Goal: Task Accomplishment & Management: Manage account settings

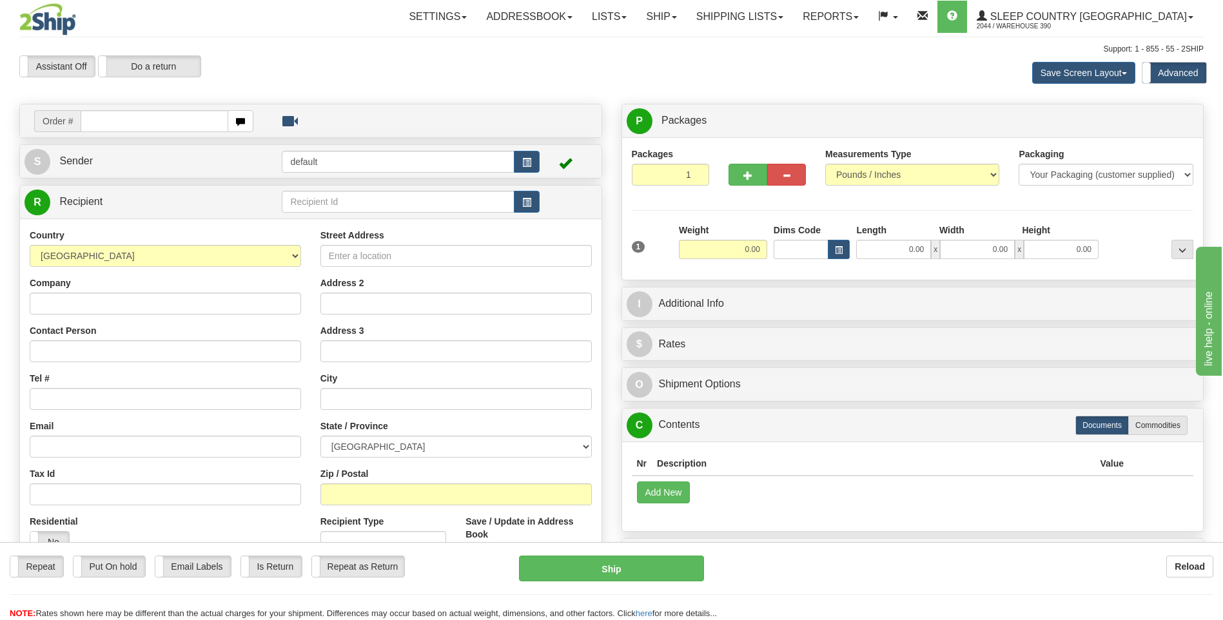
click at [186, 124] on input "text" at bounding box center [154, 121] width 147 height 22
type input "9002I153999"
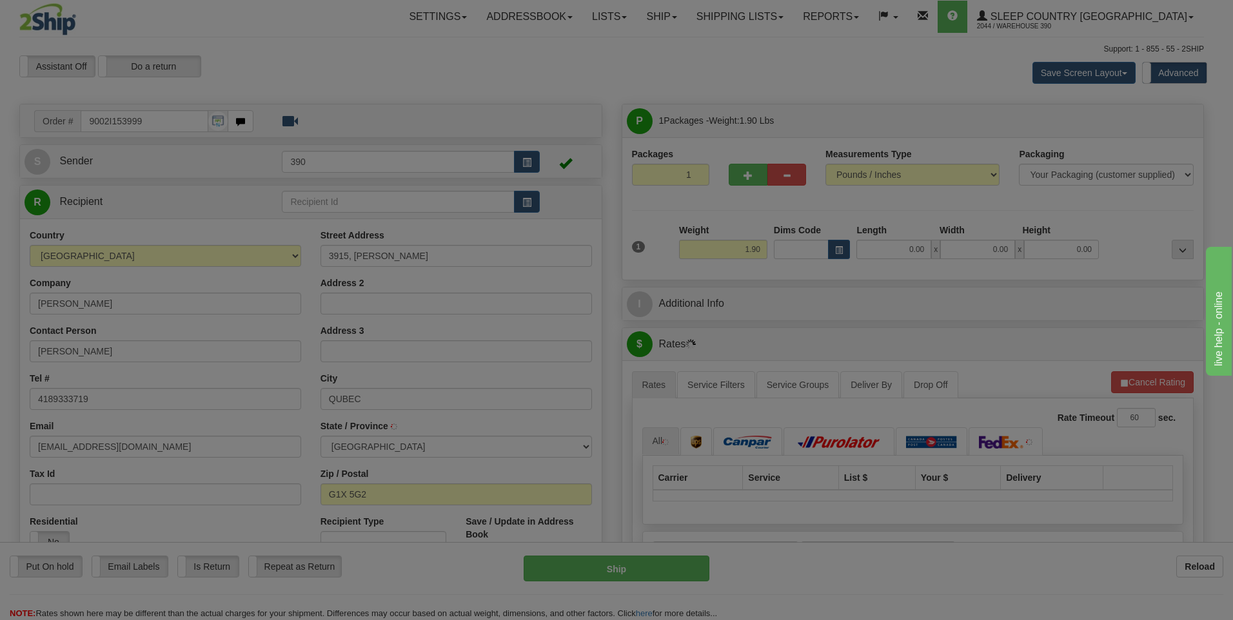
type input "[GEOGRAPHIC_DATA]"
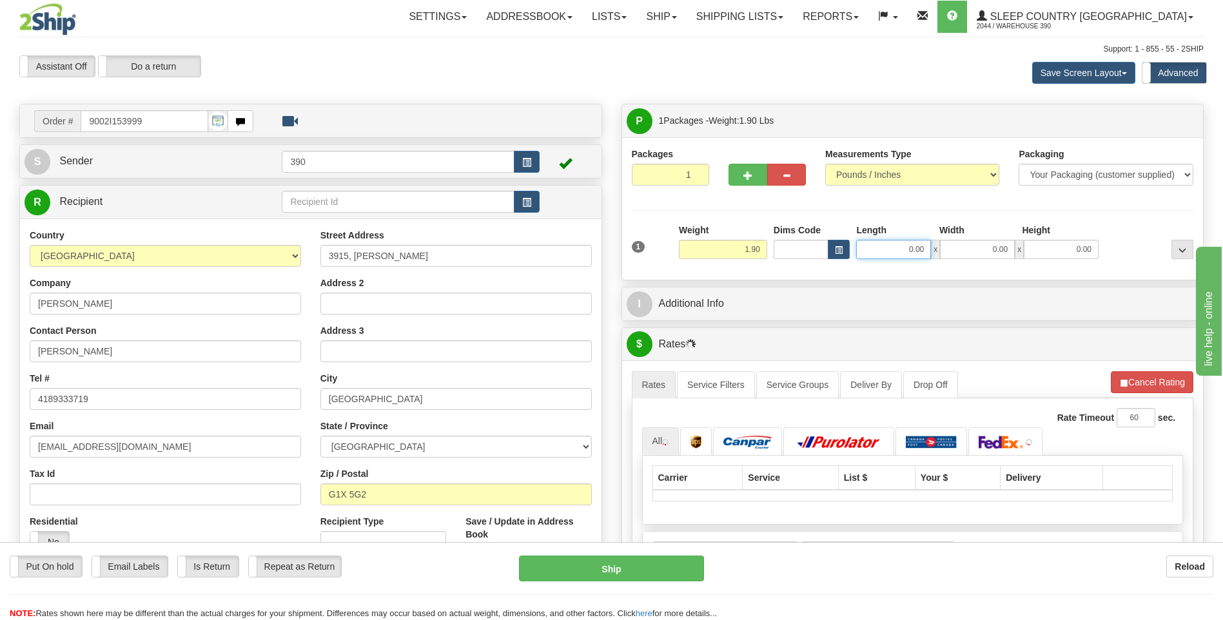
click at [891, 245] on input "0.00" at bounding box center [893, 249] width 75 height 19
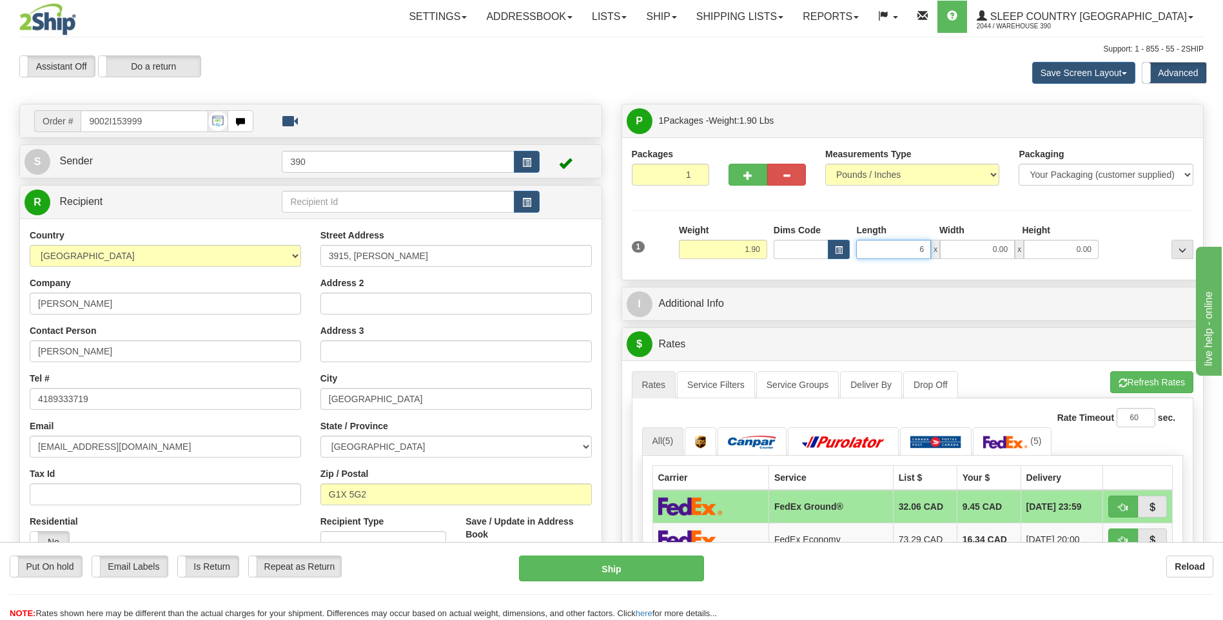
type input "6.00"
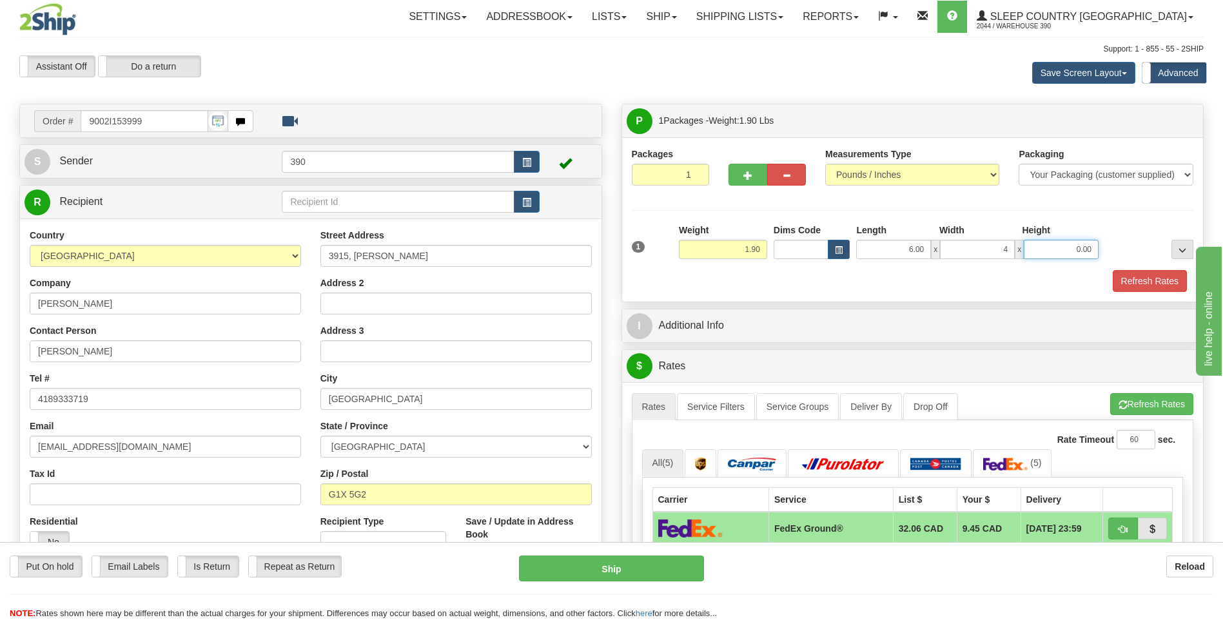
type input "4.00"
type input "5.00"
click at [1124, 411] on button "Refresh Rates" at bounding box center [1152, 404] width 83 height 22
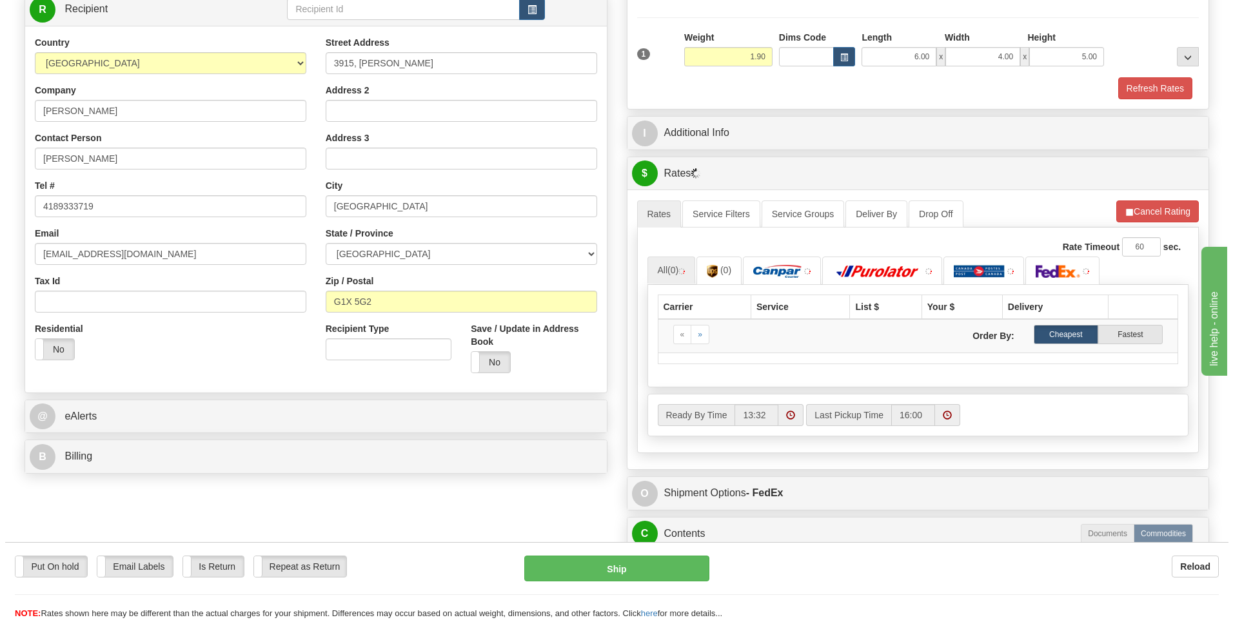
scroll to position [193, 0]
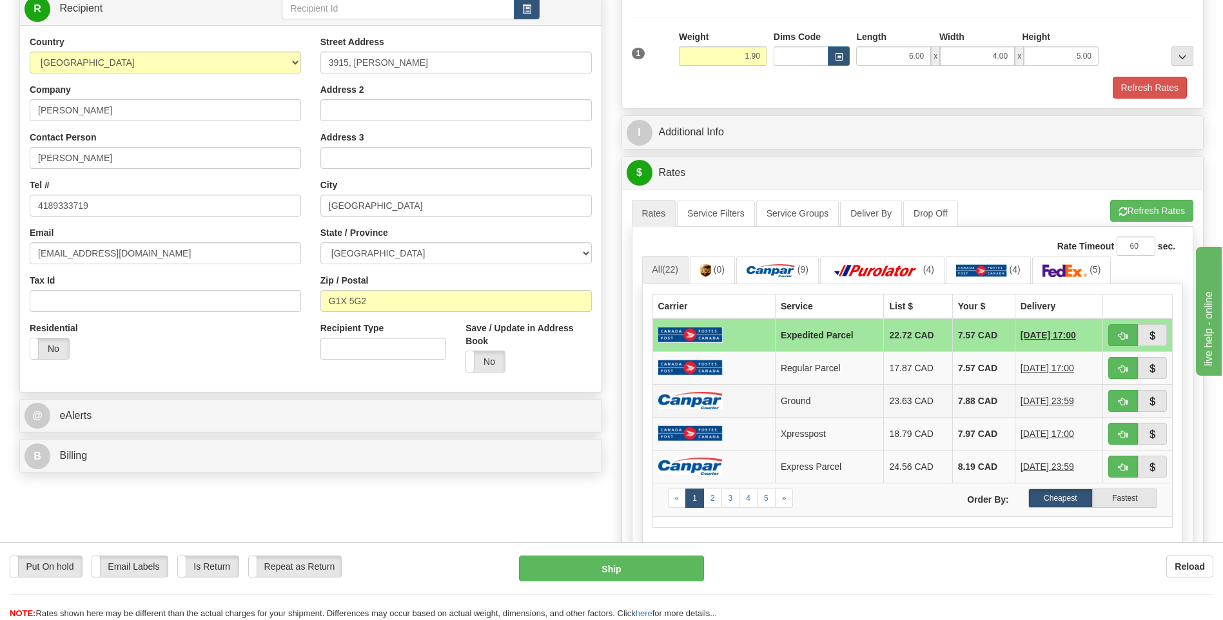
click at [965, 398] on td "7.88 CAD" at bounding box center [984, 400] width 63 height 33
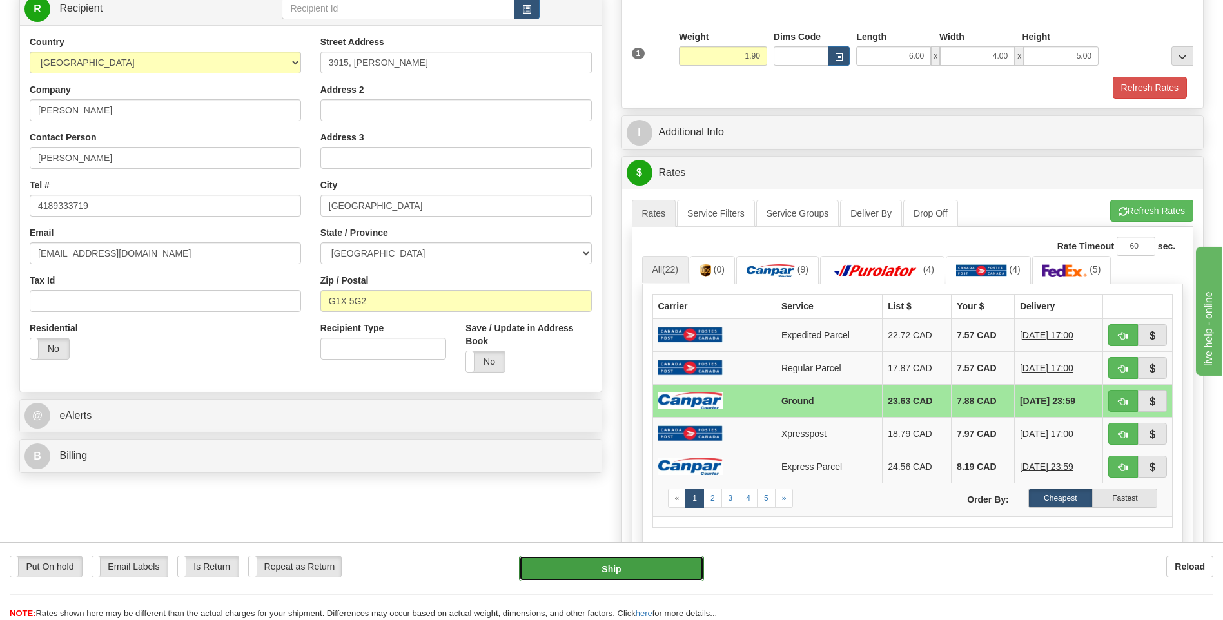
click at [619, 571] on button "Ship" at bounding box center [611, 569] width 184 height 26
type input "1"
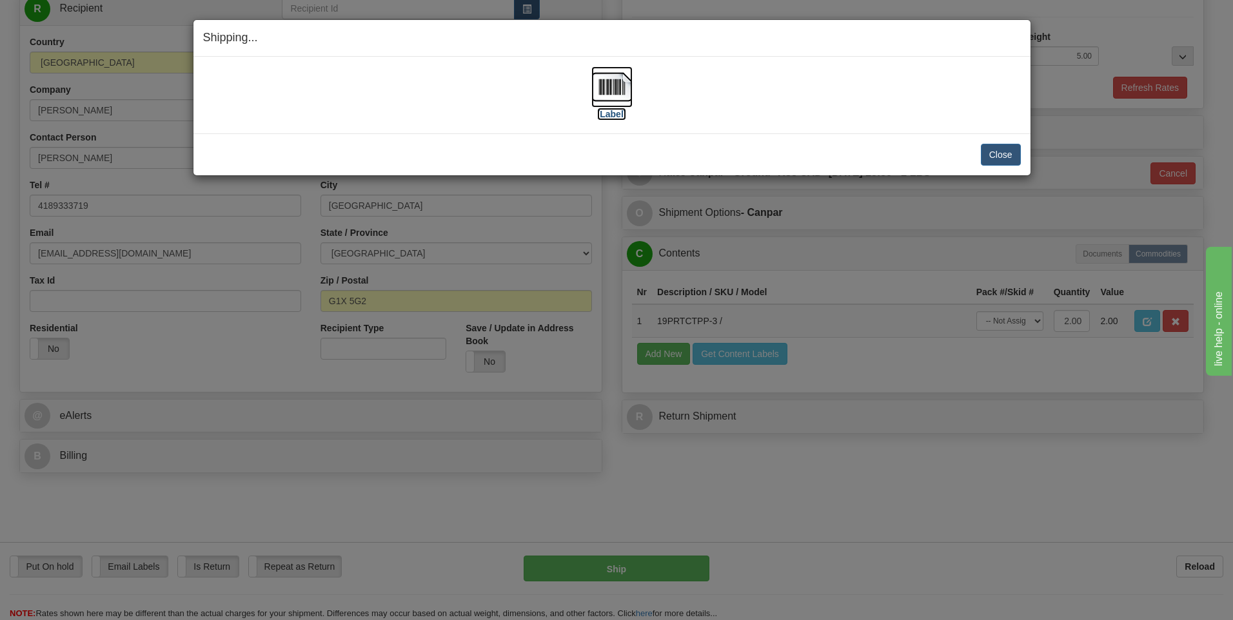
click at [606, 87] on img at bounding box center [611, 86] width 41 height 41
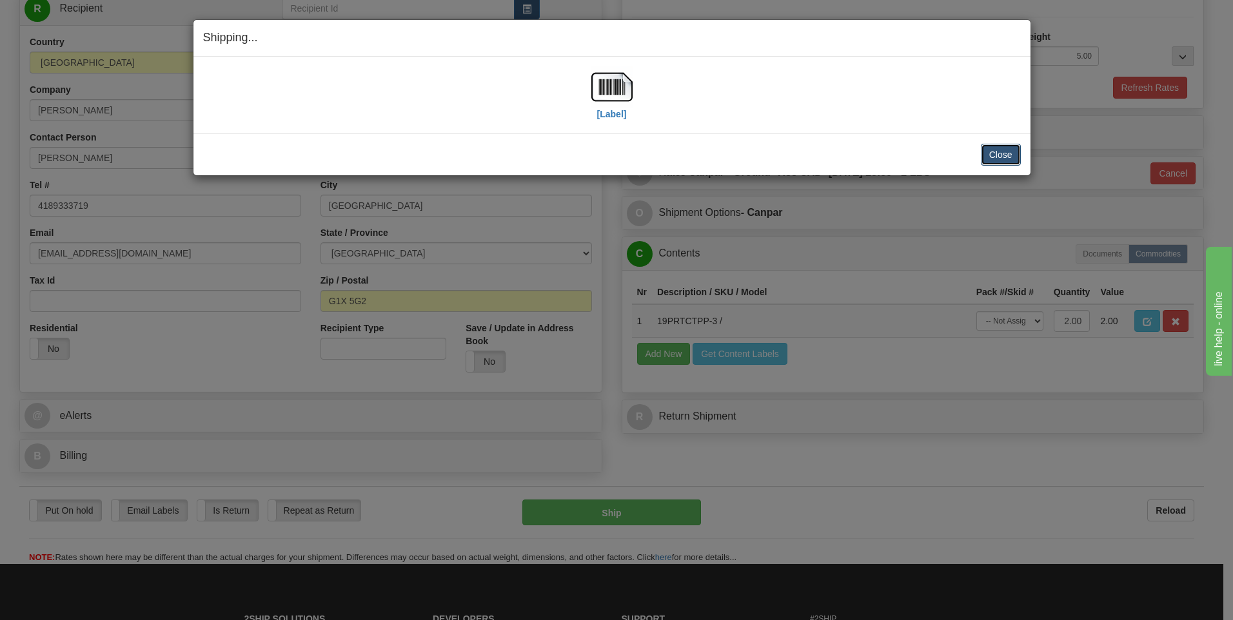
click at [993, 154] on button "Close" at bounding box center [1001, 155] width 40 height 22
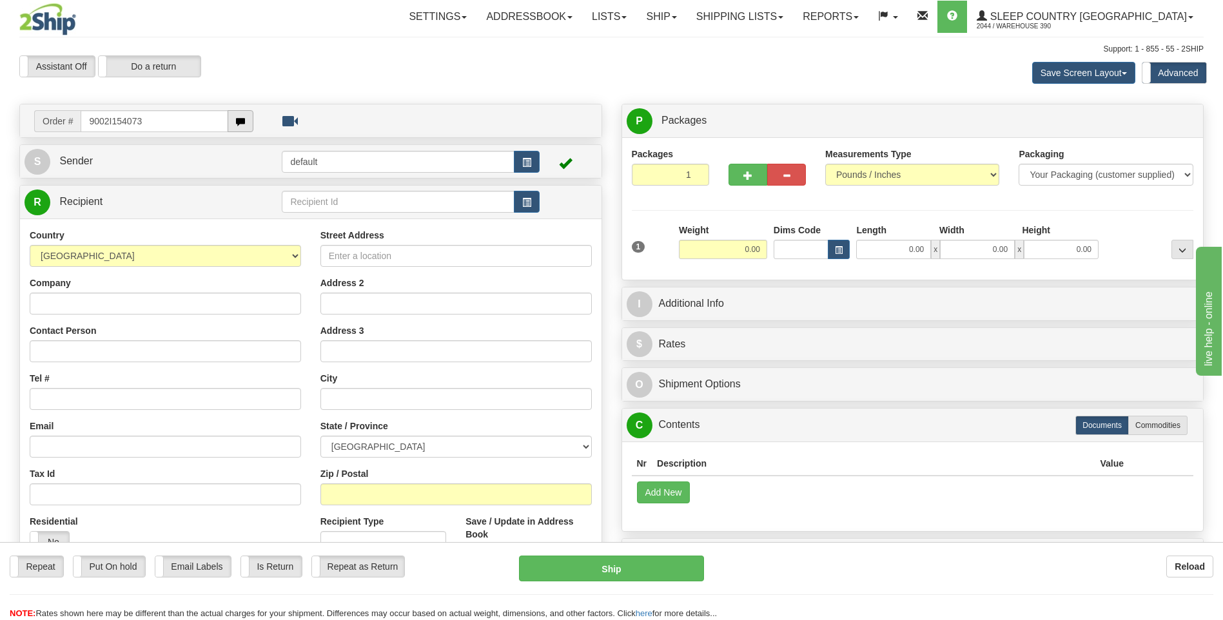
type input "9002I154073"
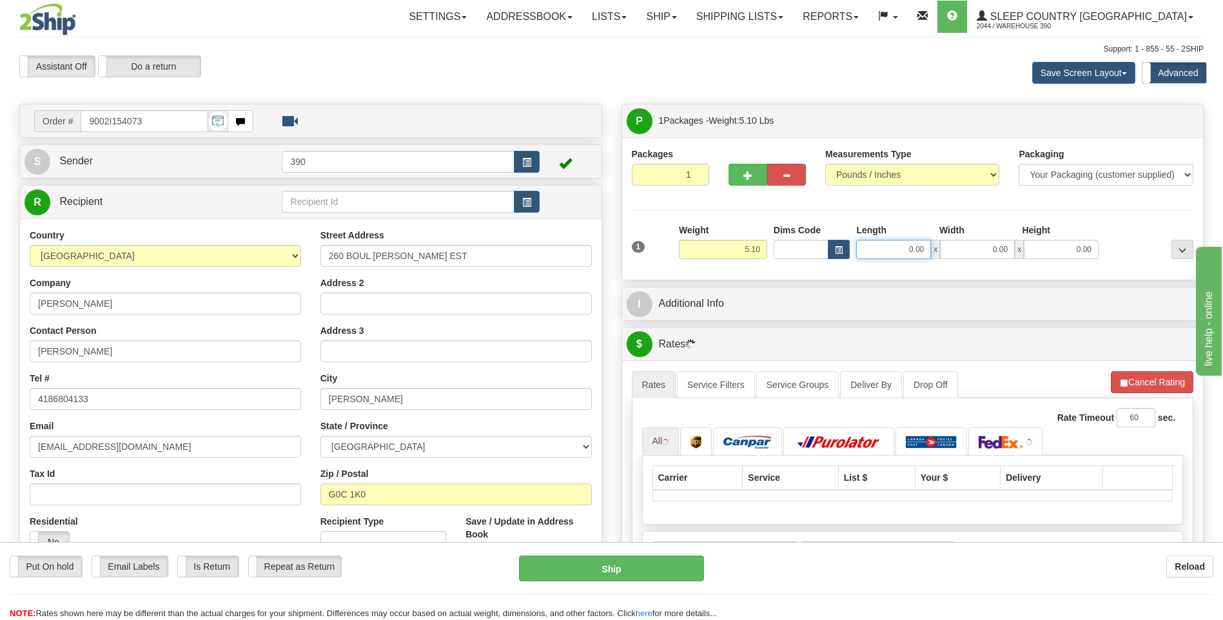
click at [879, 253] on input "0.00" at bounding box center [893, 249] width 75 height 19
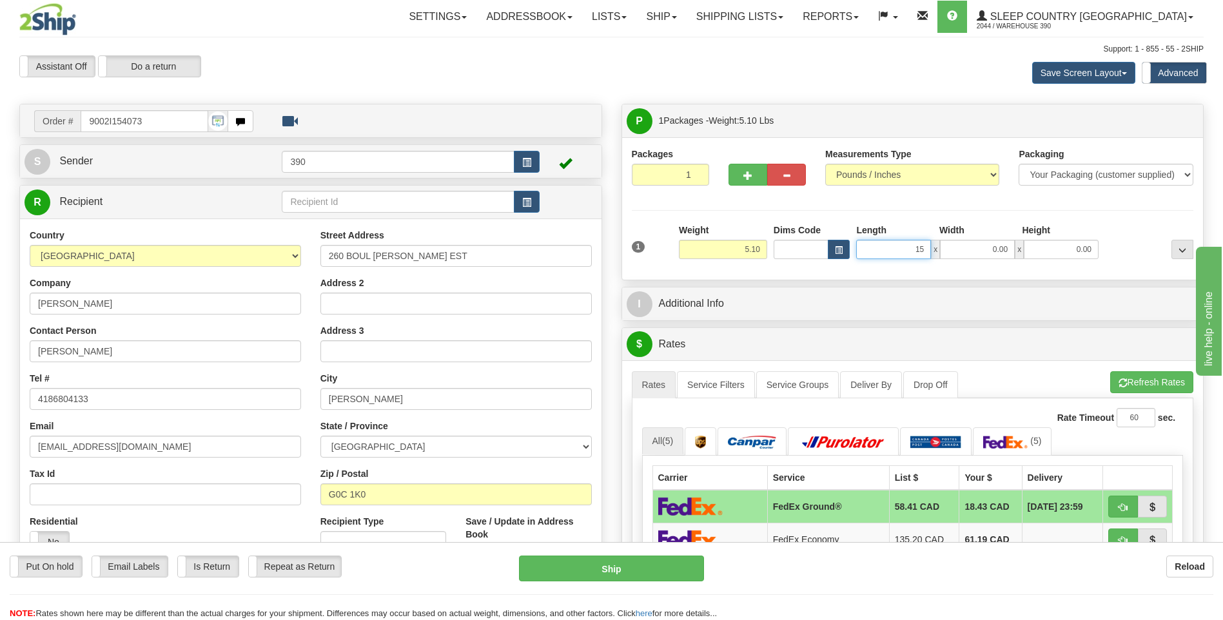
type input "15.00"
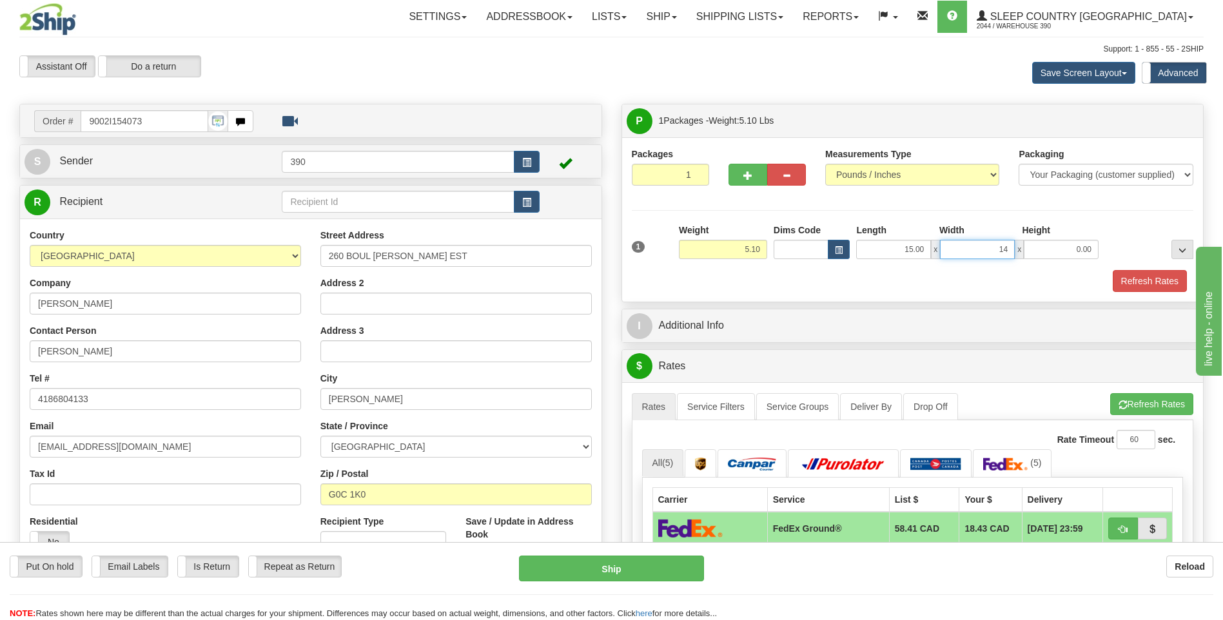
type input "14.00"
type input "11.00"
click at [1125, 403] on span "button" at bounding box center [1123, 405] width 9 height 8
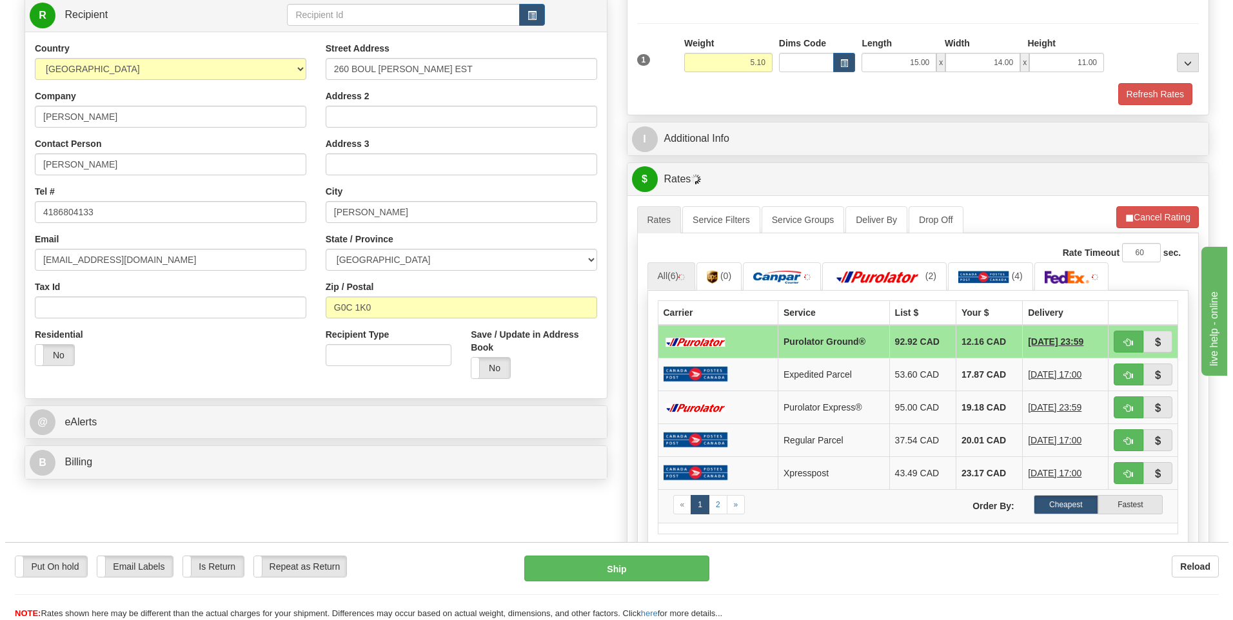
scroll to position [193, 0]
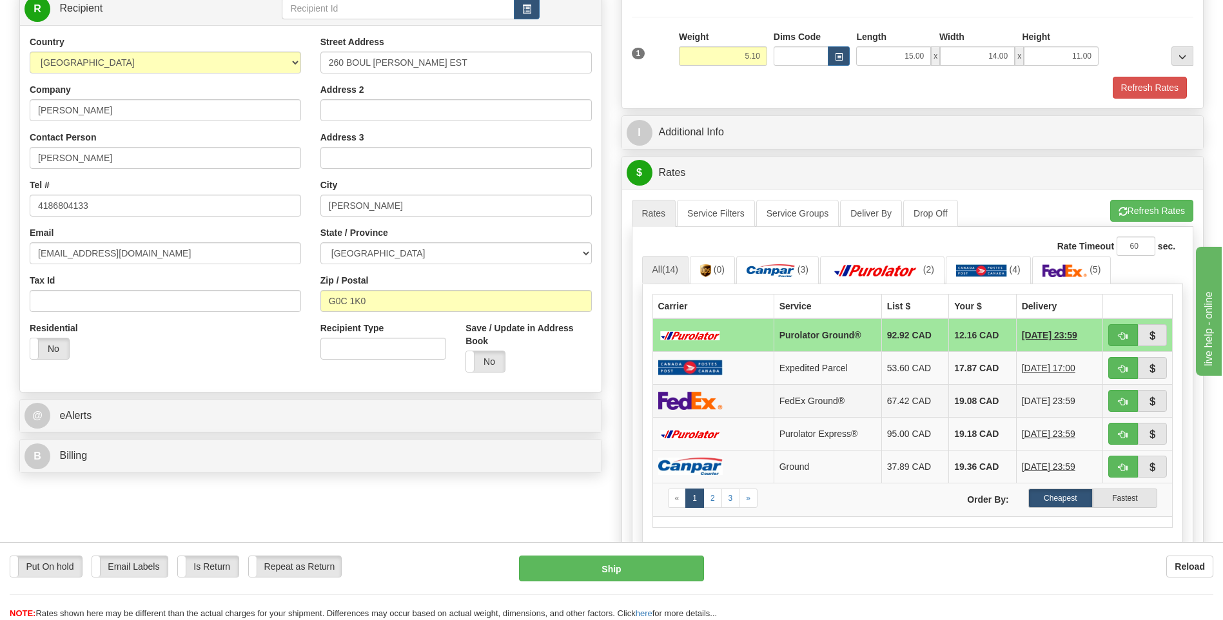
click at [960, 394] on td "19.08 CAD" at bounding box center [983, 400] width 68 height 33
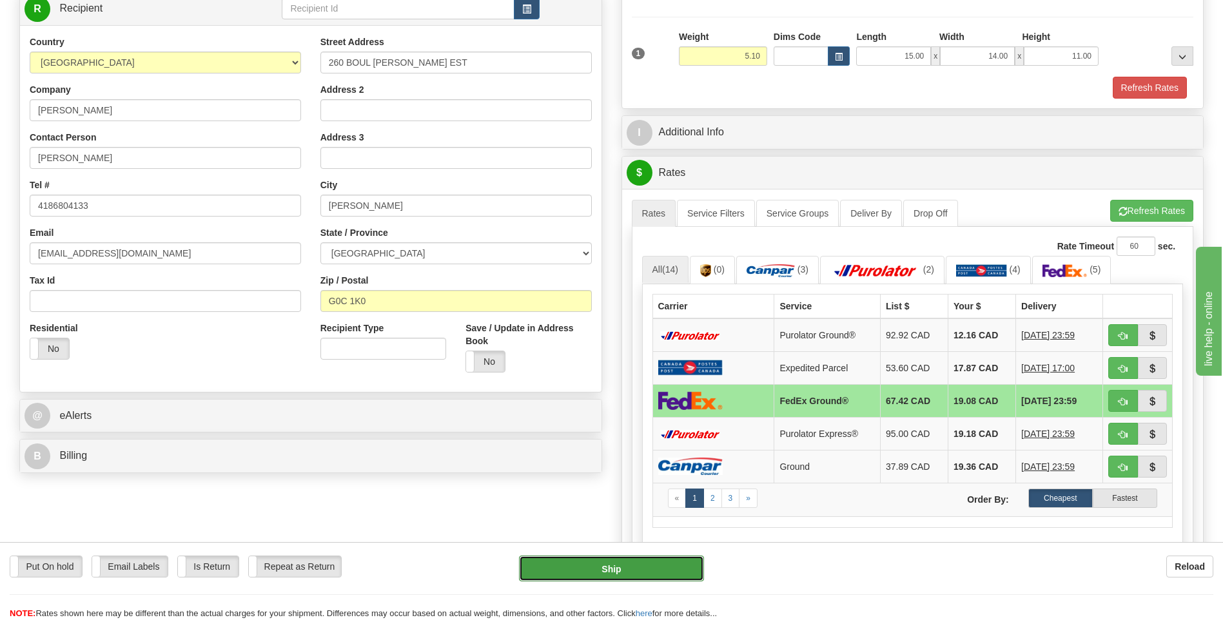
click at [655, 571] on button "Ship" at bounding box center [611, 569] width 184 height 26
type input "92"
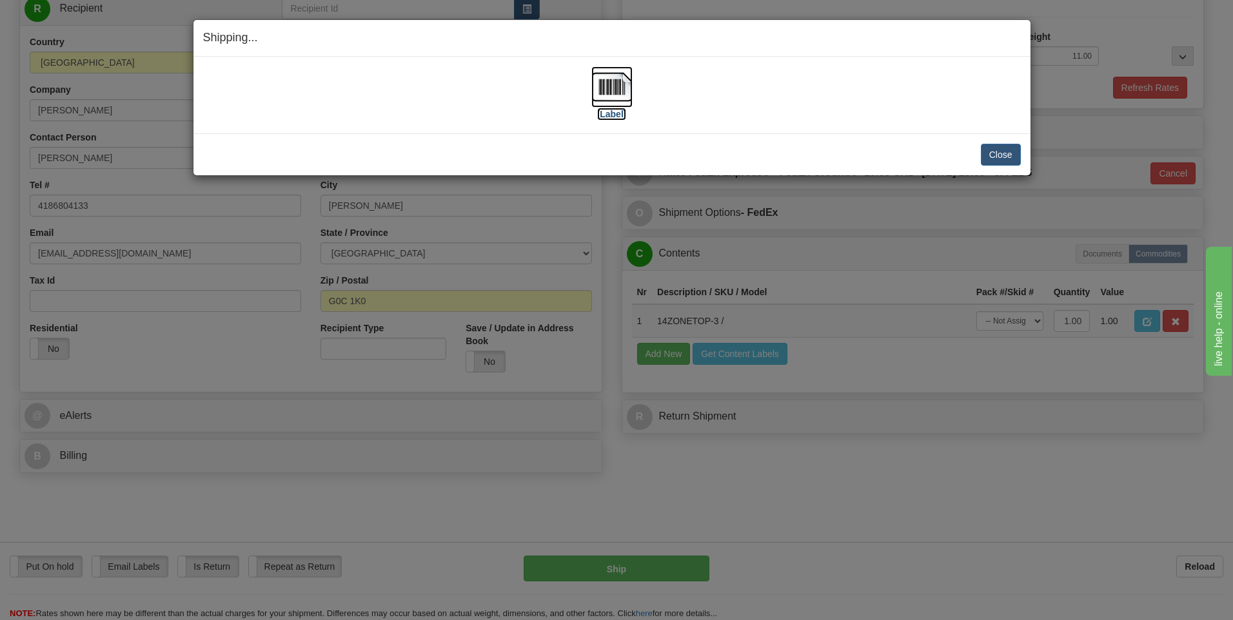
click at [603, 91] on img at bounding box center [611, 86] width 41 height 41
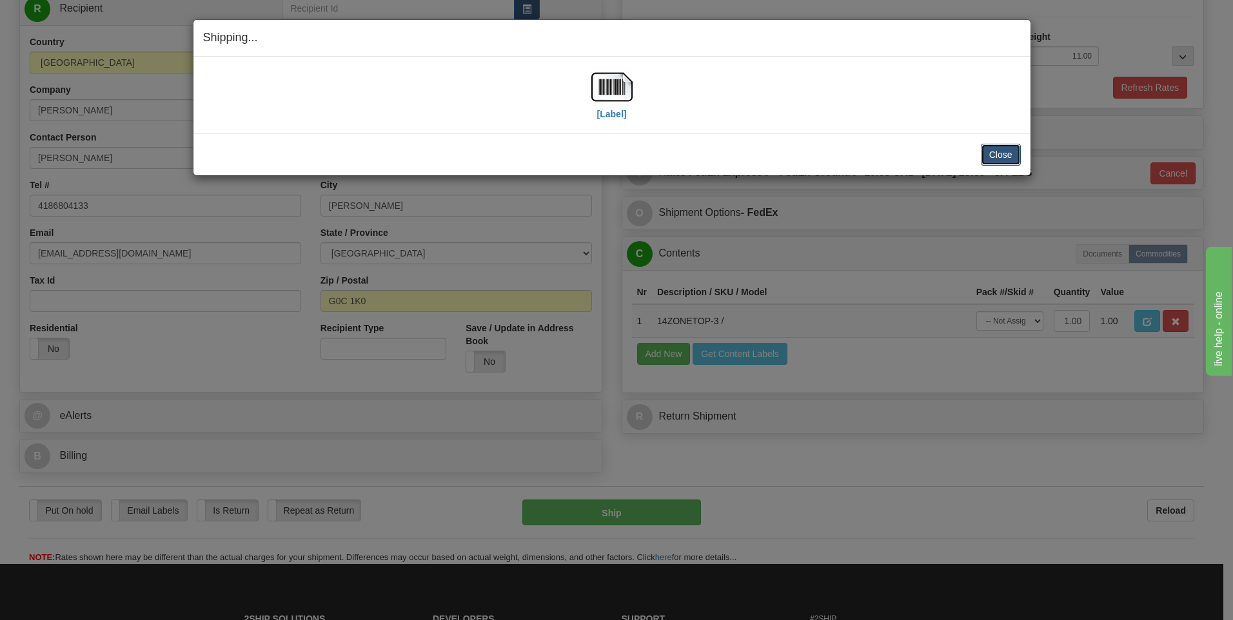
click at [991, 155] on button "Close" at bounding box center [1001, 155] width 40 height 22
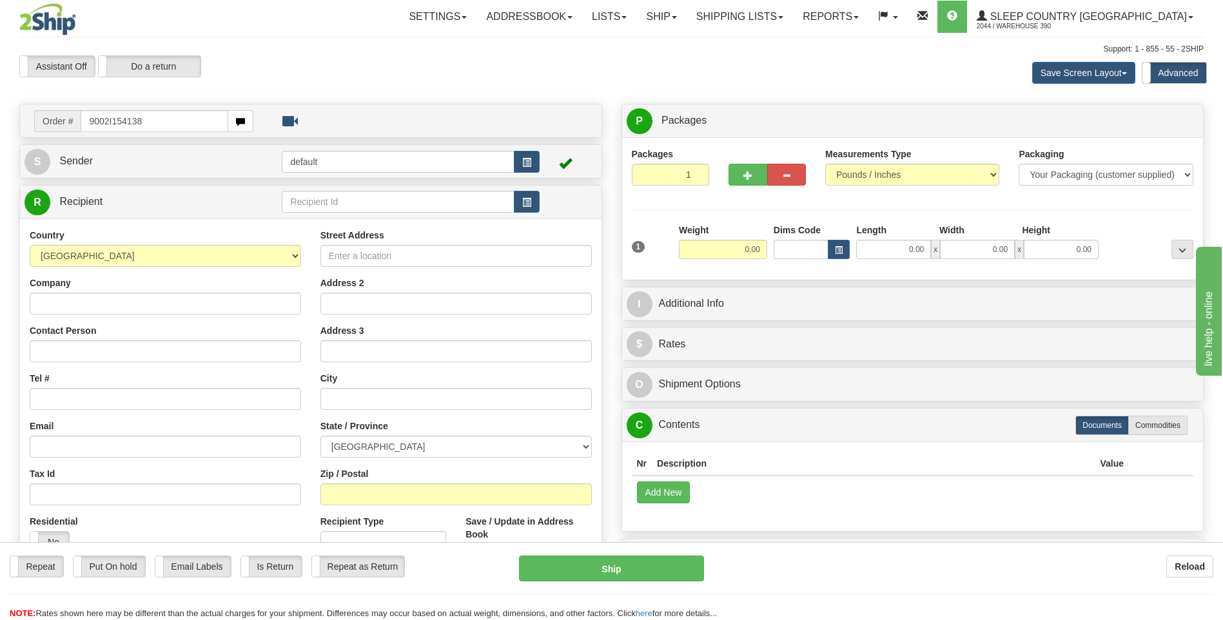
type input "9002I154138"
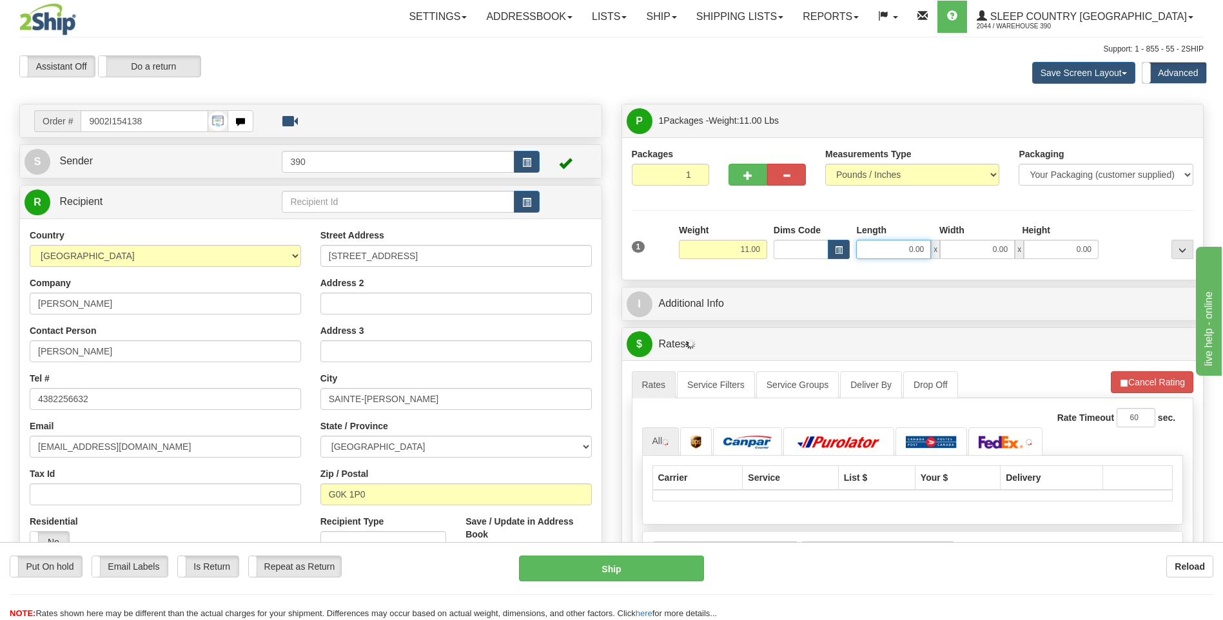
click at [885, 246] on input "0.00" at bounding box center [893, 249] width 75 height 19
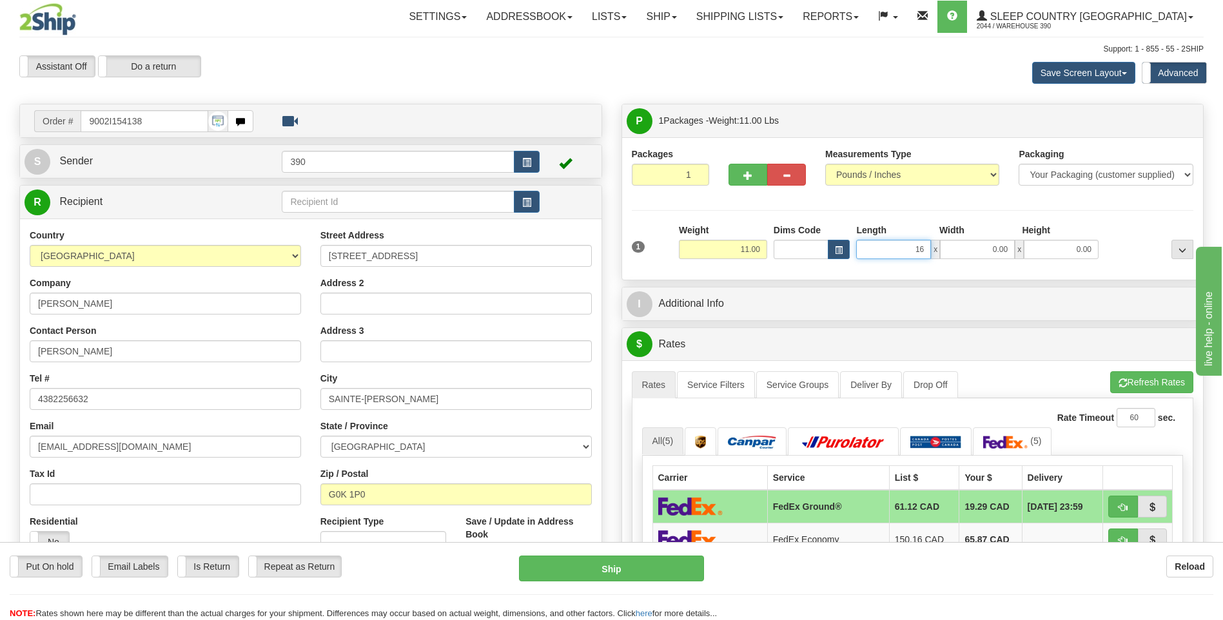
type input "16.00"
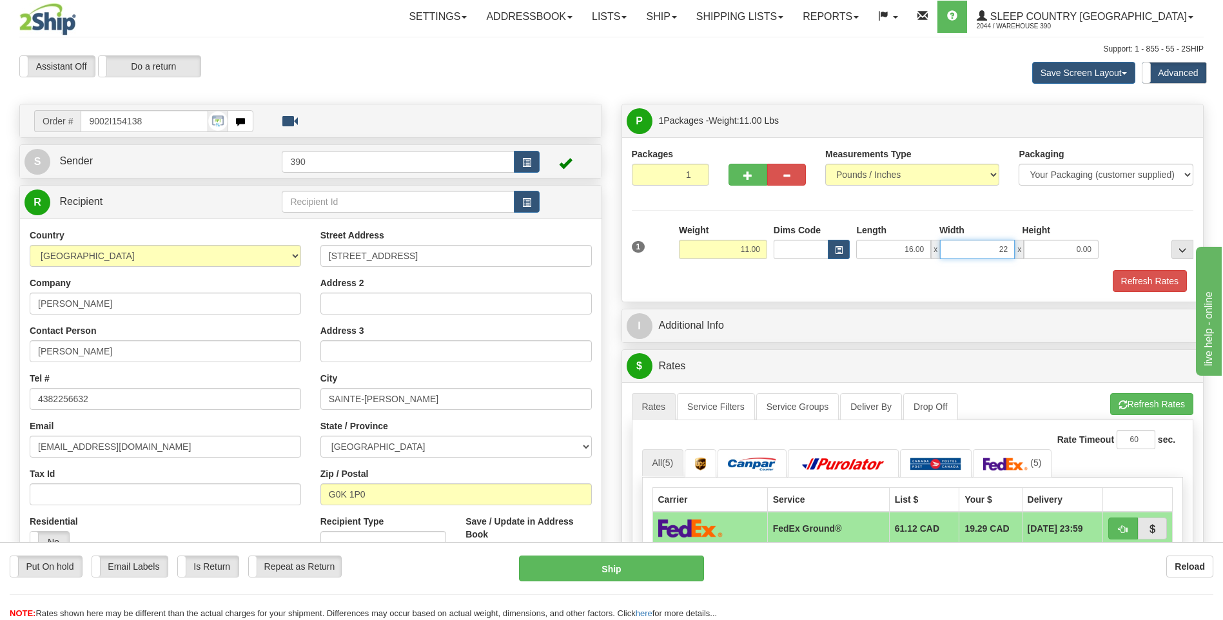
type input "22.00"
type input "14.00"
click at [1120, 399] on button "Refresh Rates" at bounding box center [1152, 404] width 83 height 22
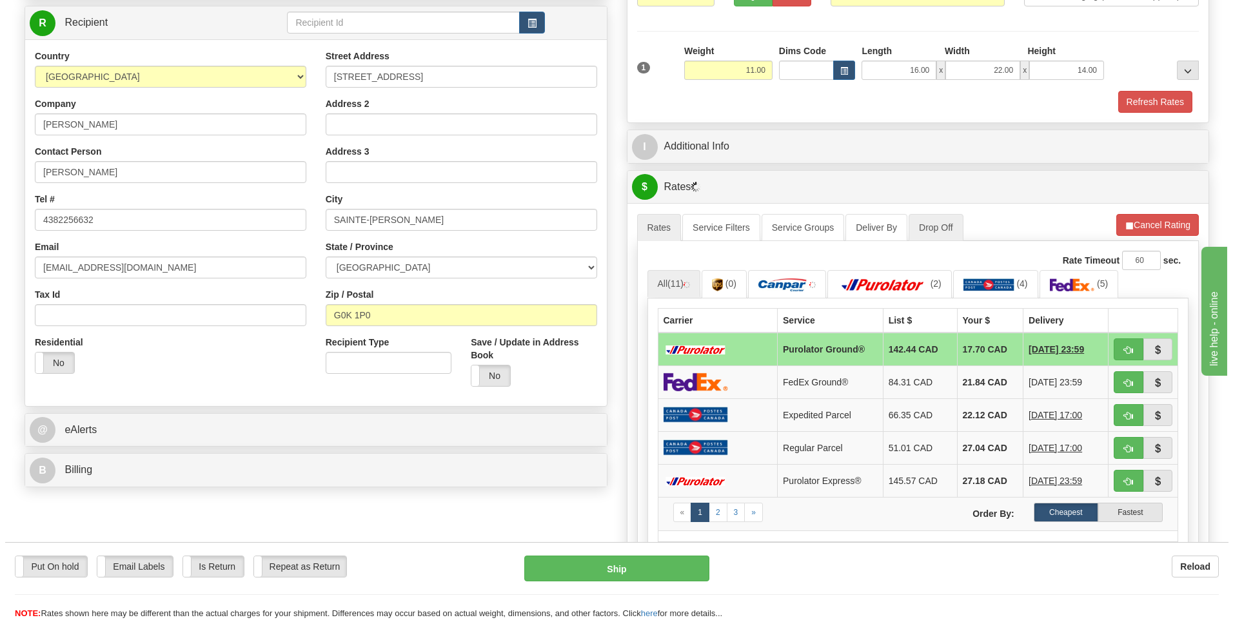
scroll to position [193, 0]
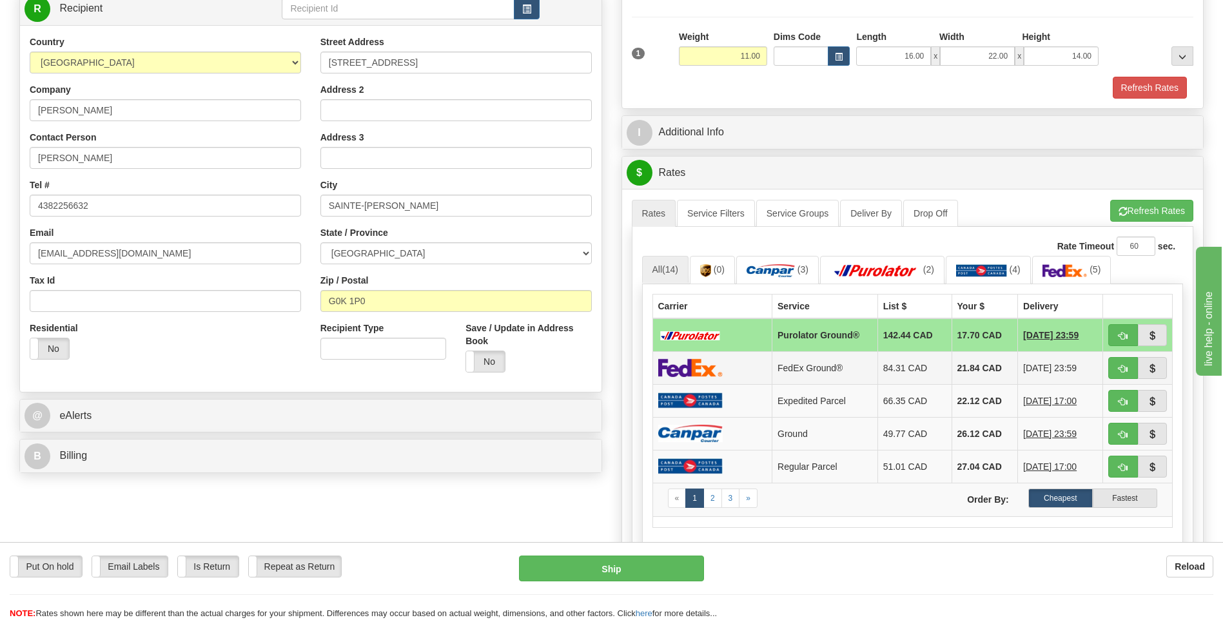
click at [959, 372] on td "21.84 CAD" at bounding box center [985, 367] width 66 height 33
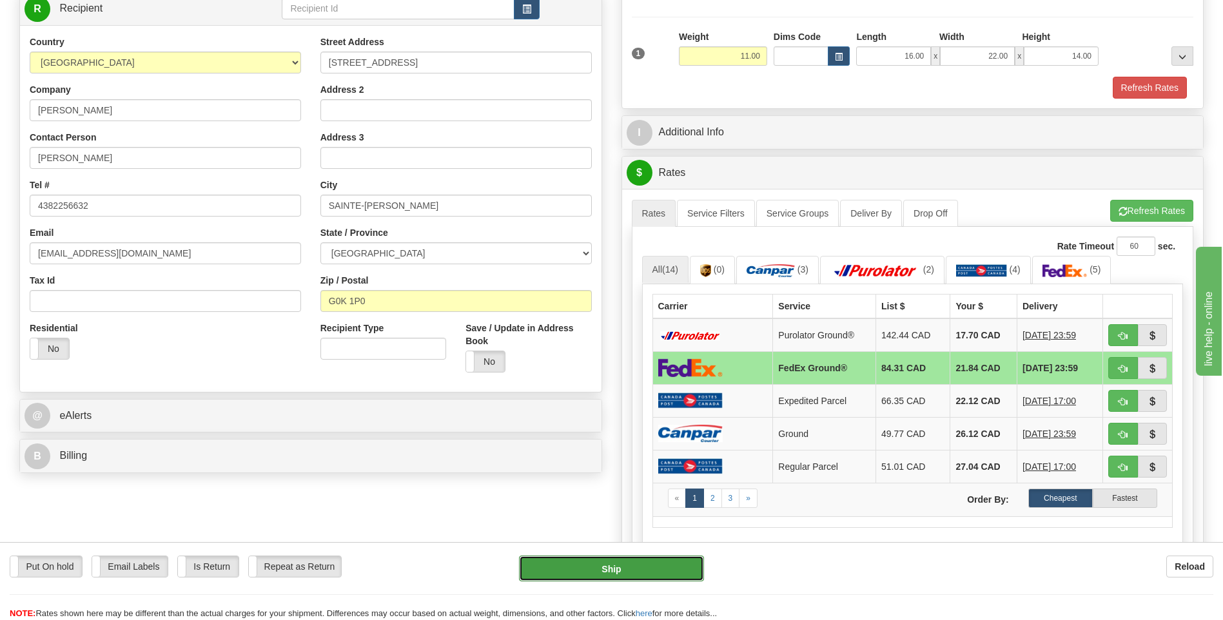
click at [669, 575] on button "Ship" at bounding box center [611, 569] width 184 height 26
type input "92"
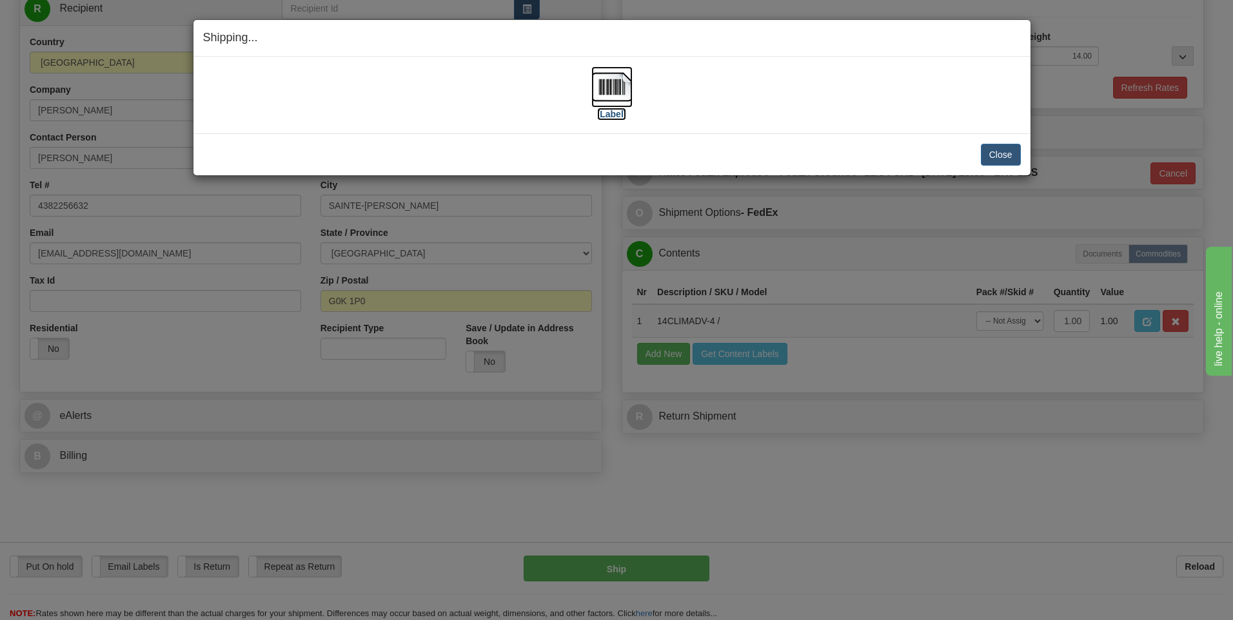
click at [618, 89] on img at bounding box center [611, 86] width 41 height 41
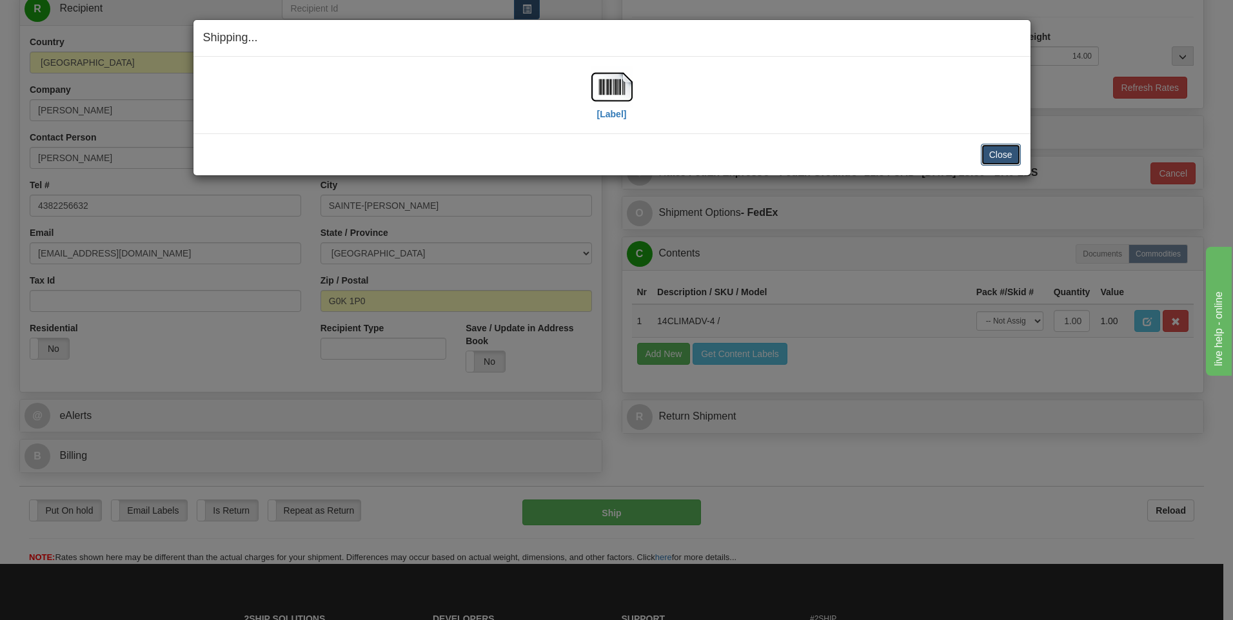
click at [1002, 164] on button "Close" at bounding box center [1001, 155] width 40 height 22
click at [1004, 152] on button "Close" at bounding box center [1001, 155] width 40 height 22
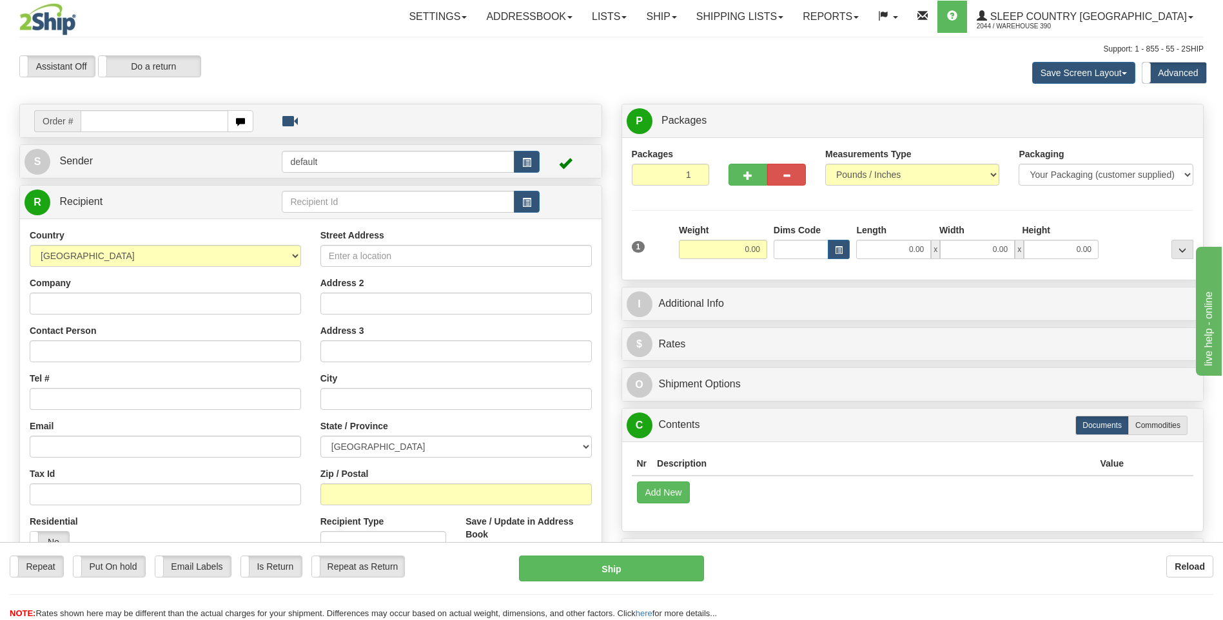
click at [158, 121] on input "text" at bounding box center [154, 121] width 147 height 22
type input "9002I154452"
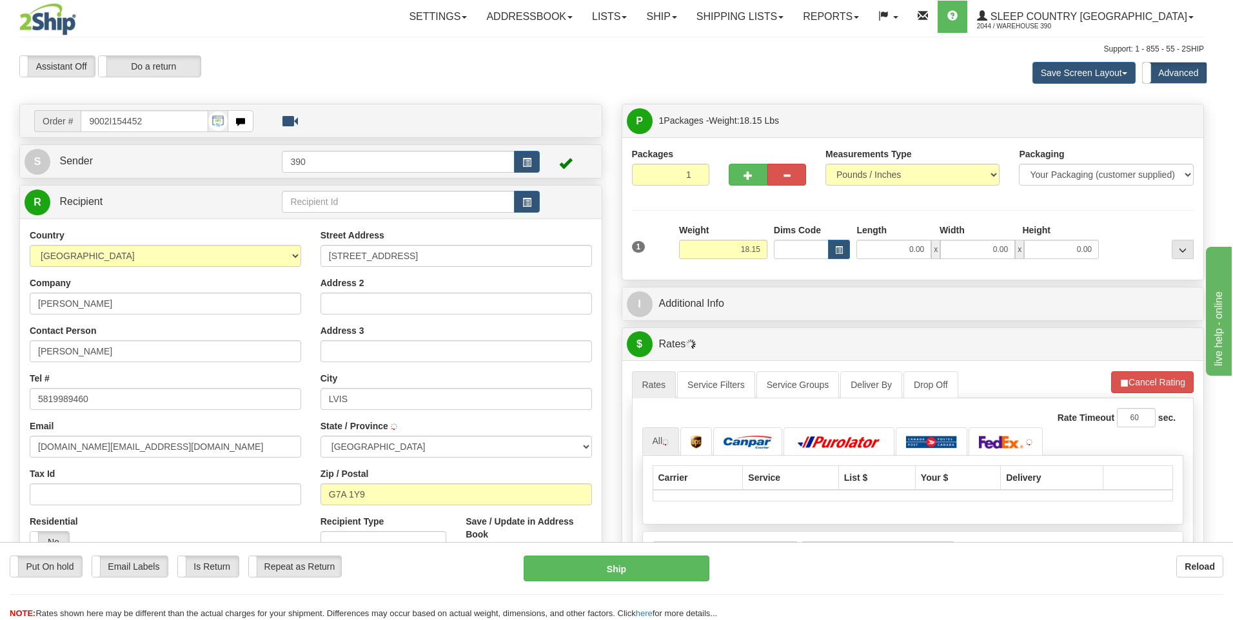
type input "LEVIS"
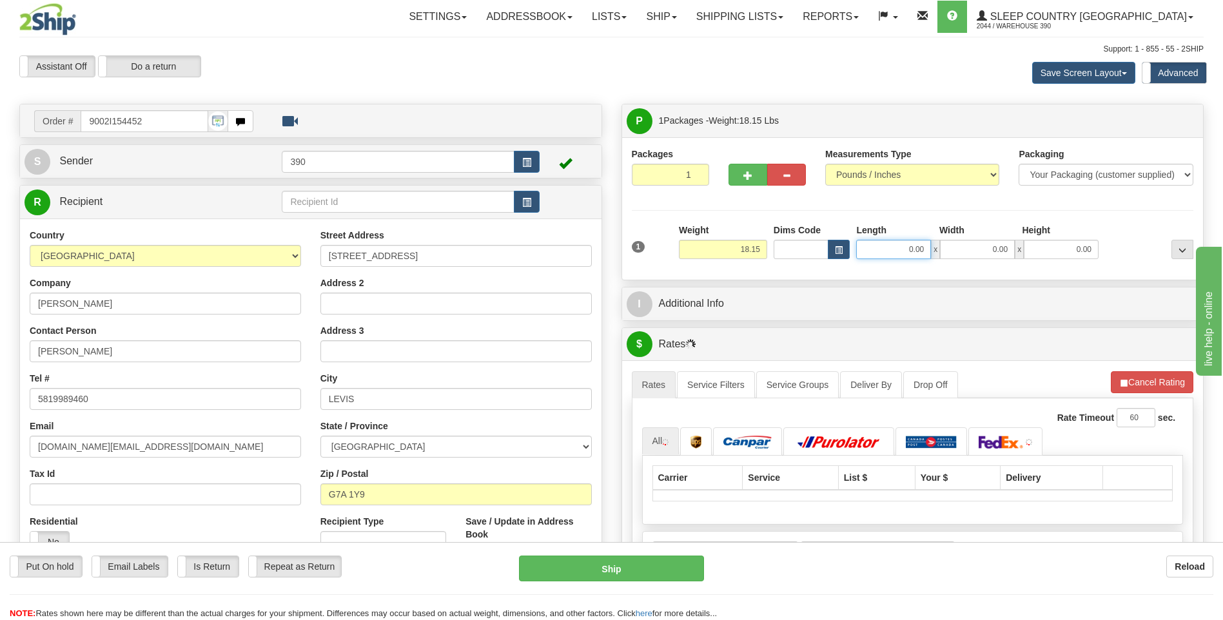
click at [889, 245] on input "0.00" at bounding box center [893, 249] width 75 height 19
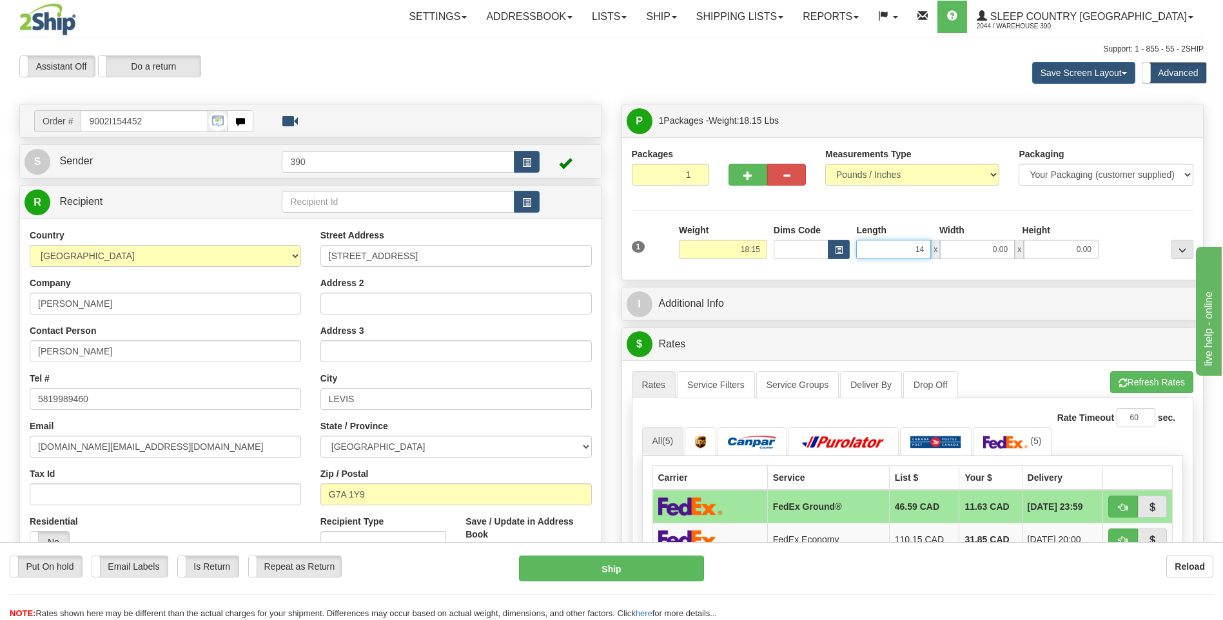
type input "14.00"
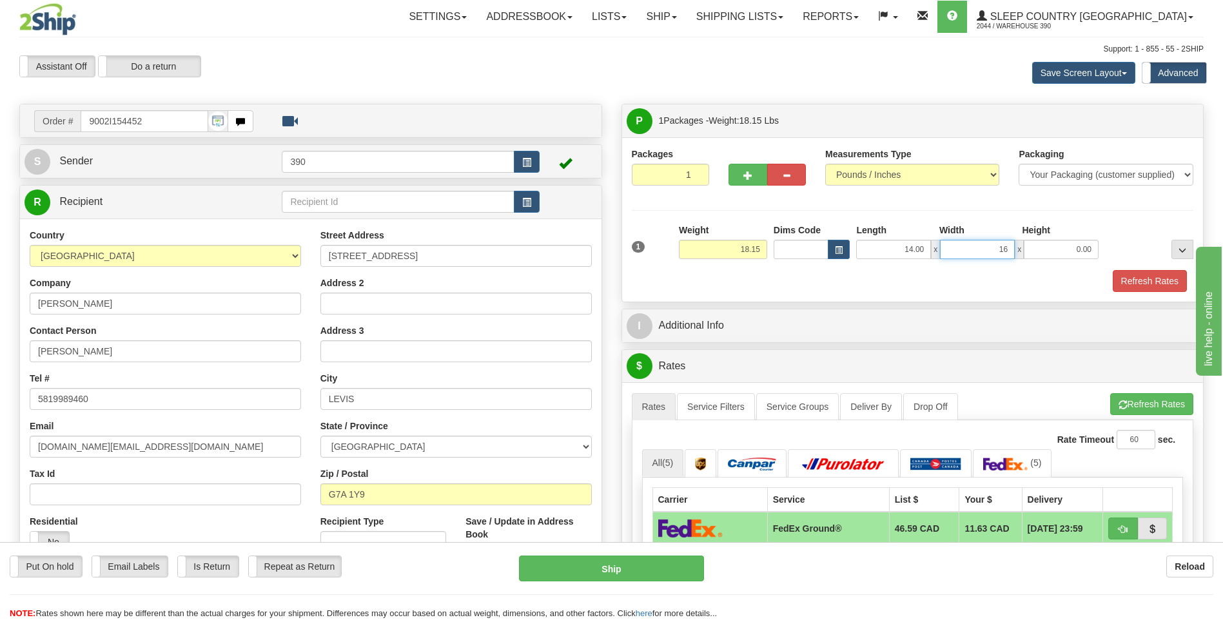
type input "16.00"
type input "11.00"
click at [1120, 400] on button "Refresh Rates" at bounding box center [1152, 404] width 83 height 22
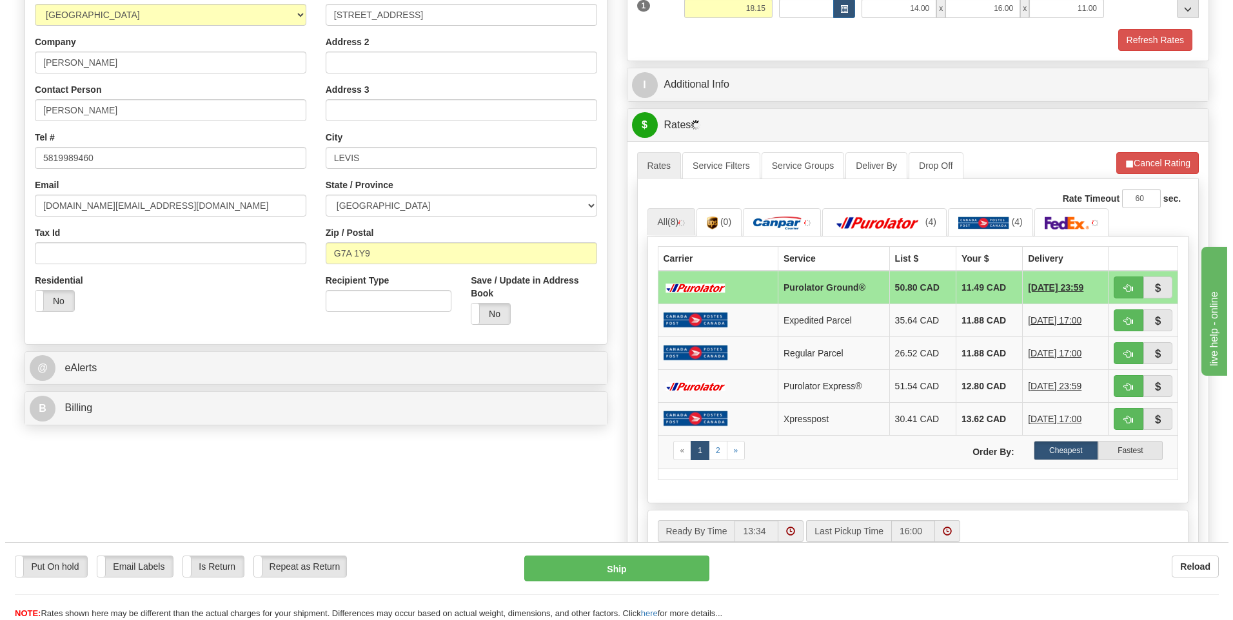
scroll to position [258, 0]
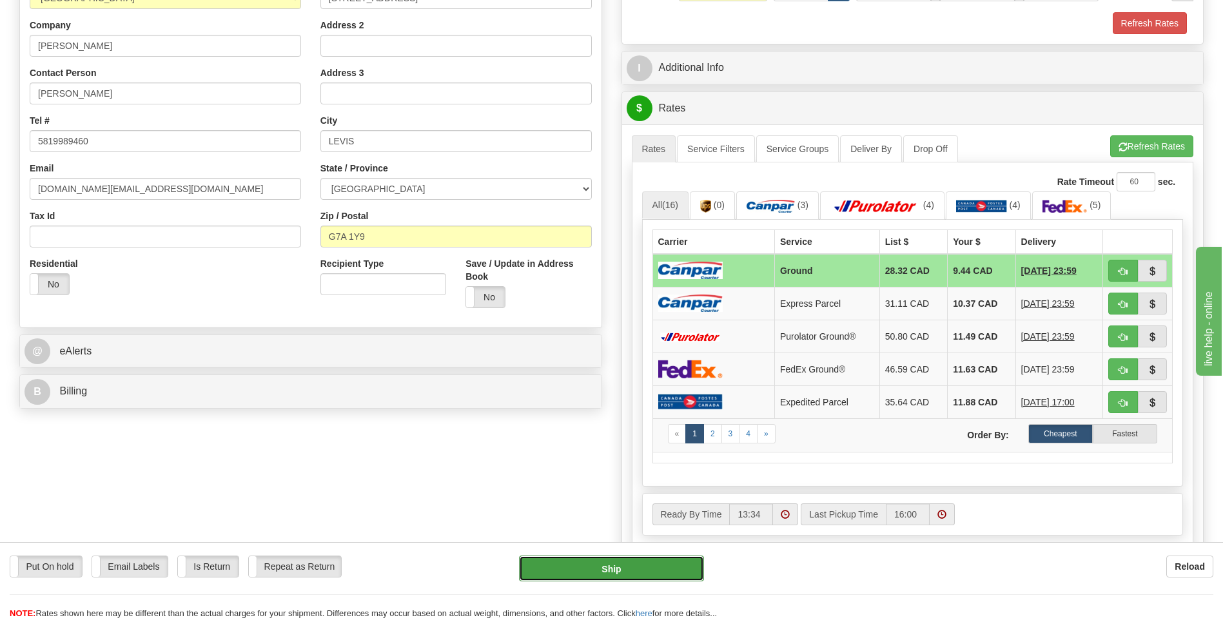
click at [647, 567] on button "Ship" at bounding box center [611, 569] width 184 height 26
type input "1"
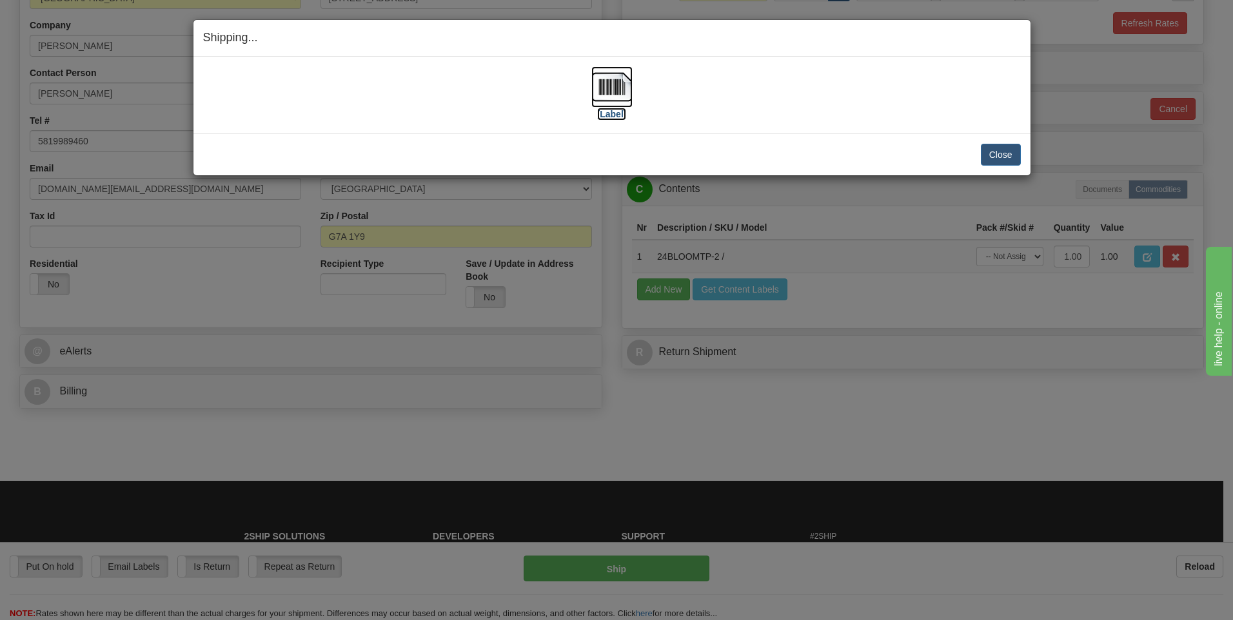
click at [613, 88] on img at bounding box center [611, 86] width 41 height 41
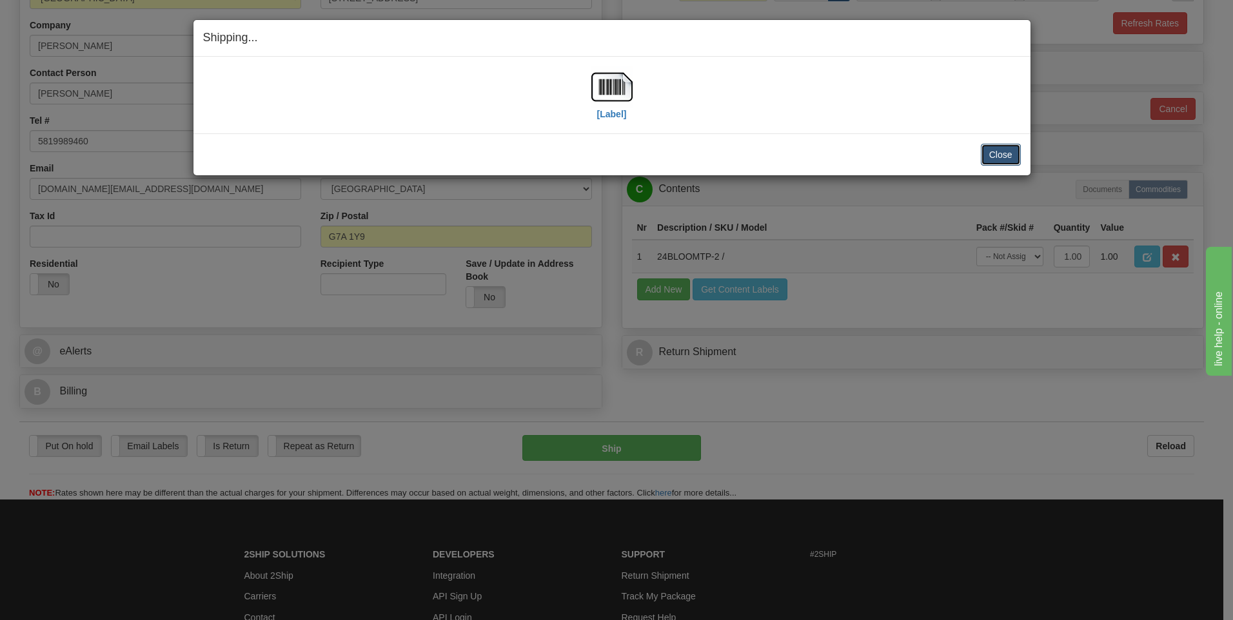
click at [986, 155] on button "Close" at bounding box center [1001, 155] width 40 height 22
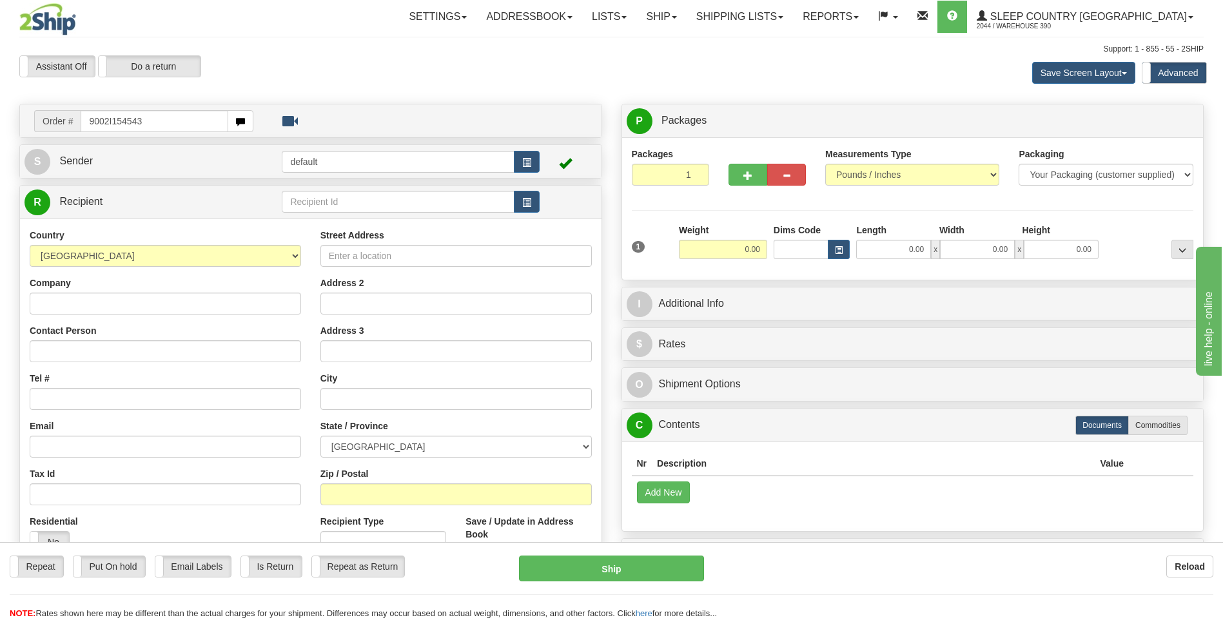
type input "9002I154543"
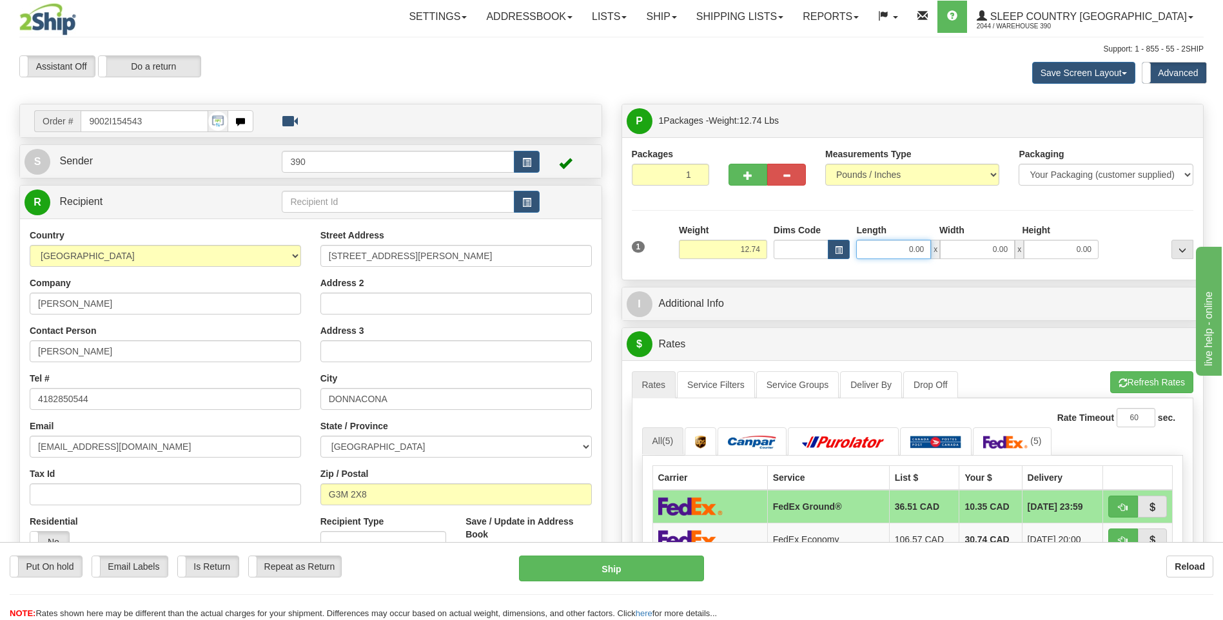
click at [883, 248] on input "0.00" at bounding box center [893, 249] width 75 height 19
type input "16.00"
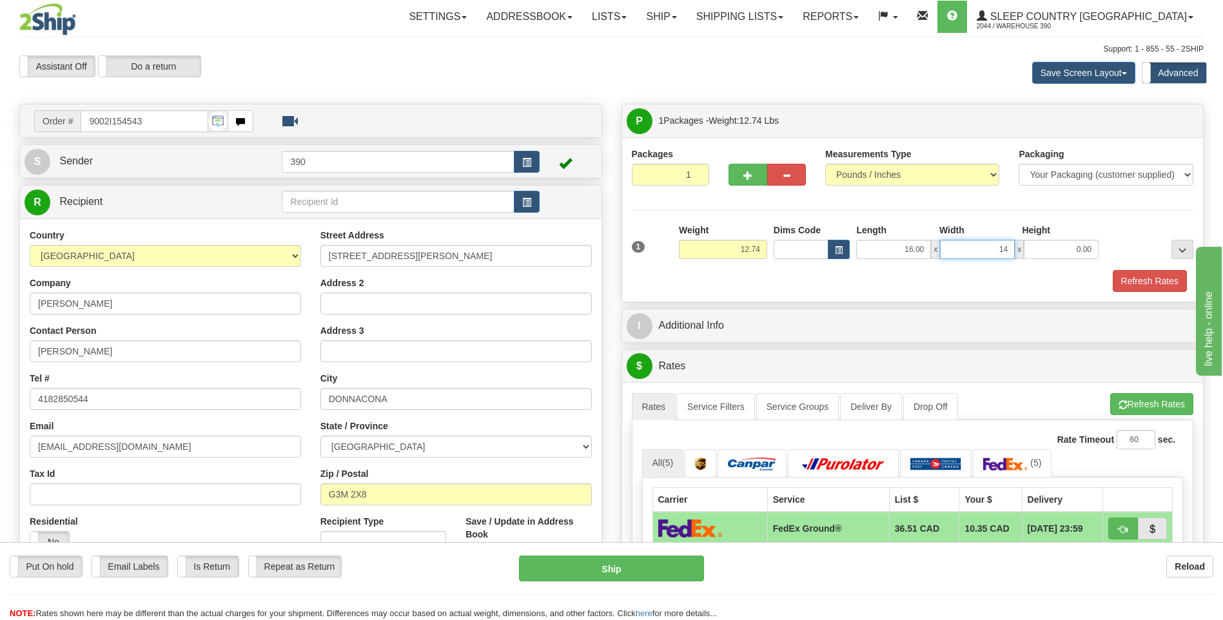
type input "14.00"
type input "11.00"
click at [1135, 393] on button "Refresh Rates" at bounding box center [1152, 404] width 83 height 22
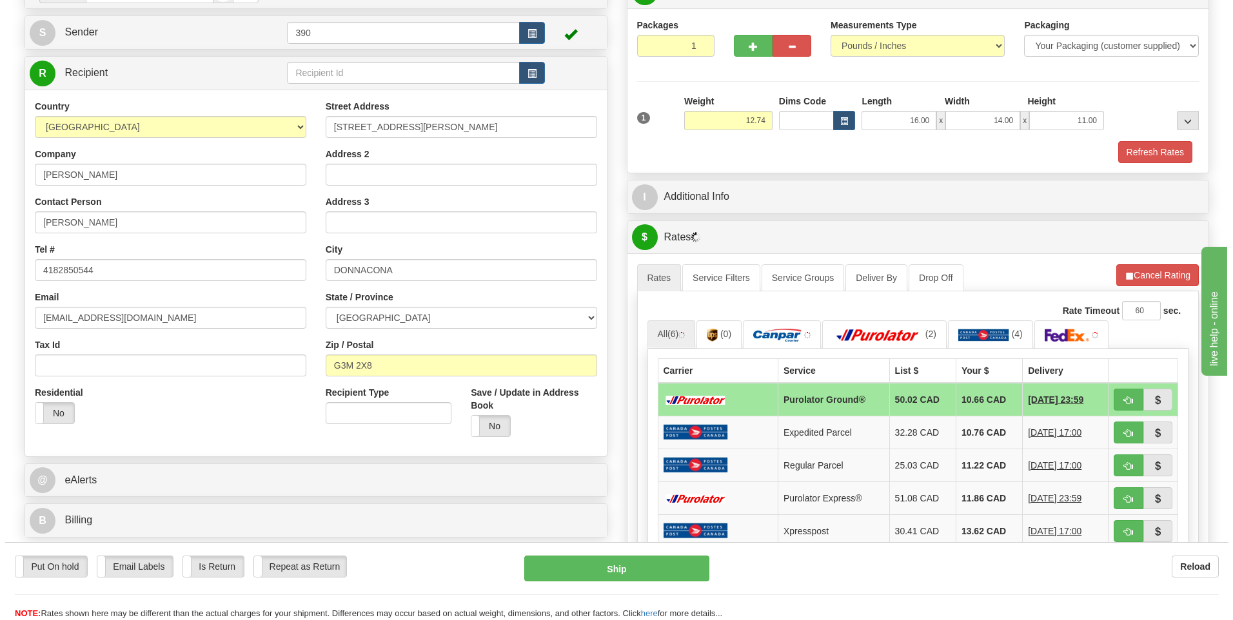
scroll to position [193, 0]
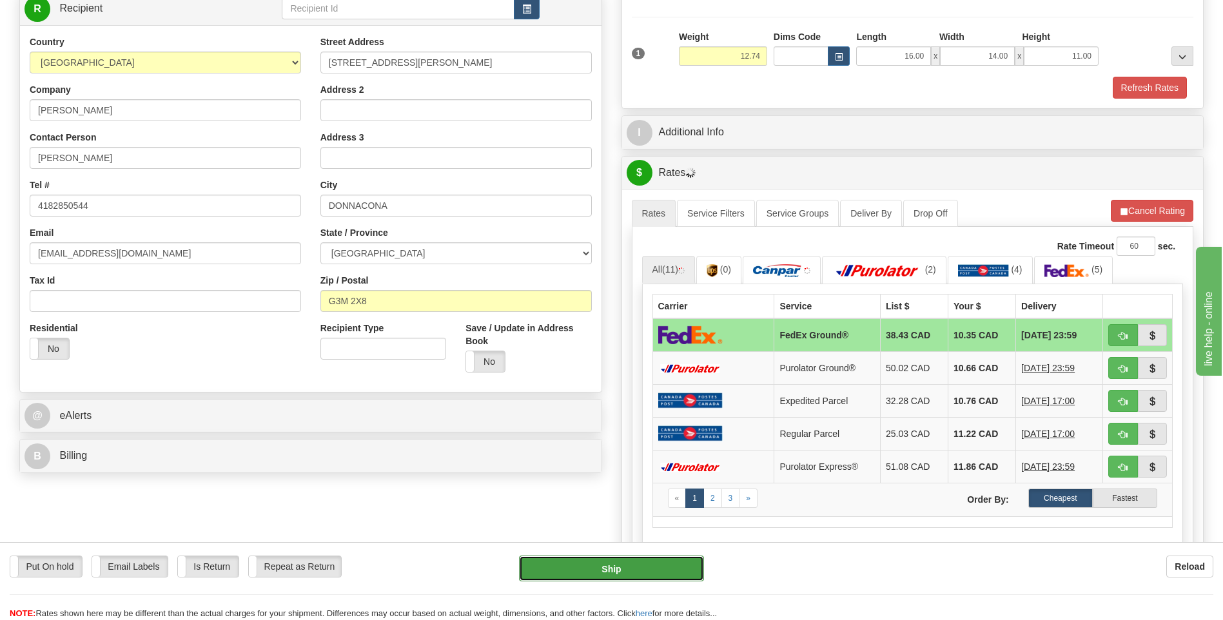
click at [633, 573] on button "Ship" at bounding box center [611, 569] width 184 height 26
type input "92"
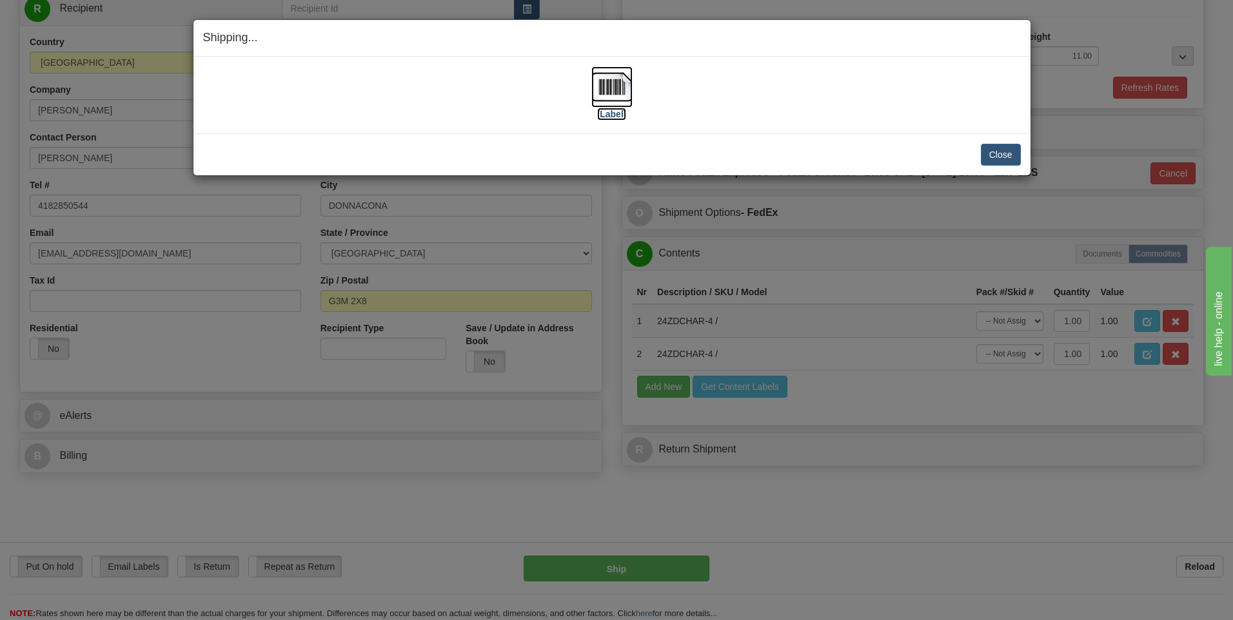
click at [613, 91] on img at bounding box center [611, 86] width 41 height 41
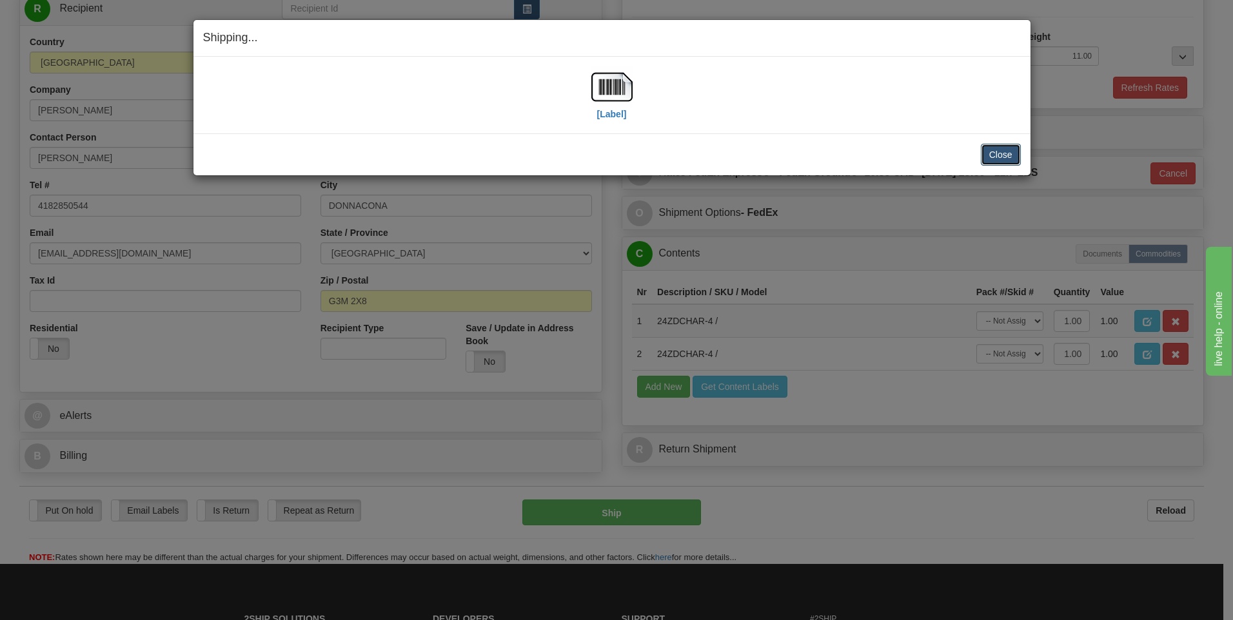
click at [996, 159] on button "Close" at bounding box center [1001, 155] width 40 height 22
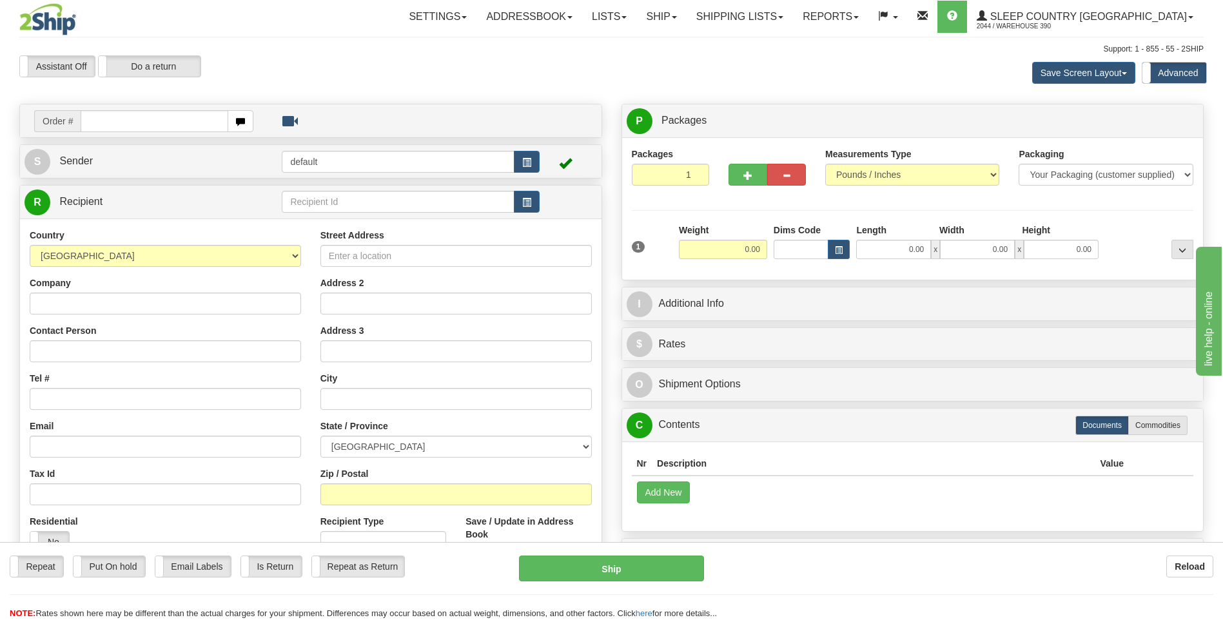
click at [181, 121] on input "text" at bounding box center [154, 121] width 147 height 22
type input "9002I155841"
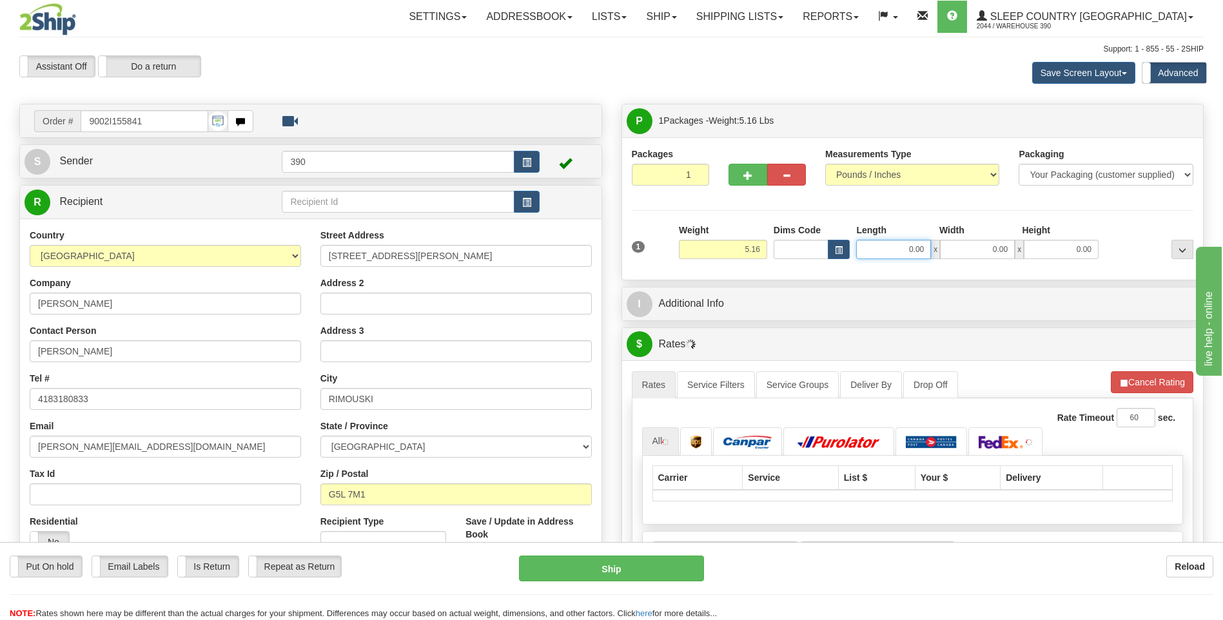
click at [884, 240] on input "0.00" at bounding box center [893, 249] width 75 height 19
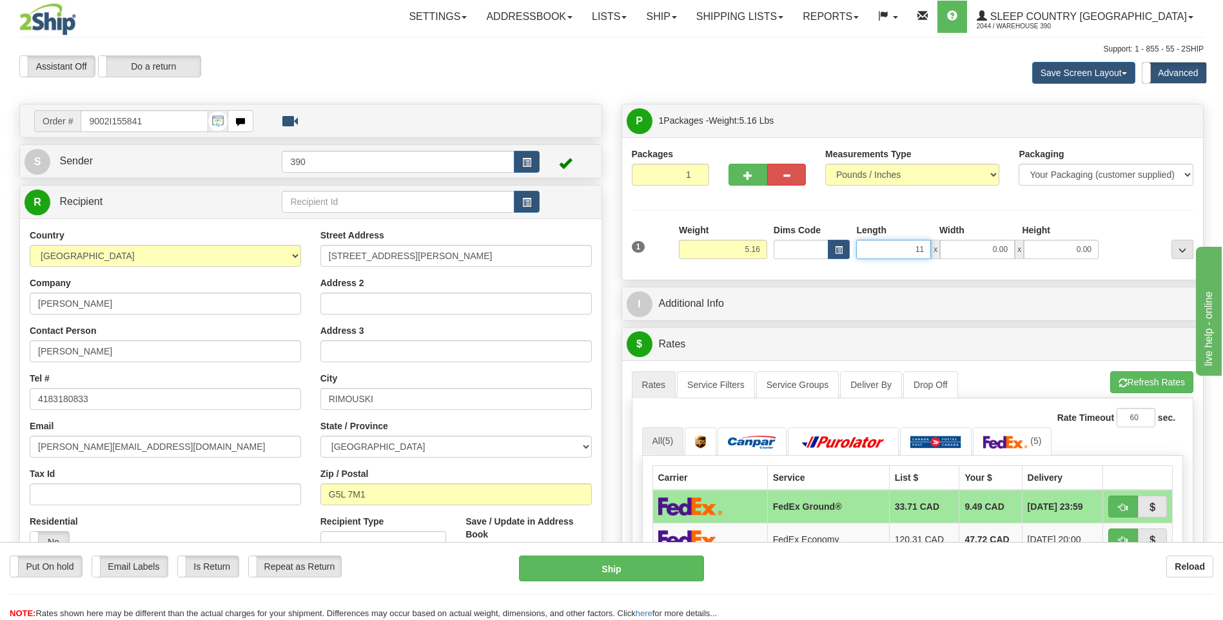
type input "11.00"
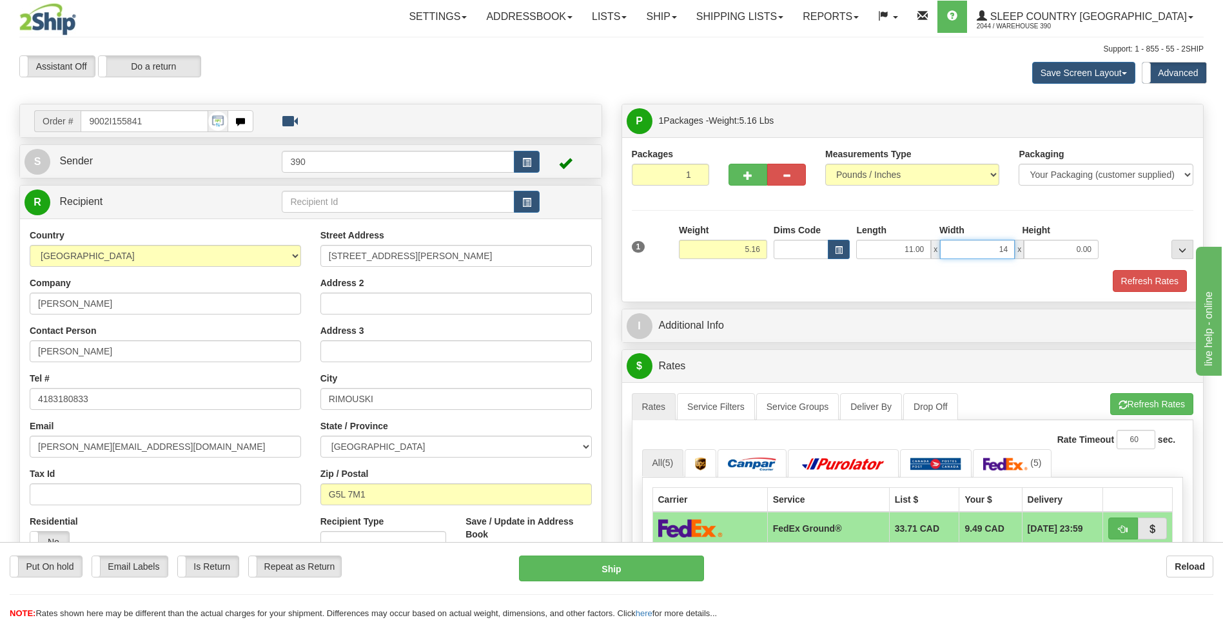
type input "14.00"
type input "13.00"
click at [1122, 404] on span "button" at bounding box center [1123, 405] width 9 height 8
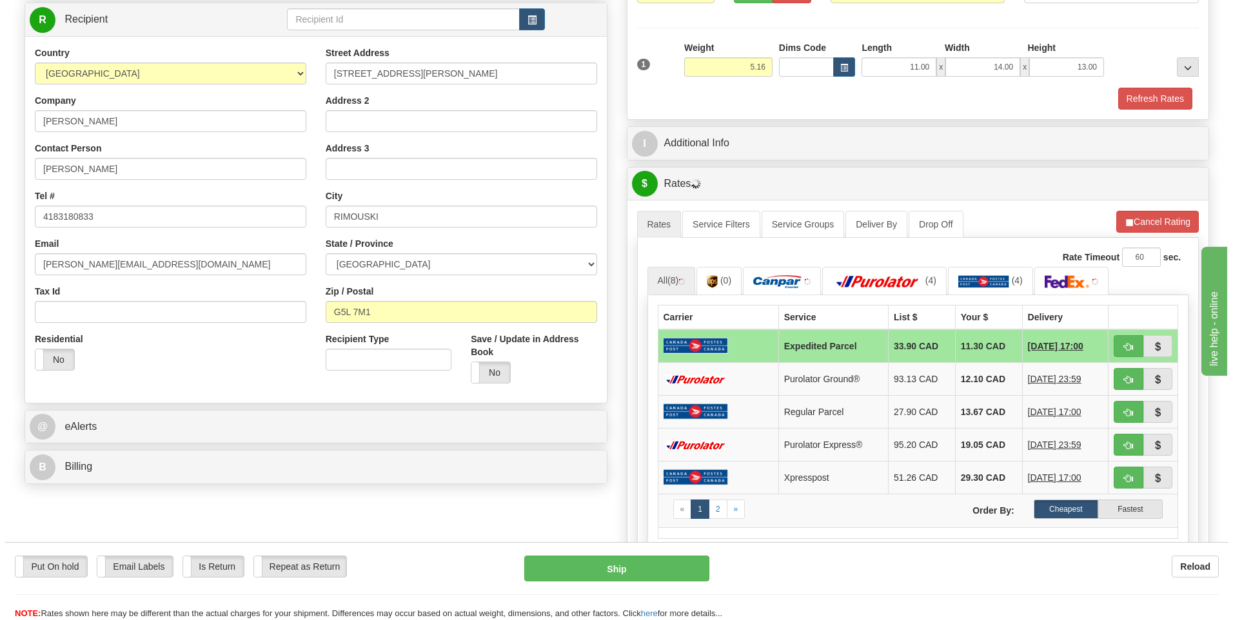
scroll to position [193, 0]
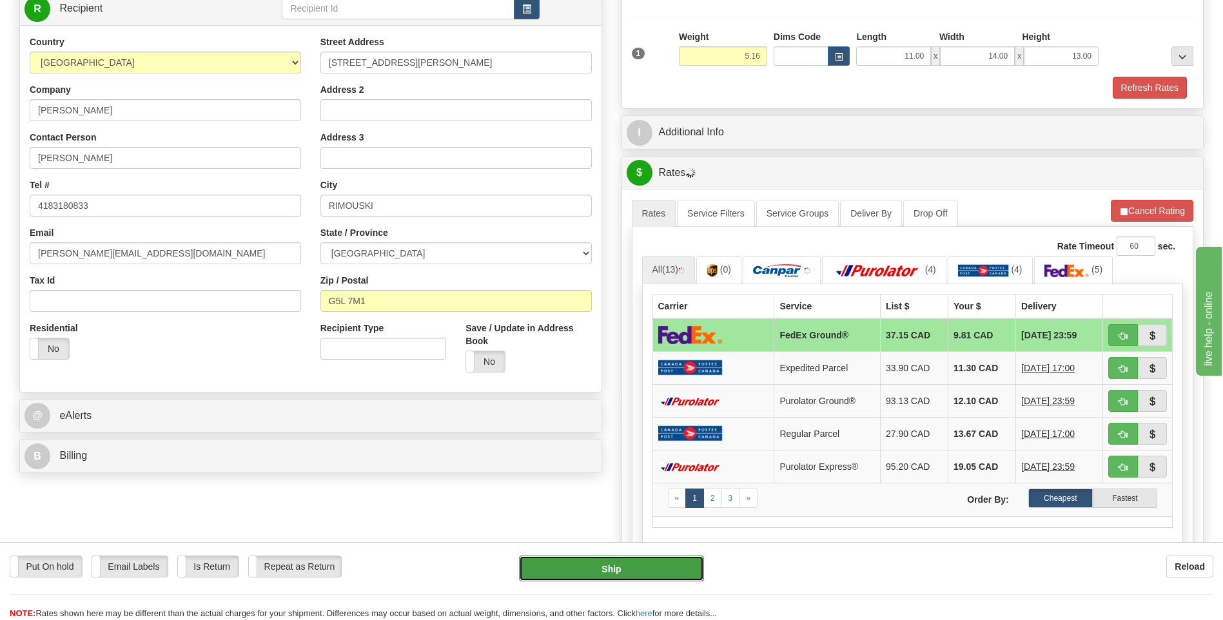
click at [649, 566] on button "Ship" at bounding box center [611, 569] width 184 height 26
type input "92"
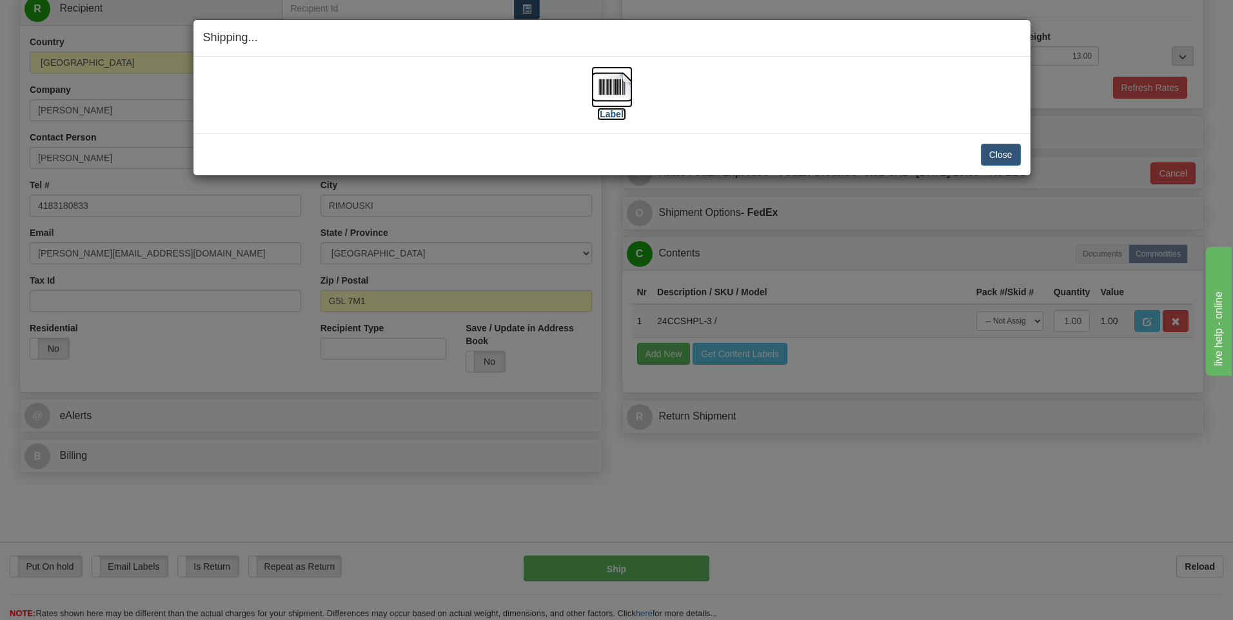
click at [625, 86] on img at bounding box center [611, 86] width 41 height 41
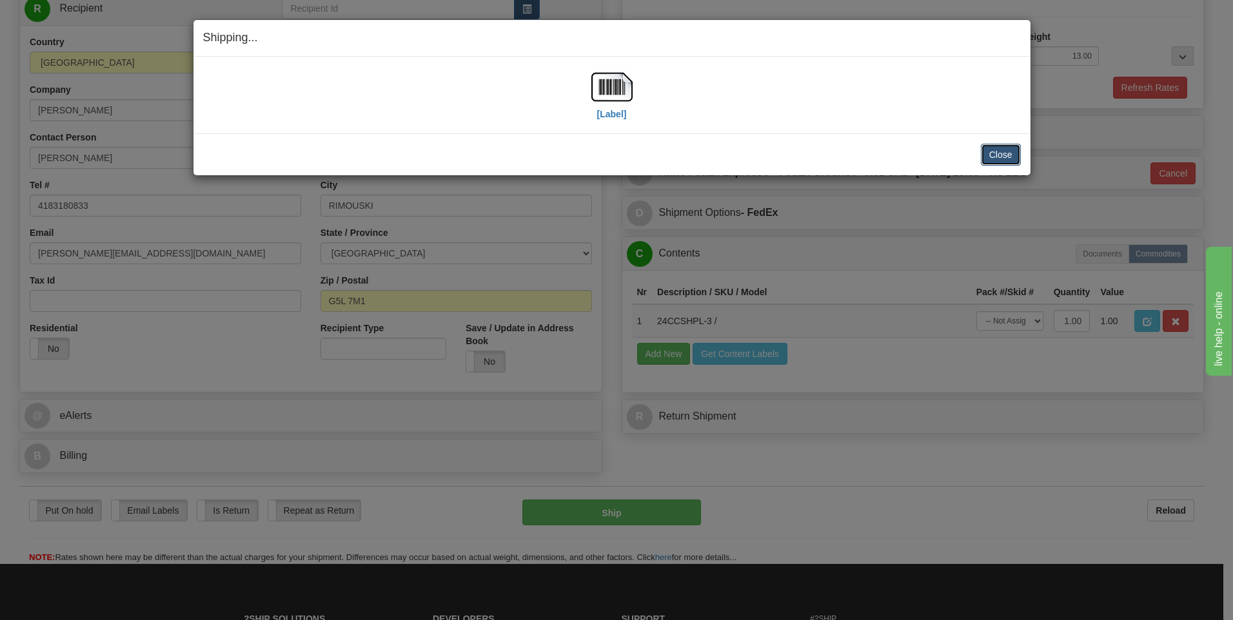
click at [993, 155] on button "Close" at bounding box center [1001, 155] width 40 height 22
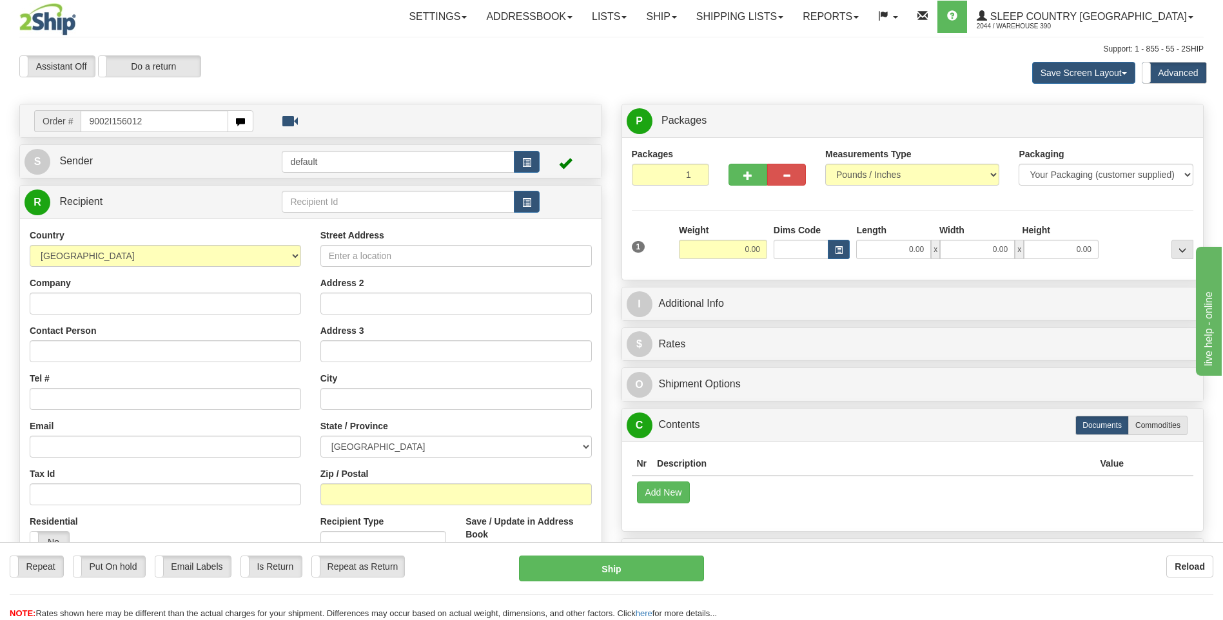
type input "9002I156012"
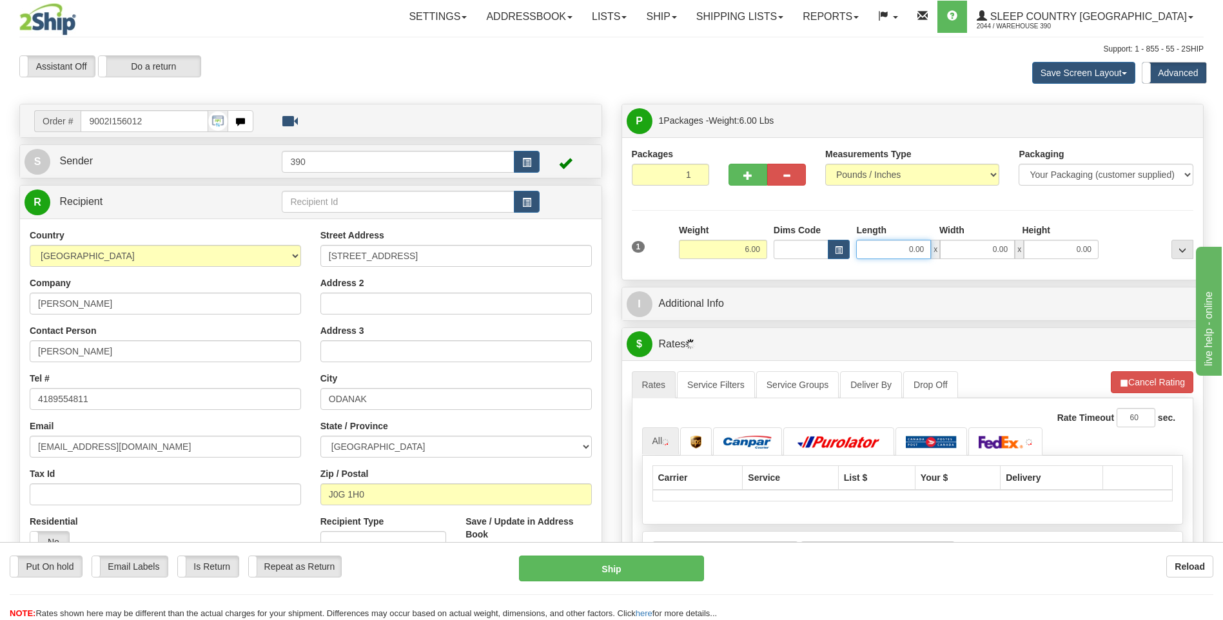
click at [885, 249] on input "0.00" at bounding box center [893, 249] width 75 height 19
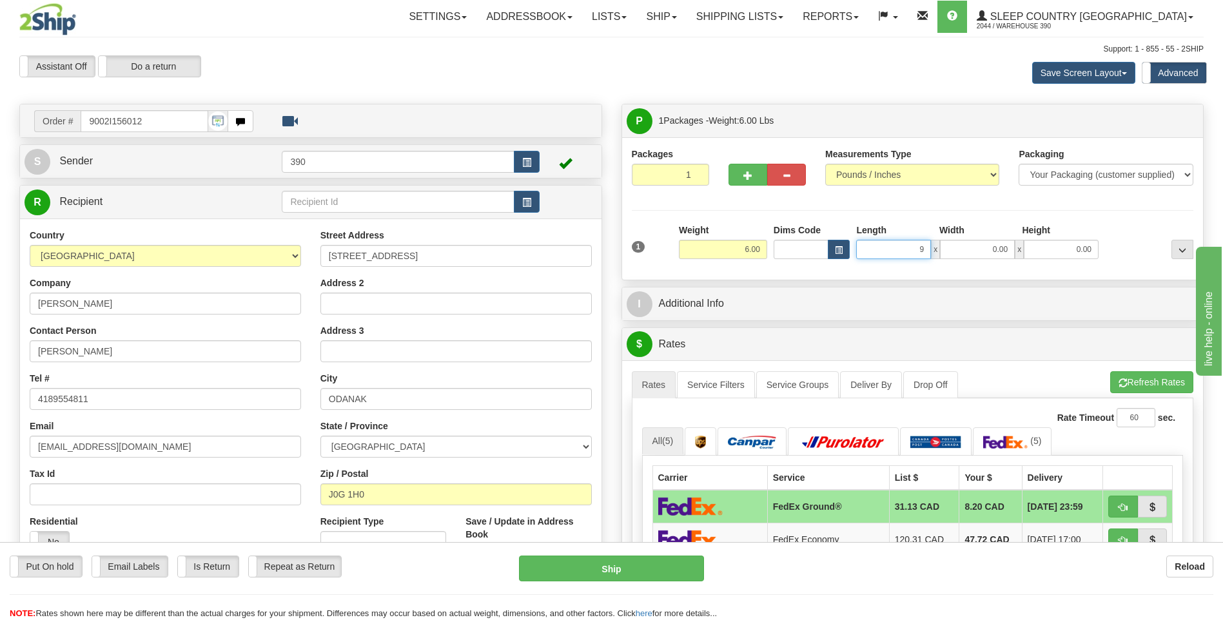
type input "9.00"
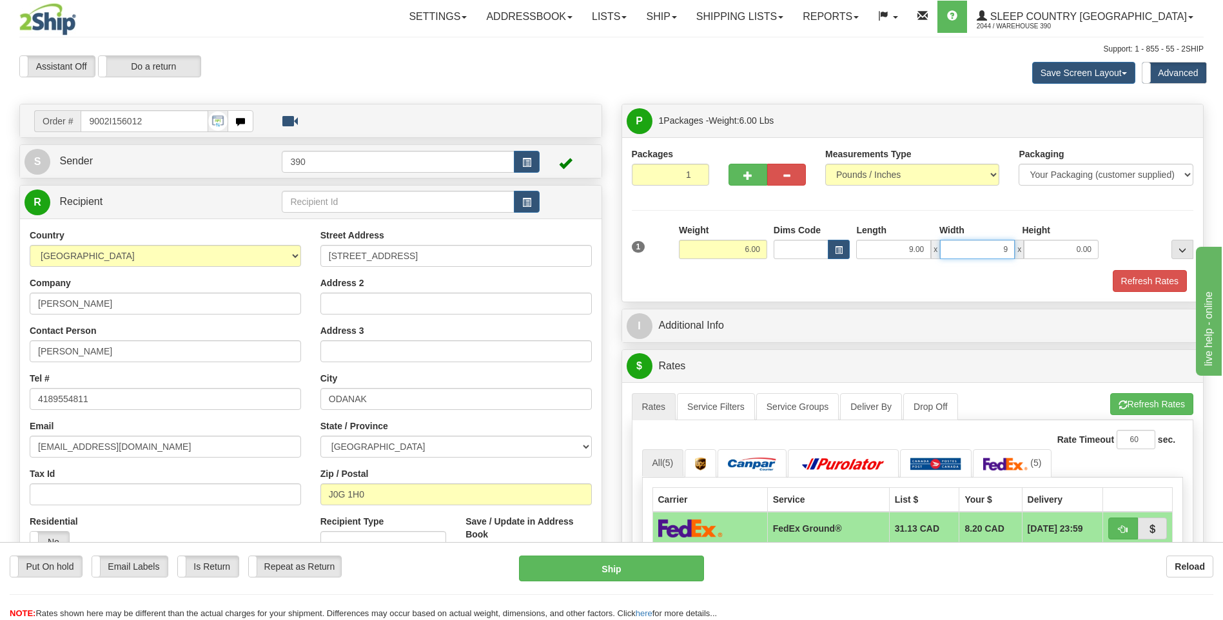
type input "9.00"
type input "10.00"
click at [1134, 404] on button "Refresh Rates" at bounding box center [1152, 404] width 83 height 22
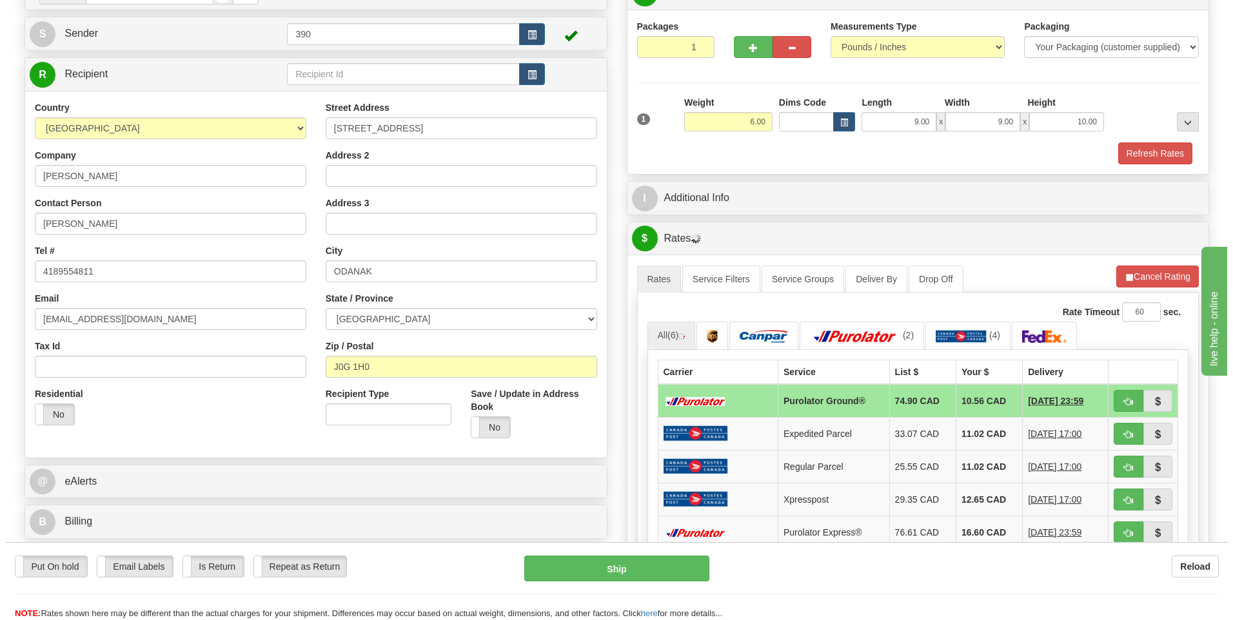
scroll to position [129, 0]
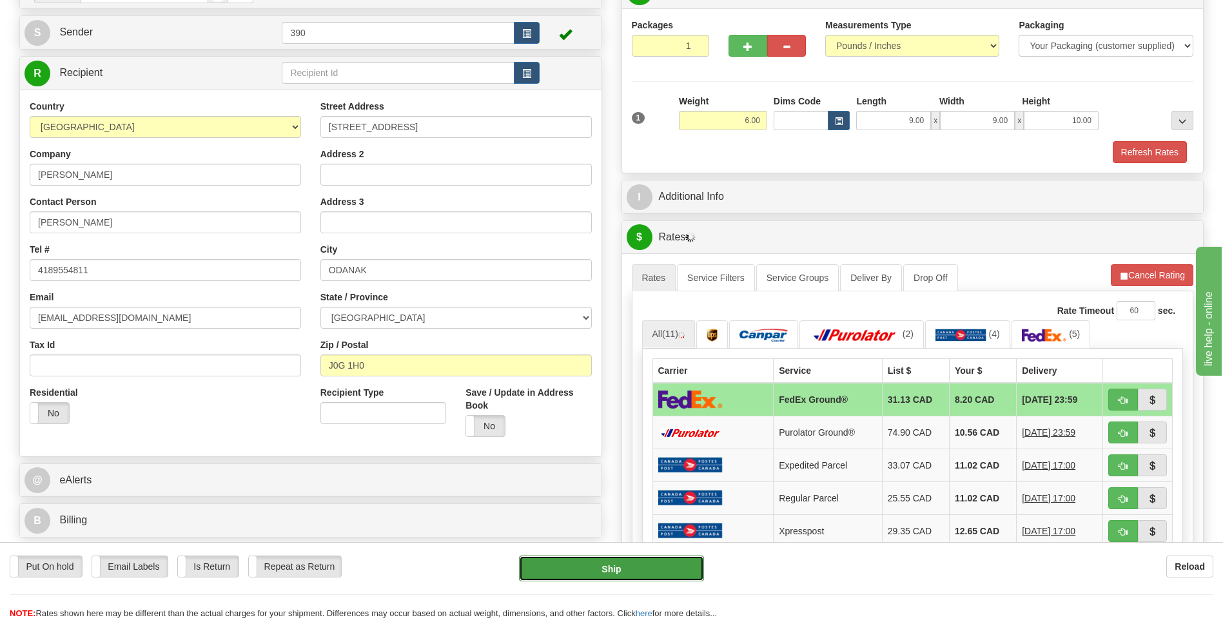
click at [675, 569] on button "Ship" at bounding box center [611, 569] width 184 height 26
type input "92"
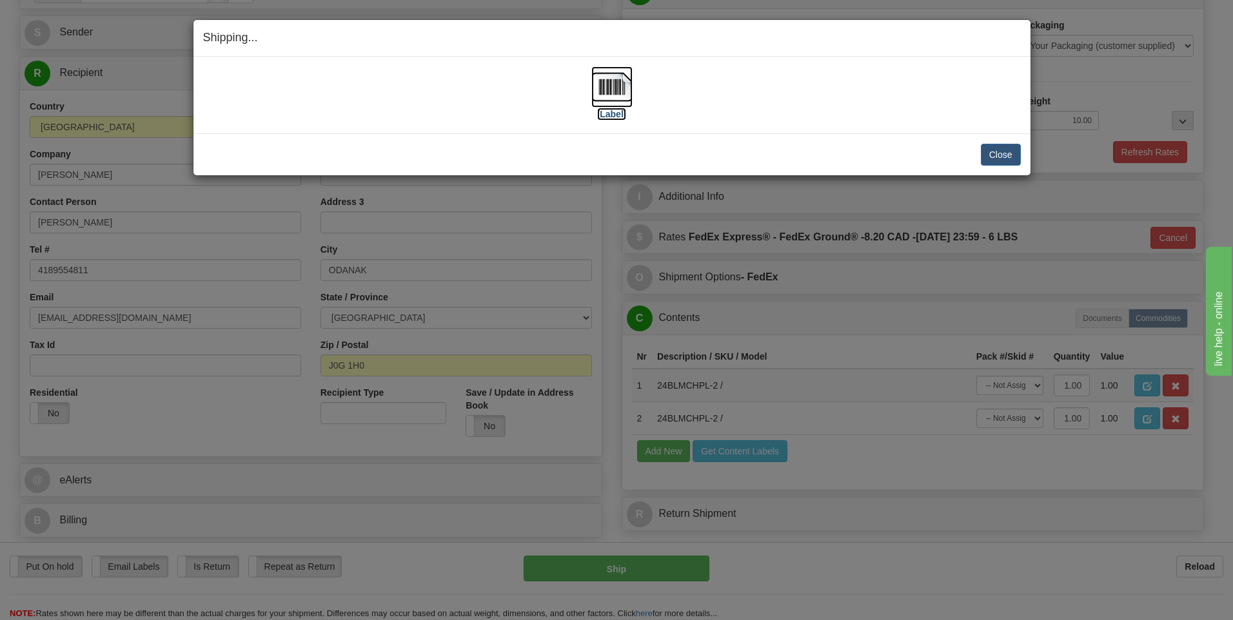
click at [612, 89] on img at bounding box center [611, 86] width 41 height 41
click at [1005, 157] on button "Close" at bounding box center [1001, 155] width 40 height 22
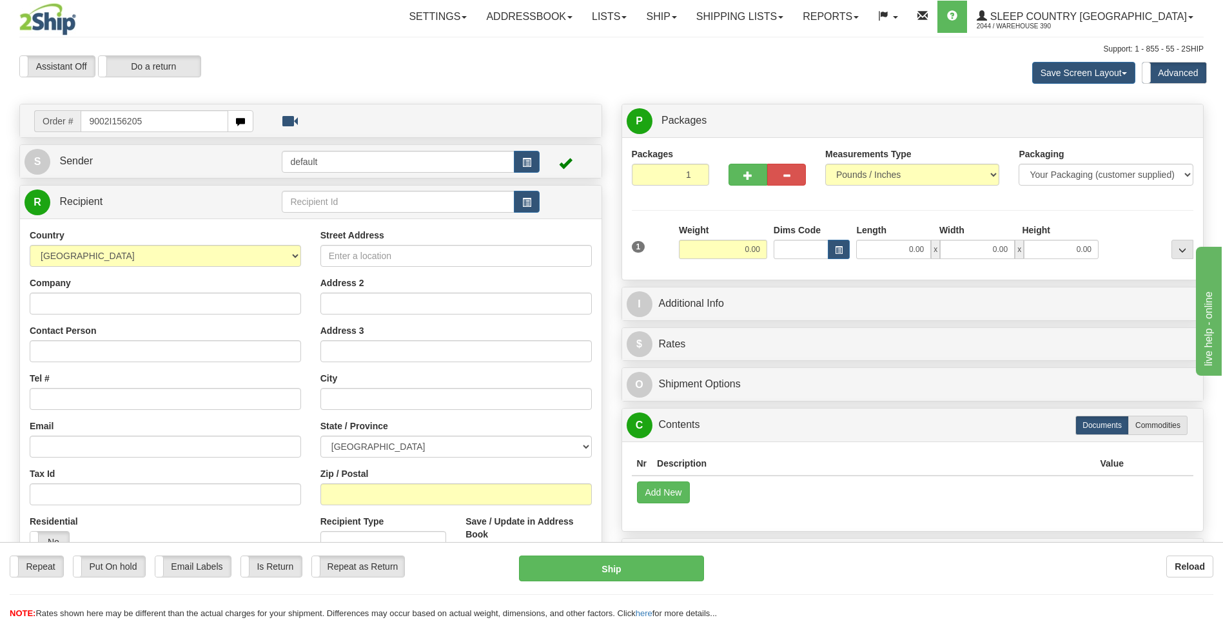
type input "9002I156205"
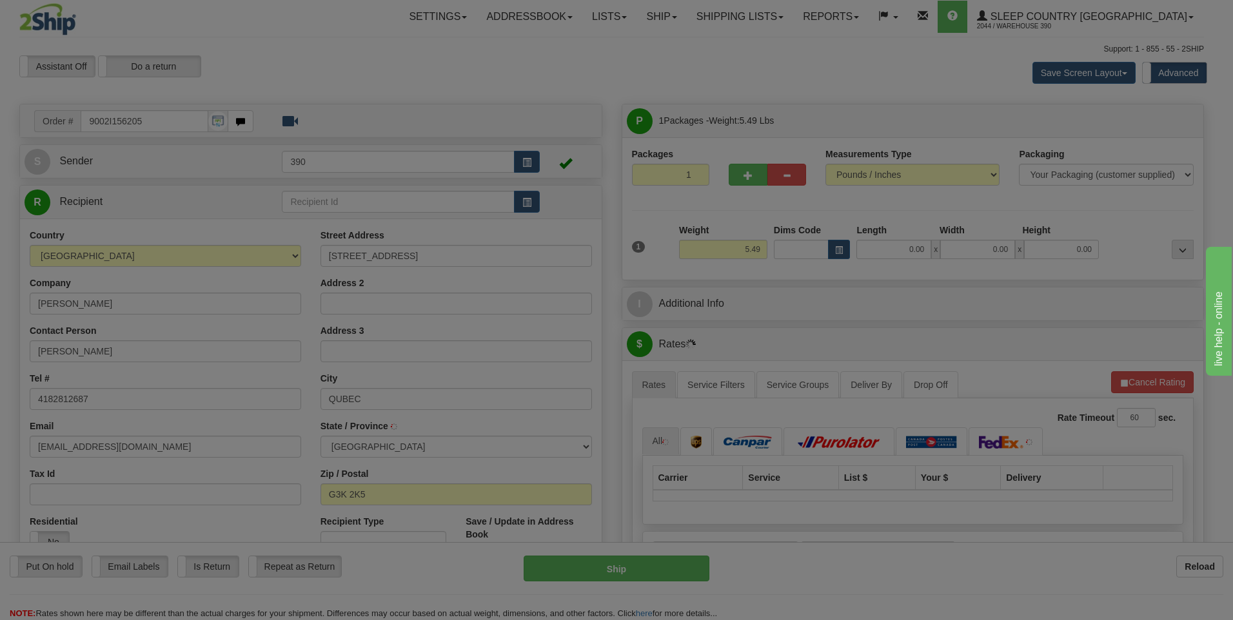
type input "[GEOGRAPHIC_DATA]"
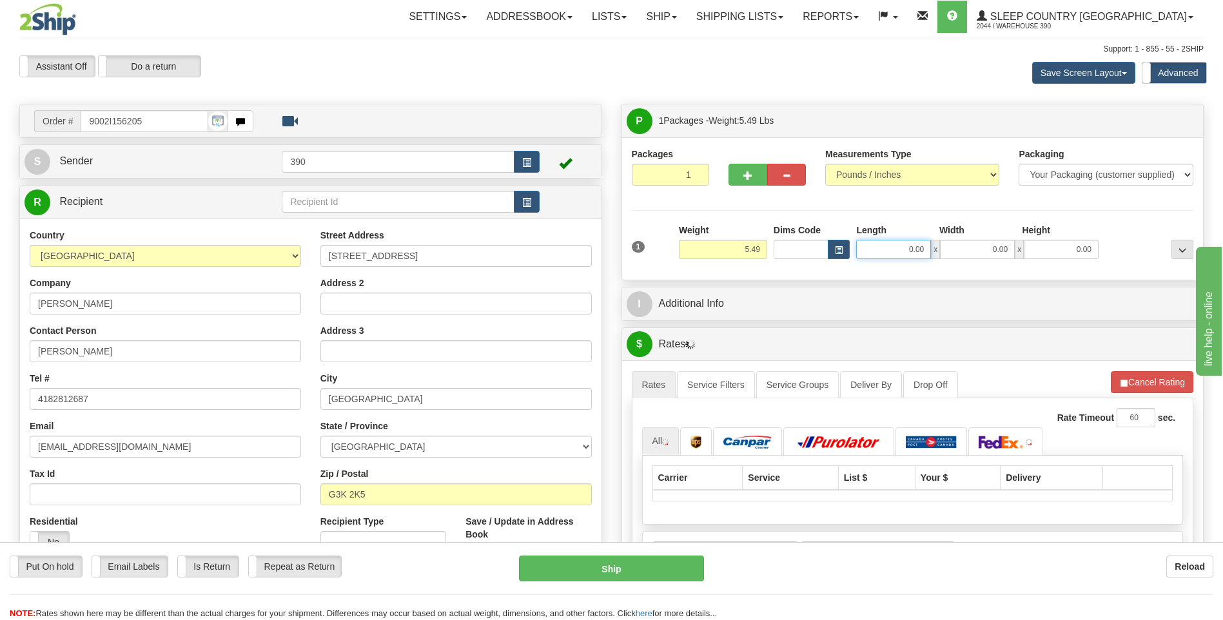
click at [885, 249] on input "0.00" at bounding box center [893, 249] width 75 height 19
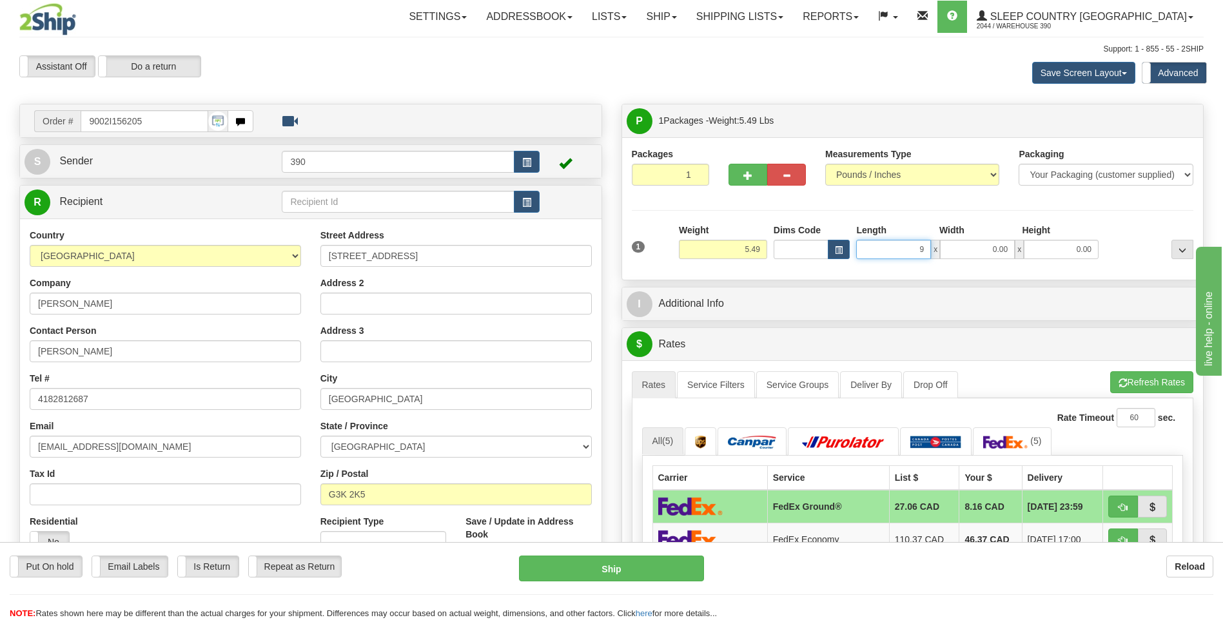
type input "9.00"
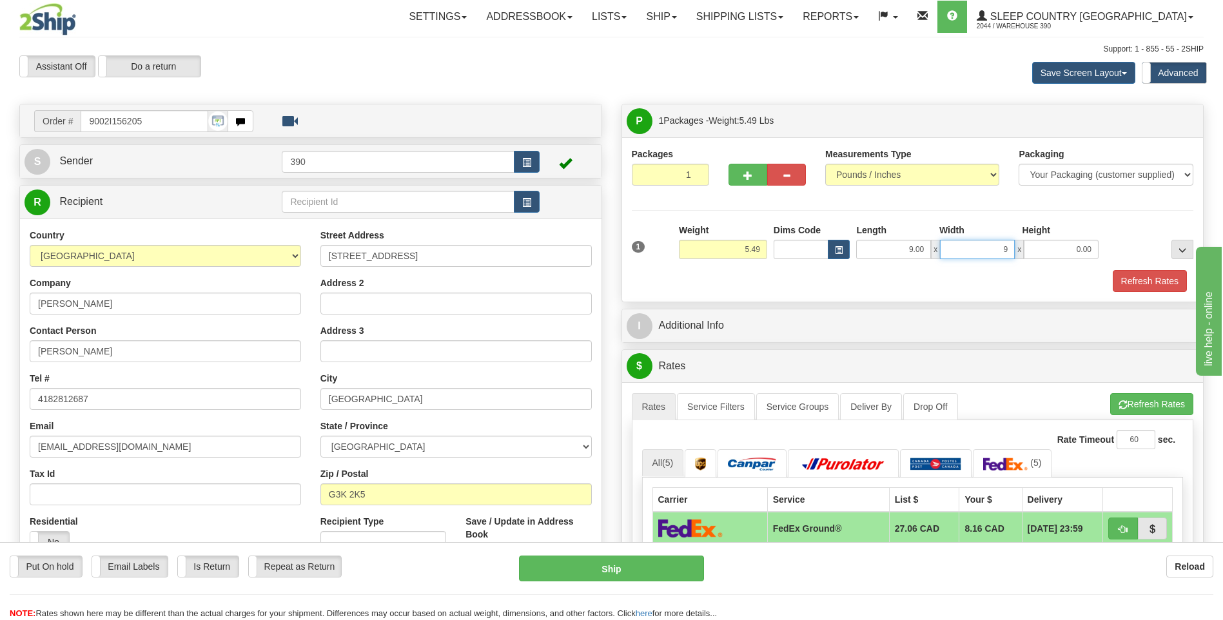
type input "9.00"
type input "11.00"
click at [1129, 399] on button "Refresh Rates" at bounding box center [1152, 404] width 83 height 22
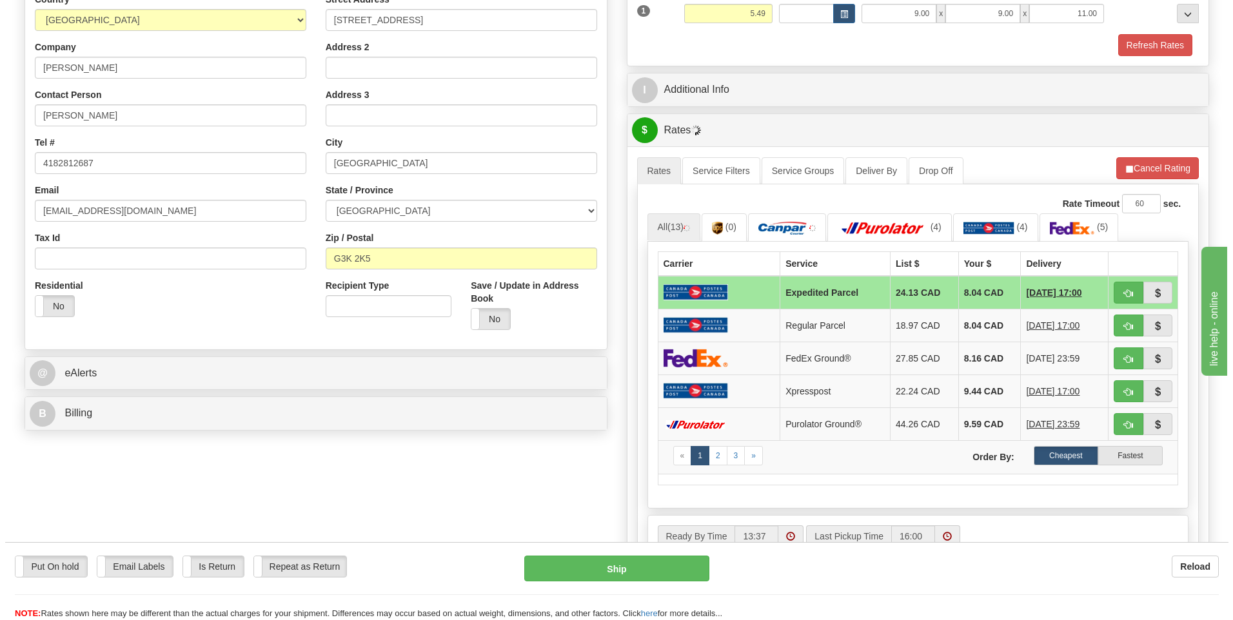
scroll to position [258, 0]
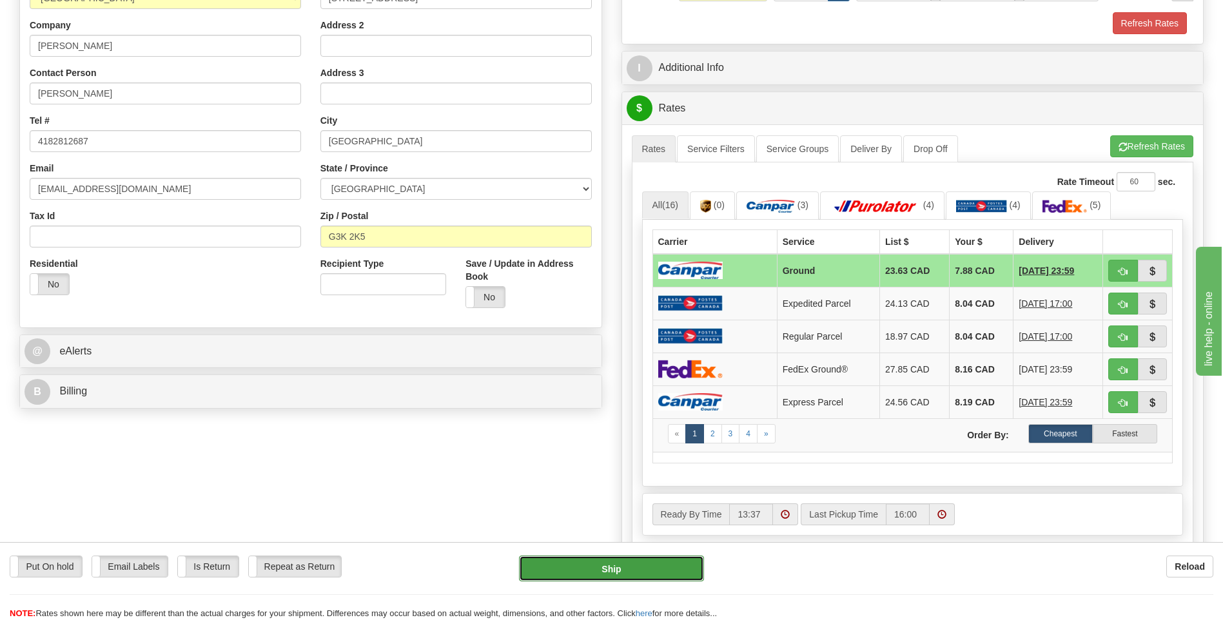
click at [662, 572] on button "Ship" at bounding box center [611, 569] width 184 height 26
type input "1"
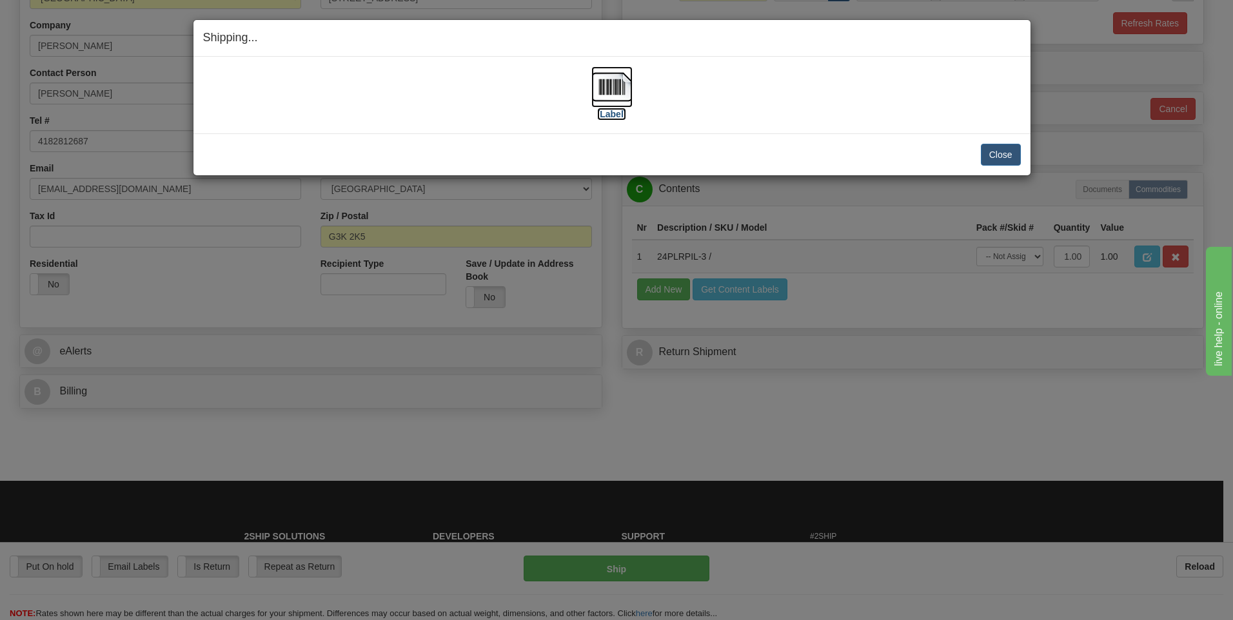
click at [615, 91] on img at bounding box center [611, 86] width 41 height 41
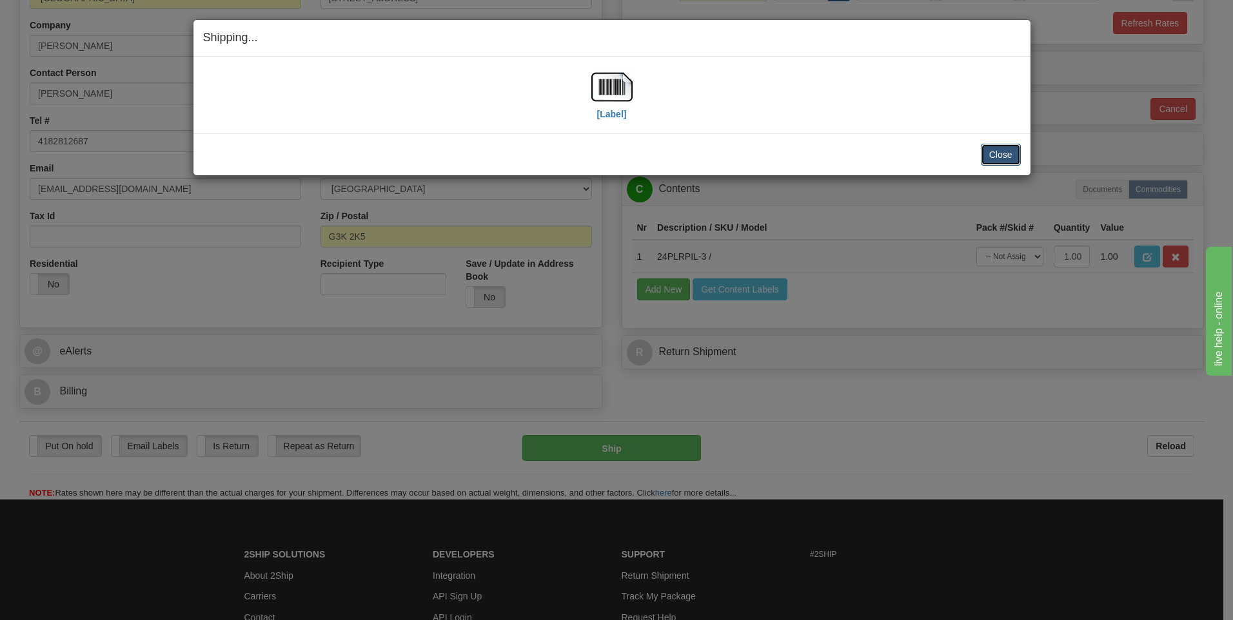
click at [983, 154] on button "Close" at bounding box center [1001, 155] width 40 height 22
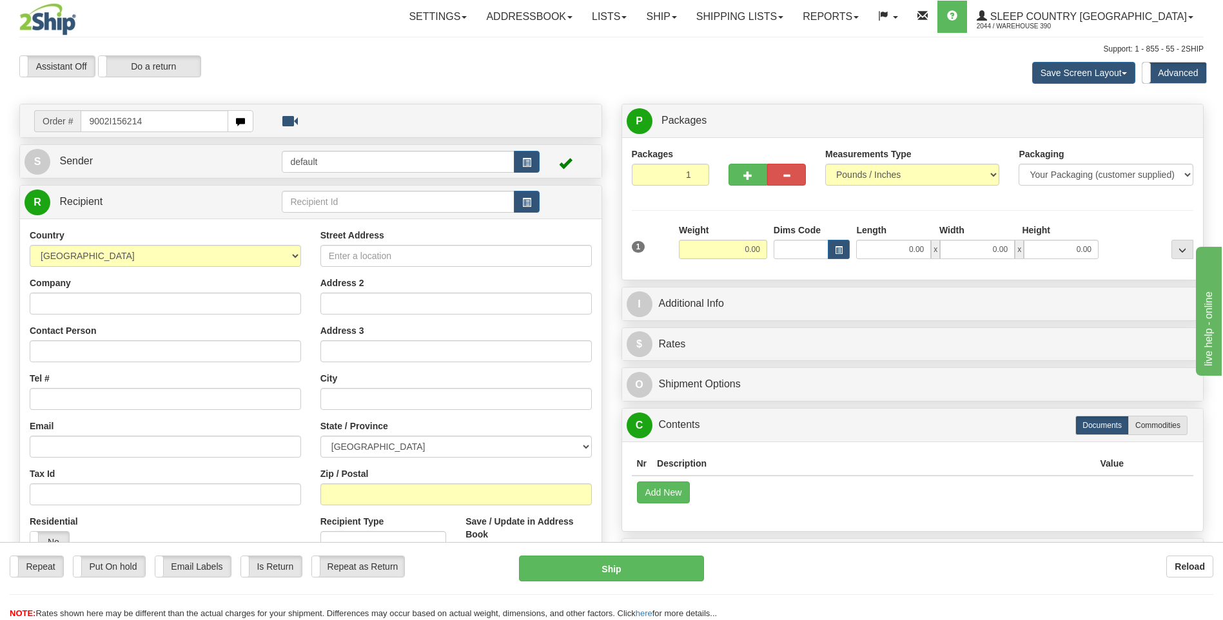
type input "9002I156214"
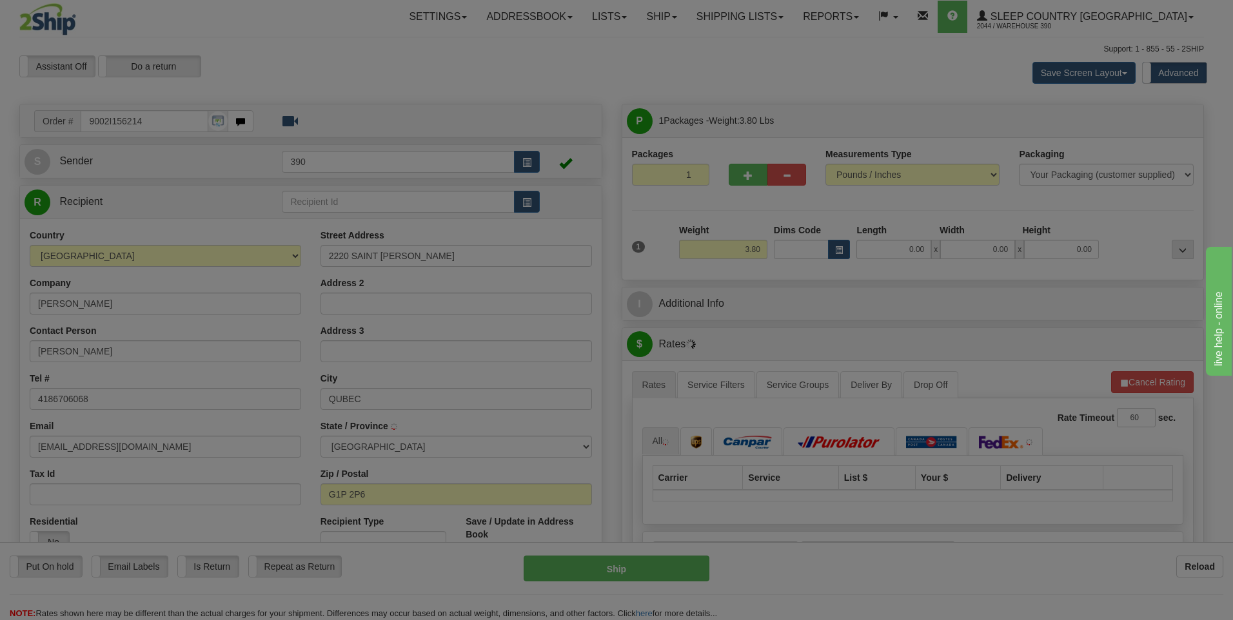
type input "[GEOGRAPHIC_DATA]"
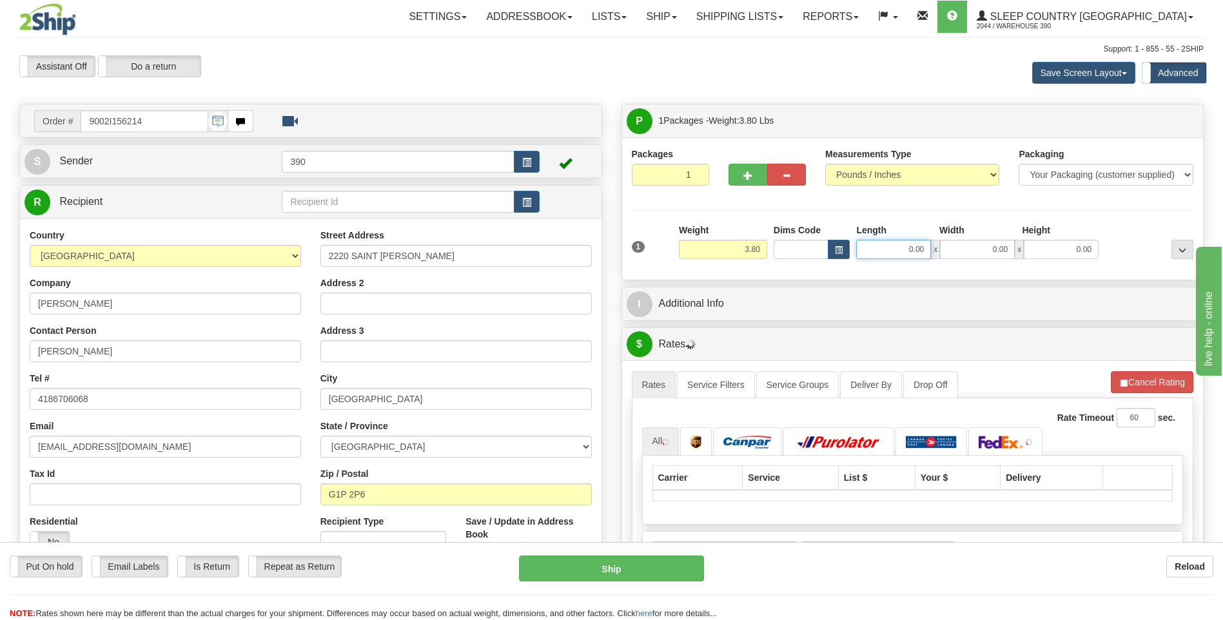
click at [883, 248] on input "0.00" at bounding box center [893, 249] width 75 height 19
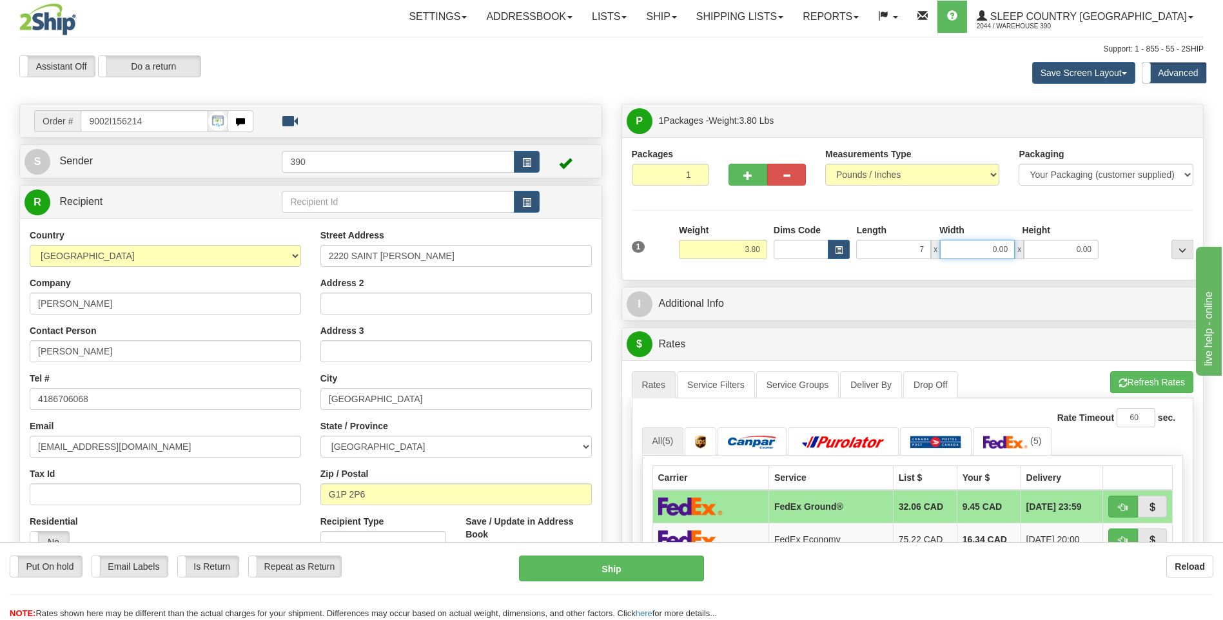
type input "7.00"
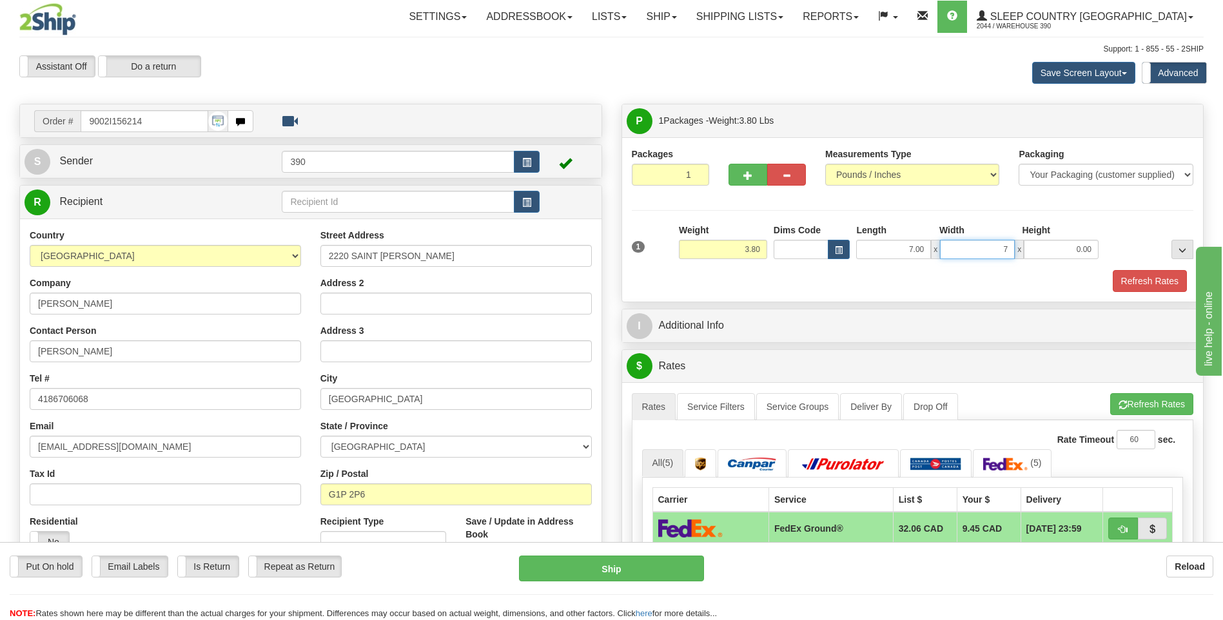
type input "7.00"
type input "10.00"
click at [1124, 395] on button "Refresh Rates" at bounding box center [1152, 404] width 83 height 22
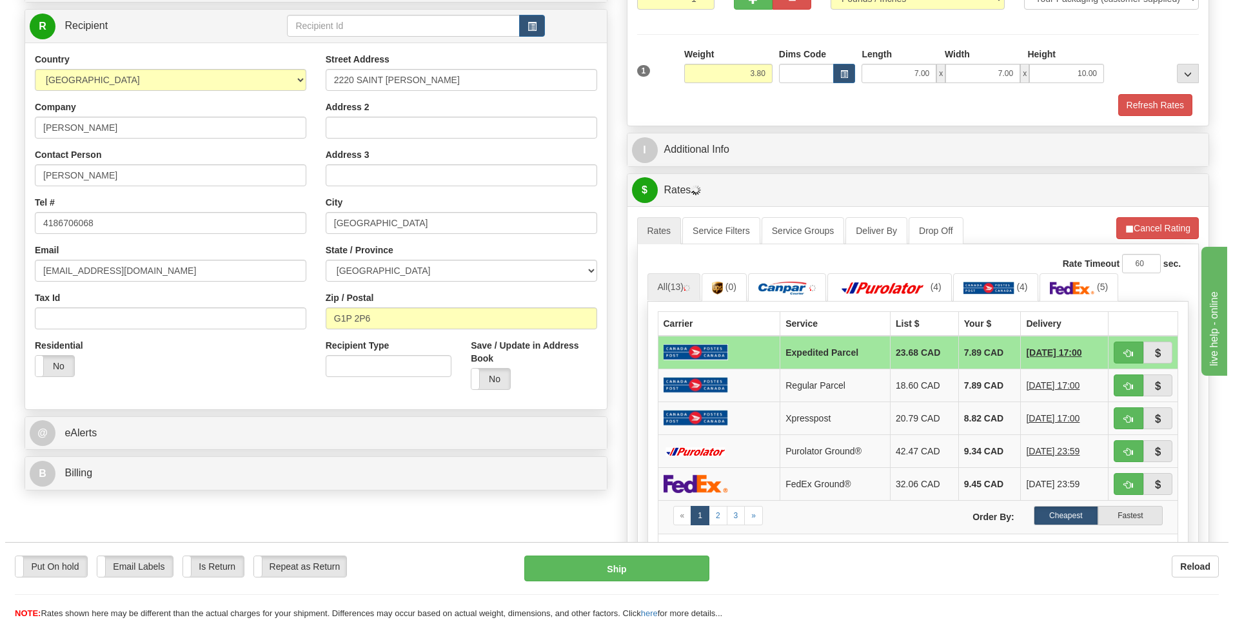
scroll to position [193, 0]
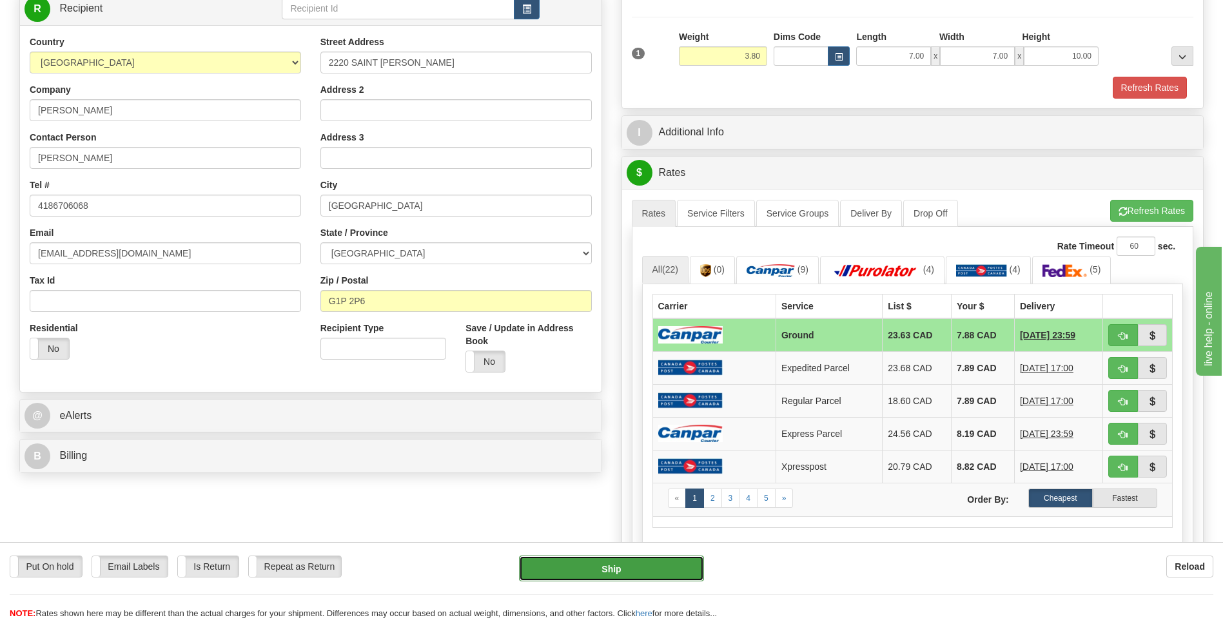
click at [634, 572] on button "Ship" at bounding box center [611, 569] width 184 height 26
type input "1"
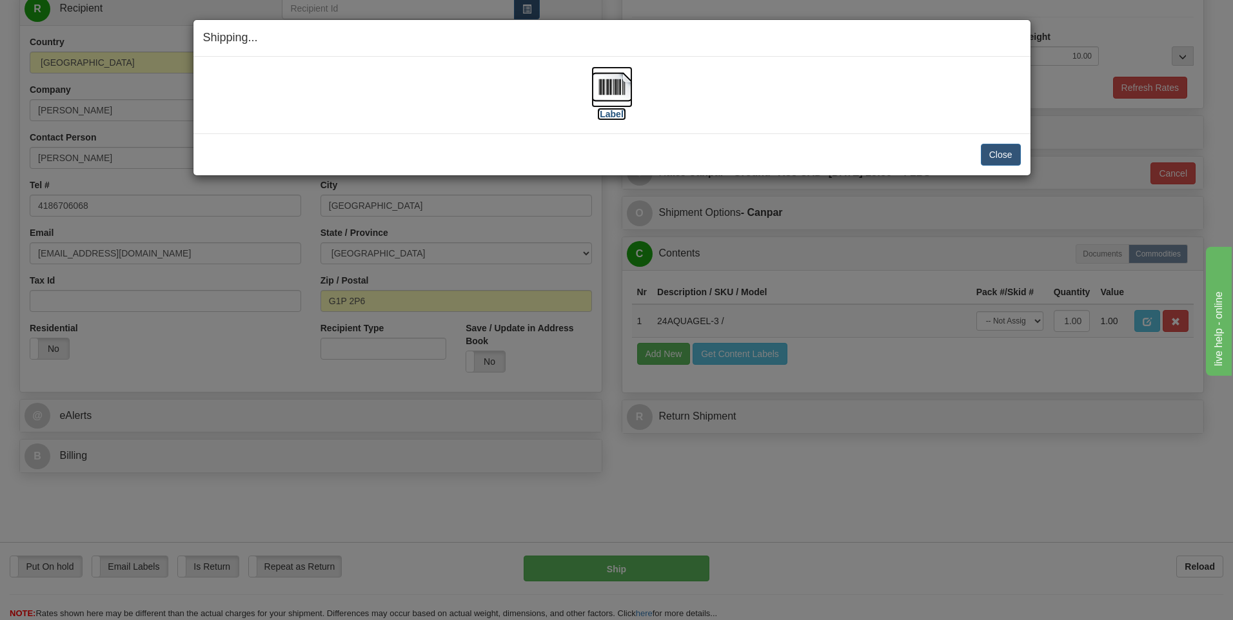
click at [623, 90] on img at bounding box center [611, 86] width 41 height 41
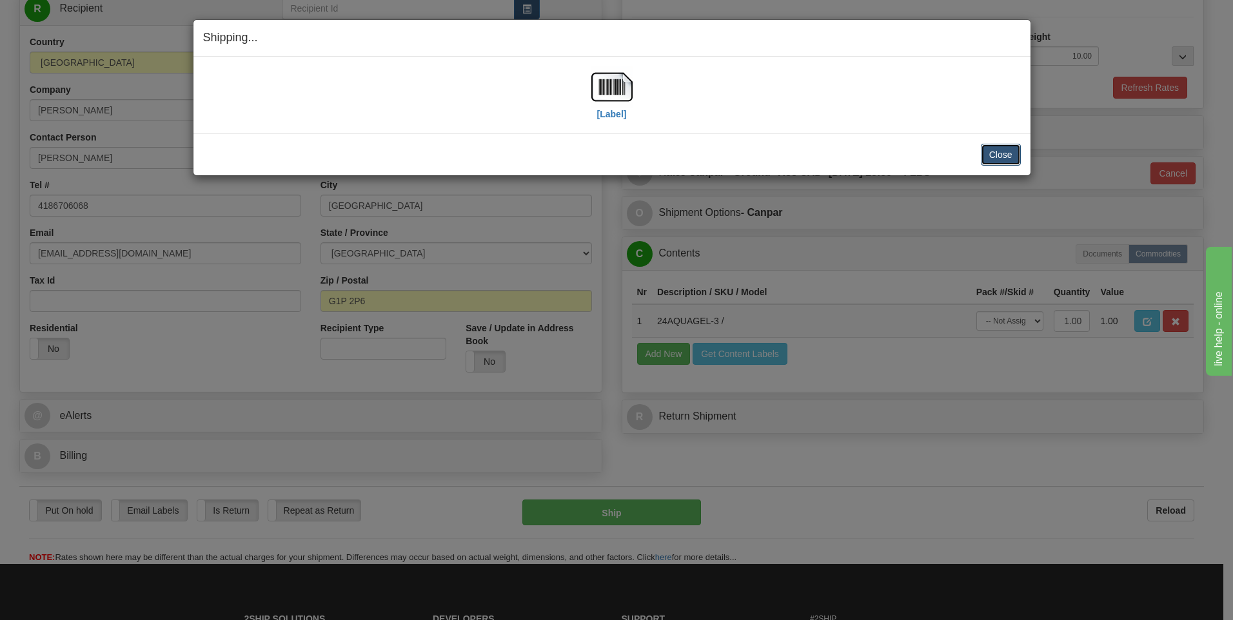
click at [986, 153] on button "Close" at bounding box center [1001, 155] width 40 height 22
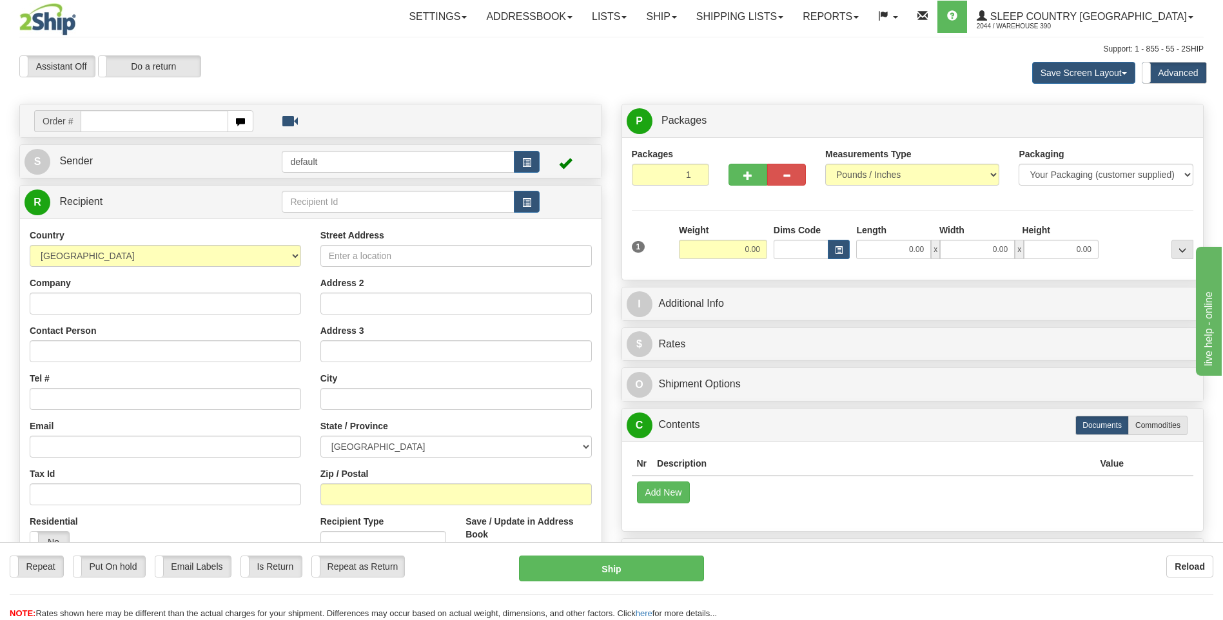
click at [186, 117] on input "text" at bounding box center [154, 121] width 147 height 22
type input "9002I156231"
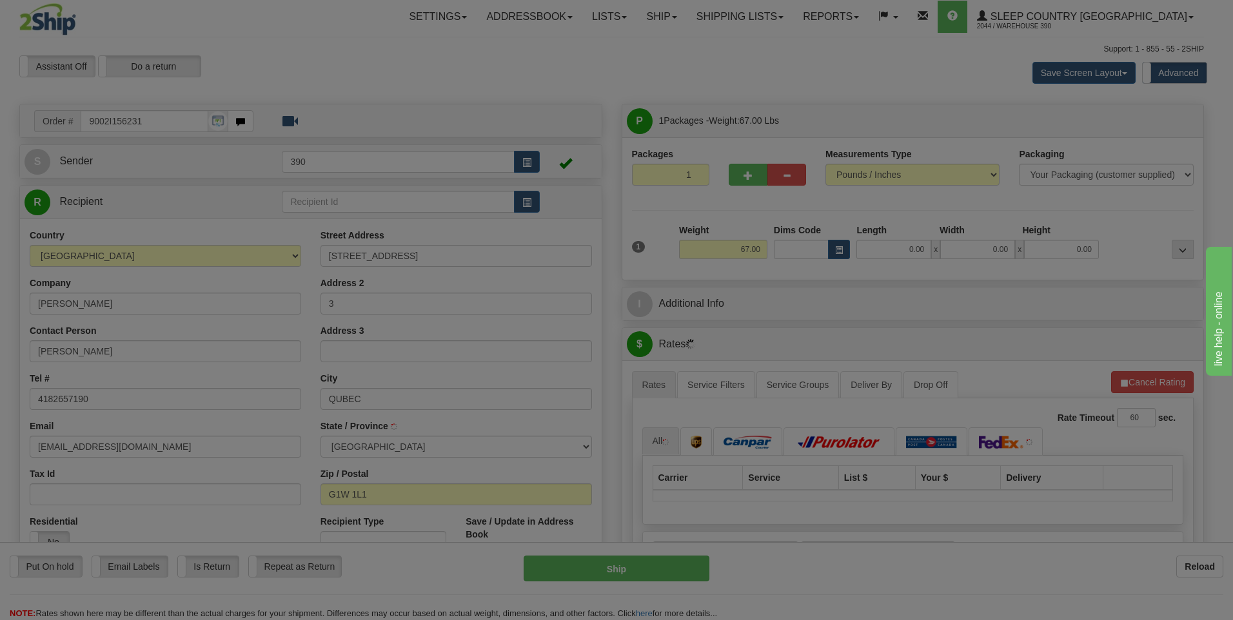
type input "[GEOGRAPHIC_DATA]"
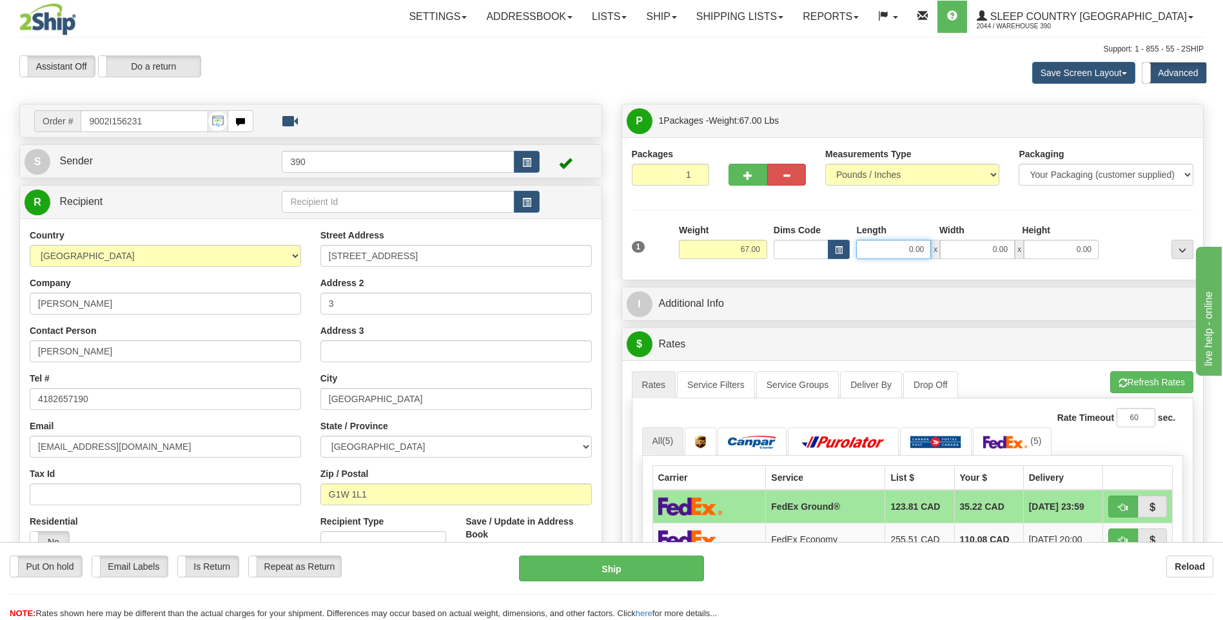
drag, startPoint x: 898, startPoint y: 247, endPoint x: 891, endPoint y: 245, distance: 7.4
click at [898, 247] on input "0.00" at bounding box center [893, 249] width 75 height 19
type input "17.00"
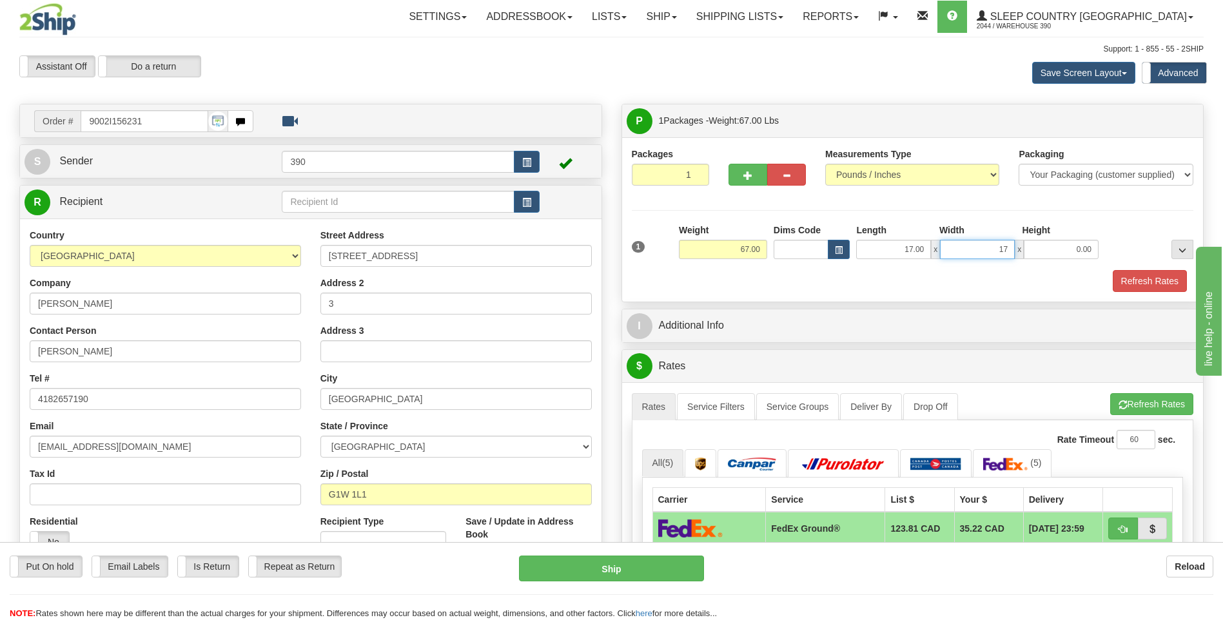
type input "17.00"
type input "38.00"
click at [1158, 407] on button "Refresh Rates" at bounding box center [1152, 404] width 83 height 22
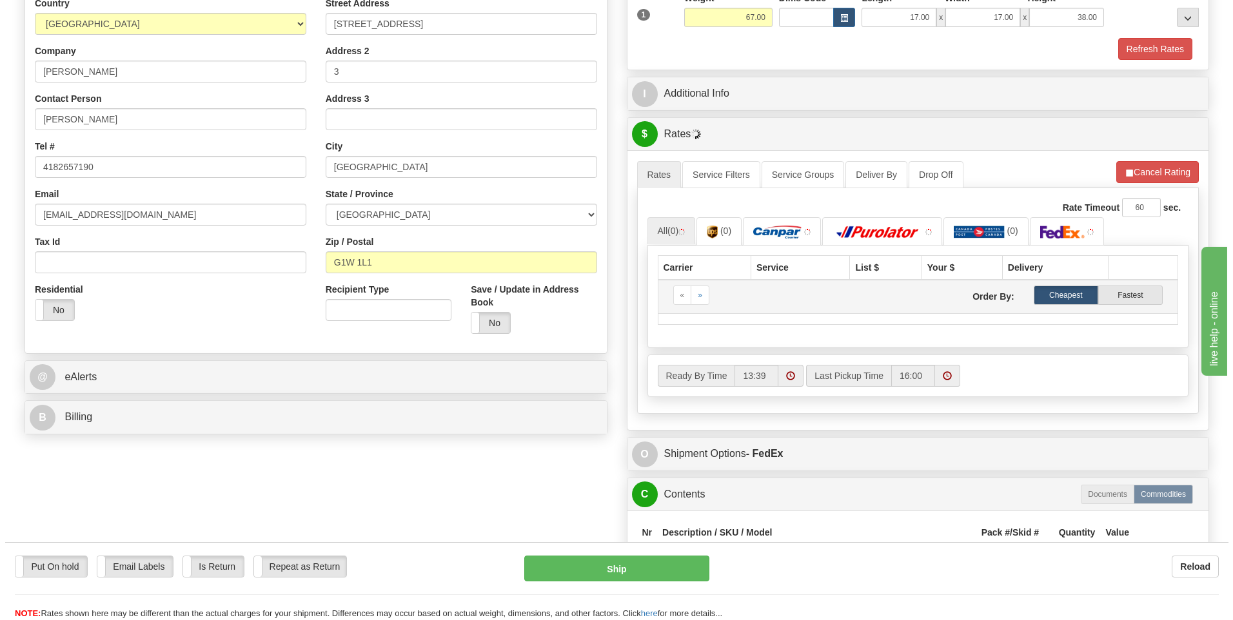
scroll to position [258, 0]
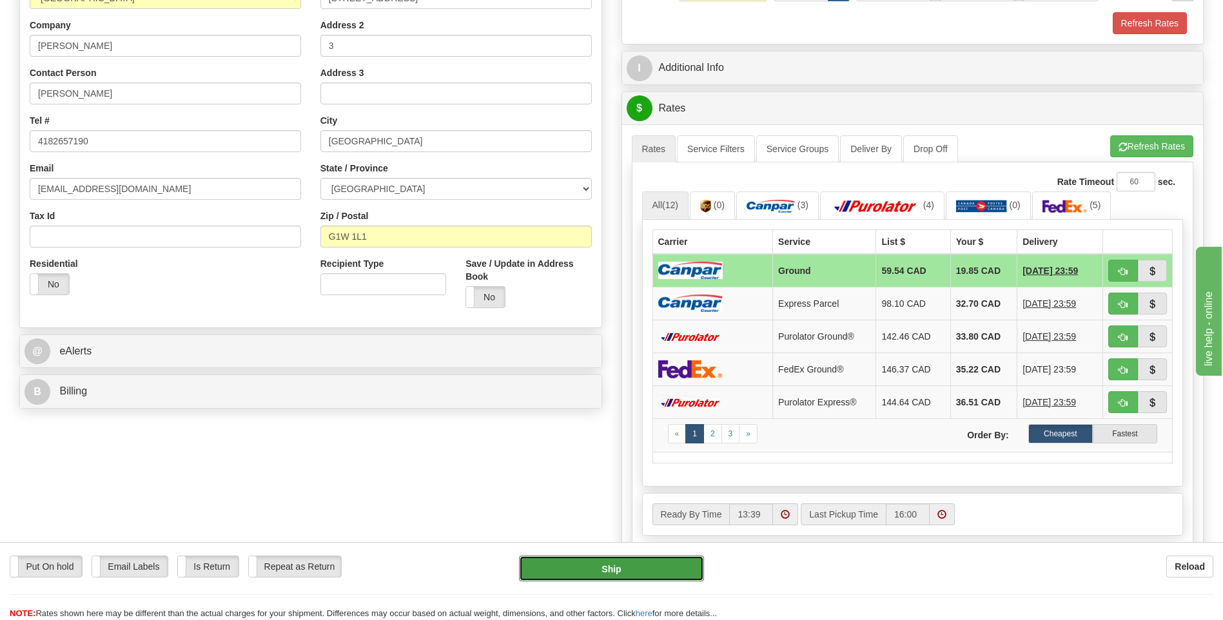
click at [671, 560] on button "Ship" at bounding box center [611, 569] width 184 height 26
type input "1"
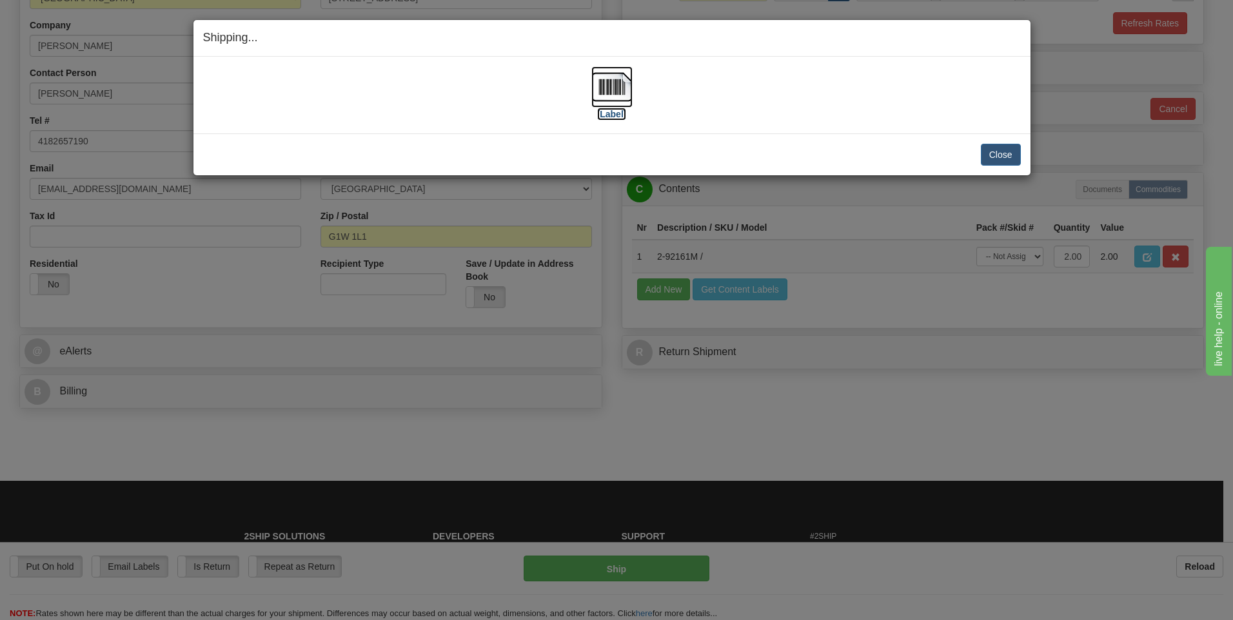
click at [612, 91] on img at bounding box center [611, 86] width 41 height 41
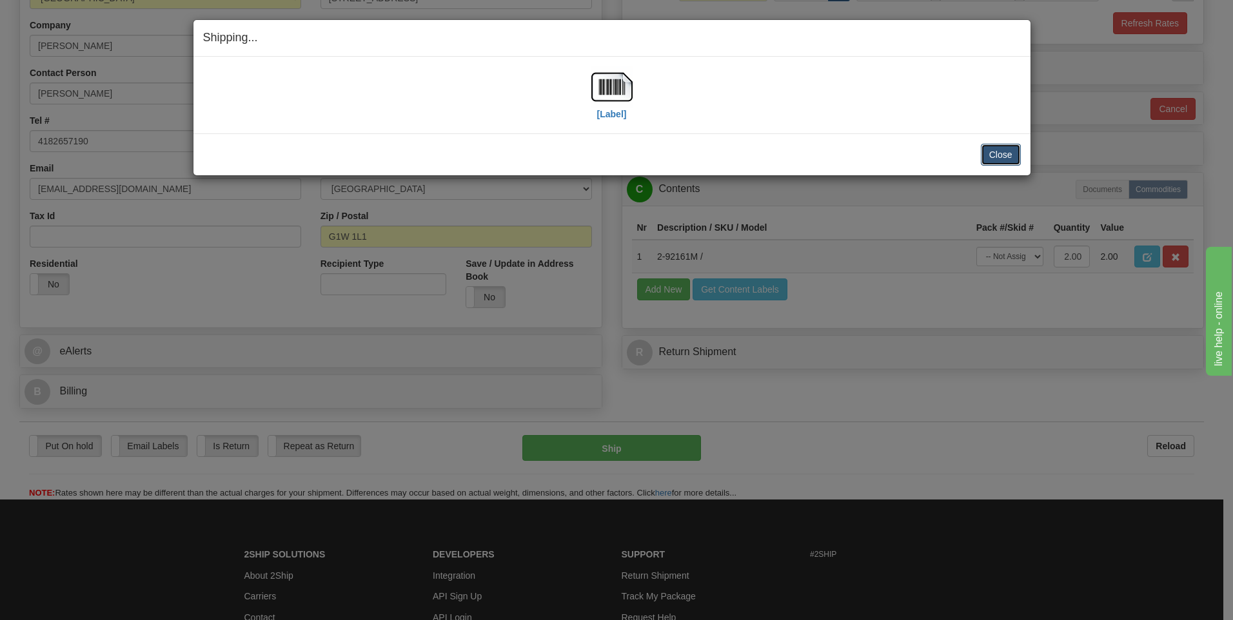
click at [991, 154] on button "Close" at bounding box center [1001, 155] width 40 height 22
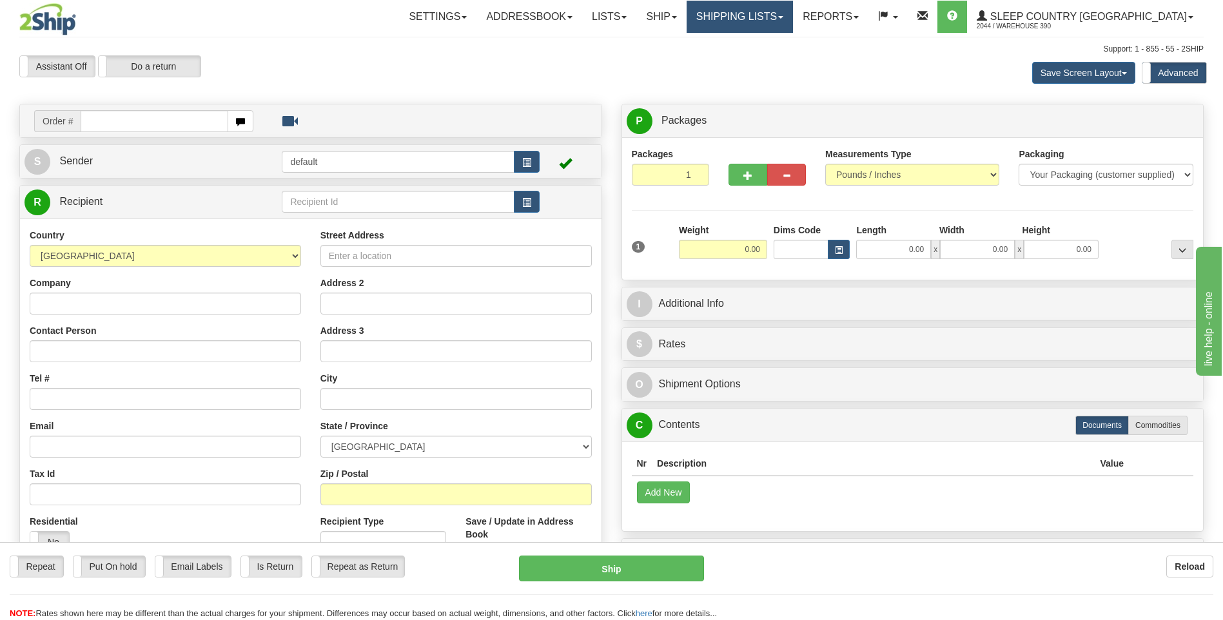
click at [793, 15] on link "Shipping lists" at bounding box center [740, 17] width 106 height 32
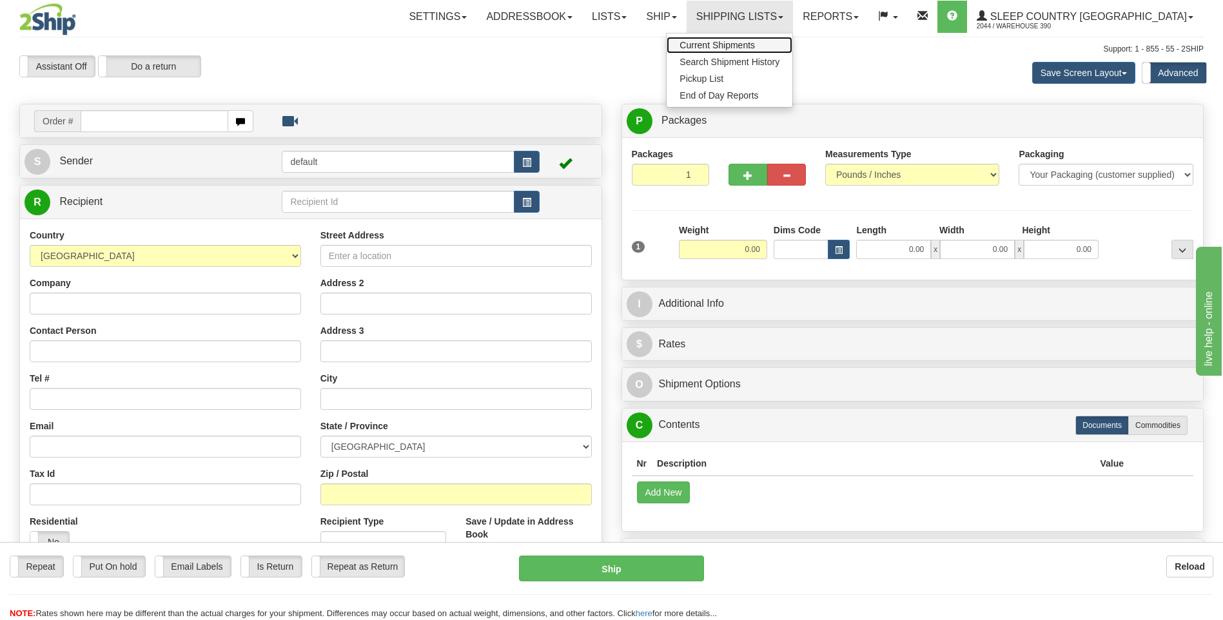
click at [755, 45] on span "Current Shipments" at bounding box center [717, 45] width 75 height 10
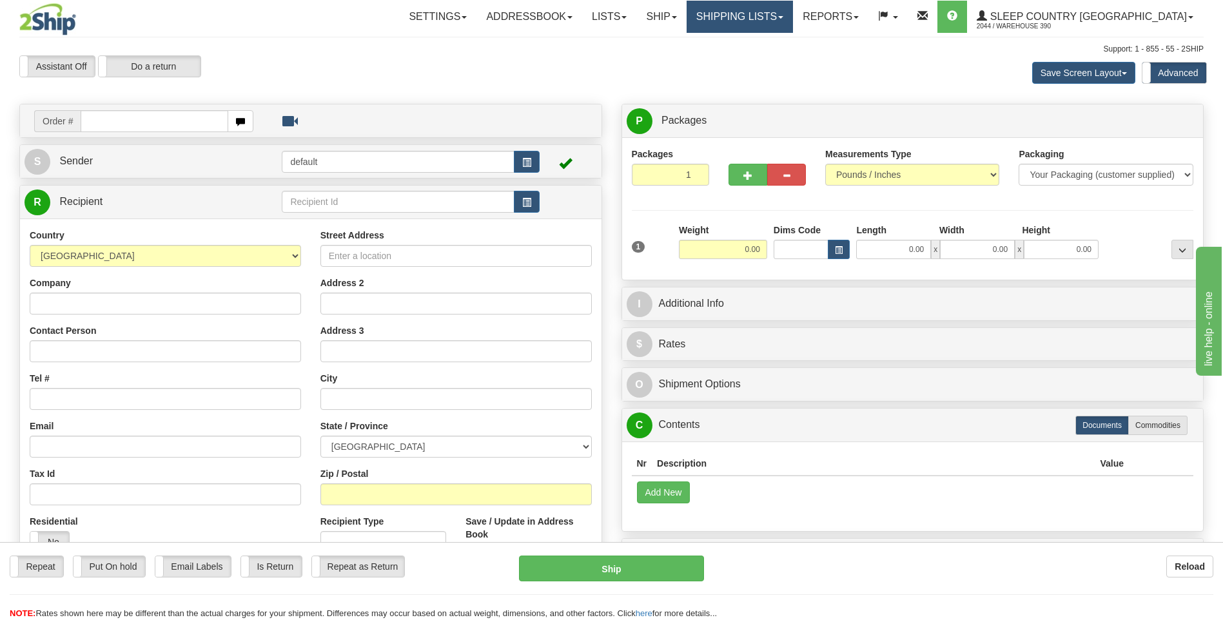
click at [793, 20] on link "Shipping lists" at bounding box center [740, 17] width 106 height 32
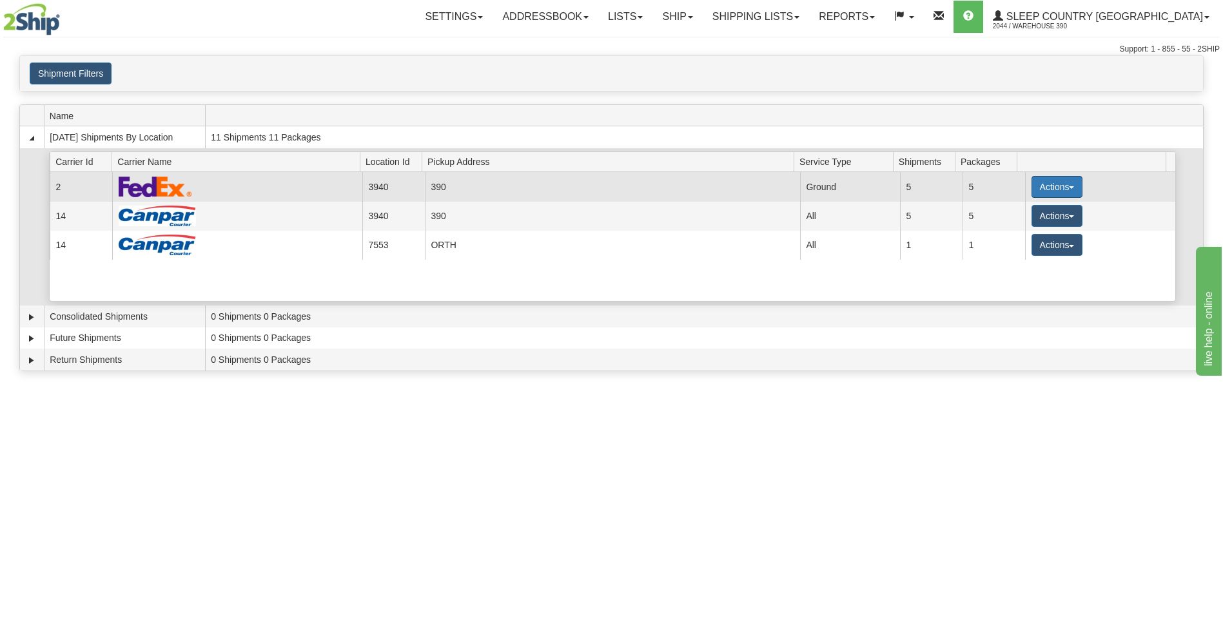
click at [1033, 186] on button "Actions" at bounding box center [1058, 187] width 52 height 22
click at [1014, 227] on span "Close" at bounding box center [1007, 227] width 30 height 9
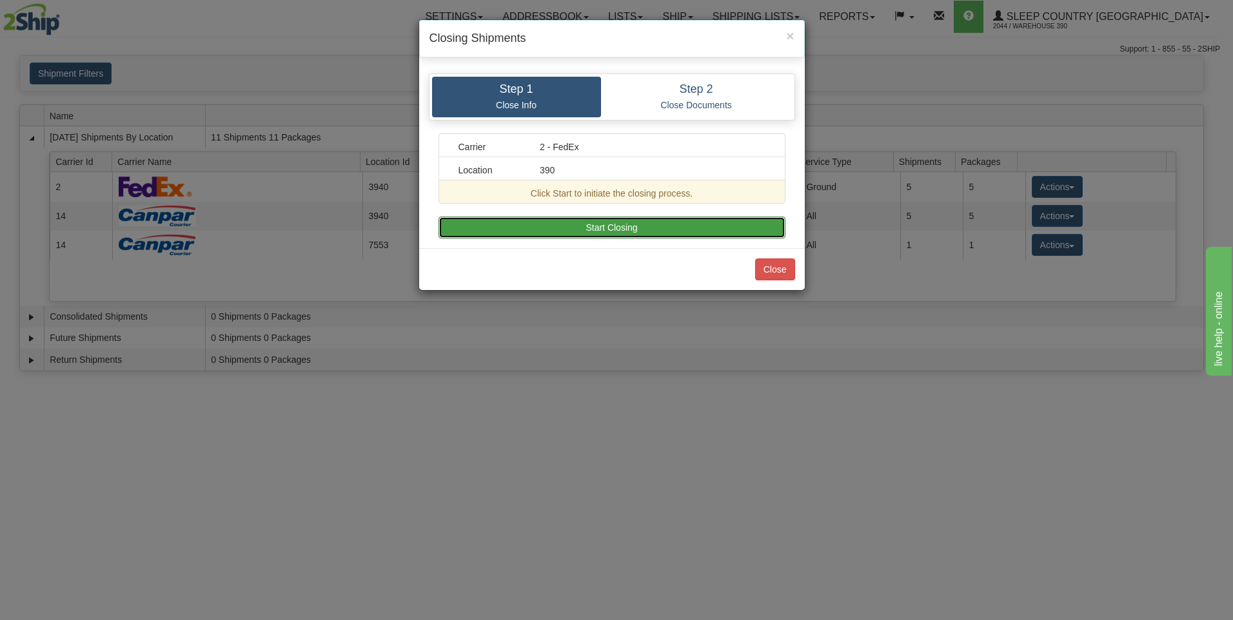
click at [739, 224] on button "Start Closing" at bounding box center [612, 228] width 347 height 22
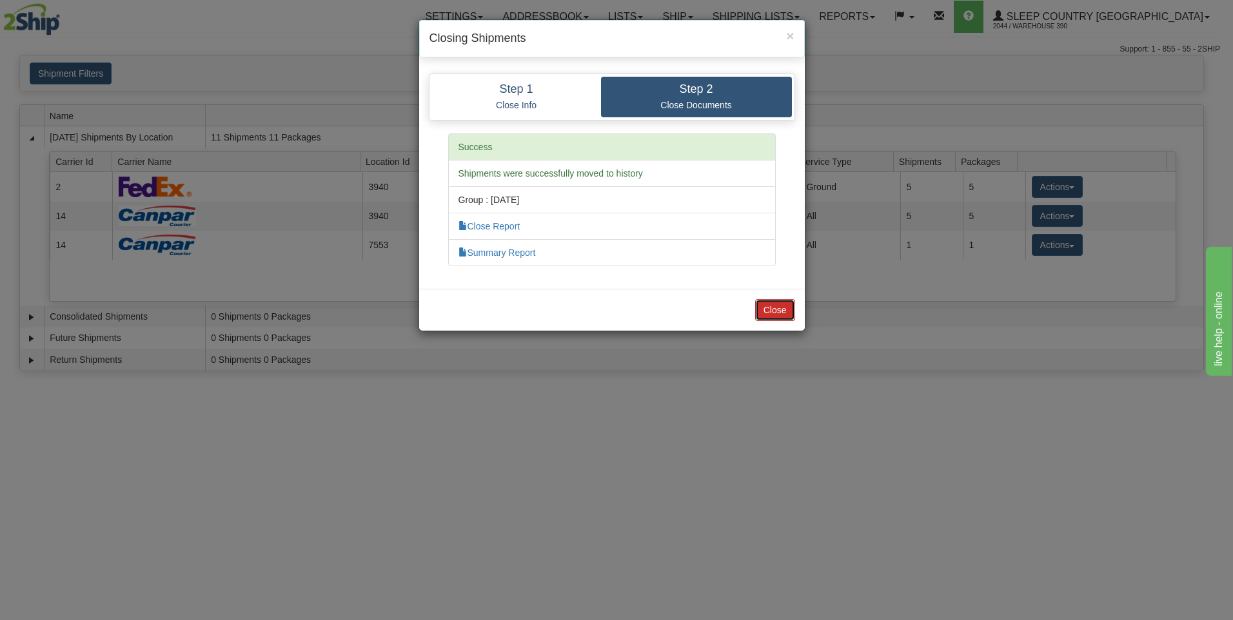
click at [779, 309] on button "Close" at bounding box center [775, 310] width 40 height 22
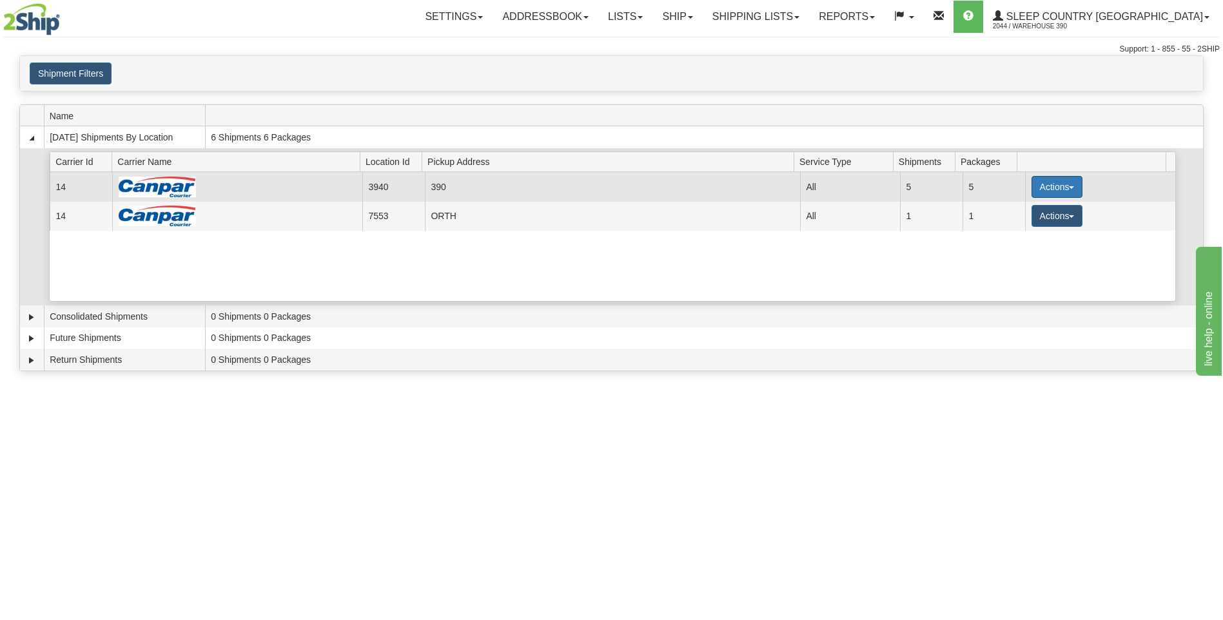
click at [1033, 188] on button "Actions" at bounding box center [1058, 187] width 52 height 22
click at [1016, 224] on span "Close" at bounding box center [1007, 227] width 30 height 9
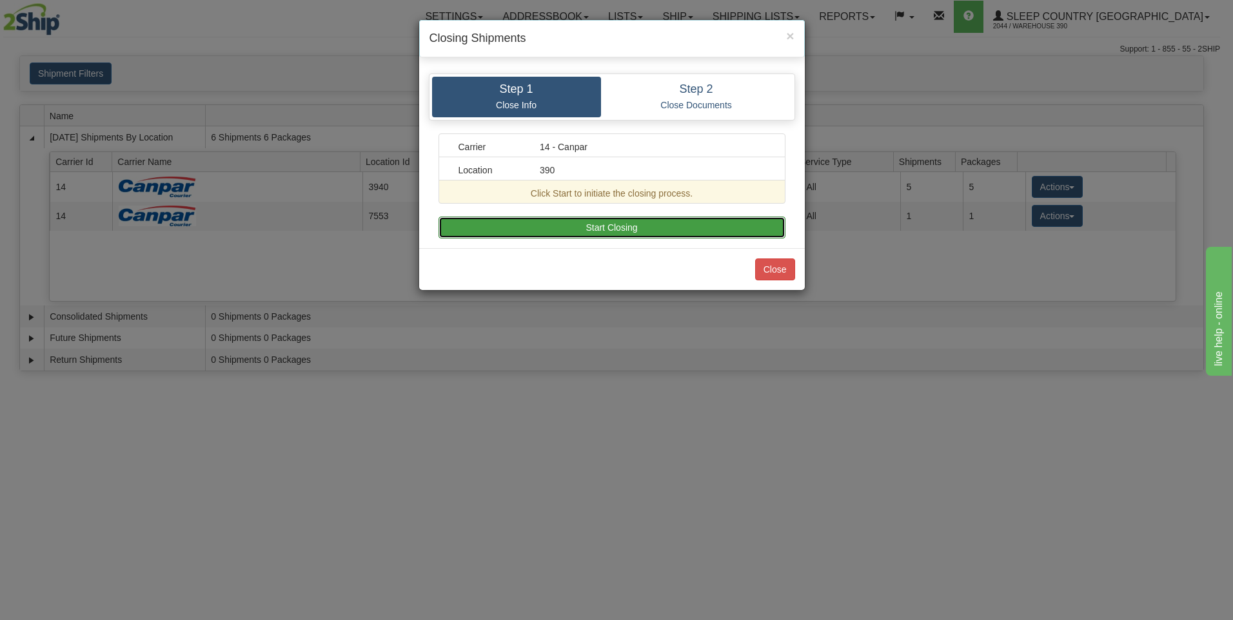
click at [704, 225] on button "Start Closing" at bounding box center [612, 228] width 347 height 22
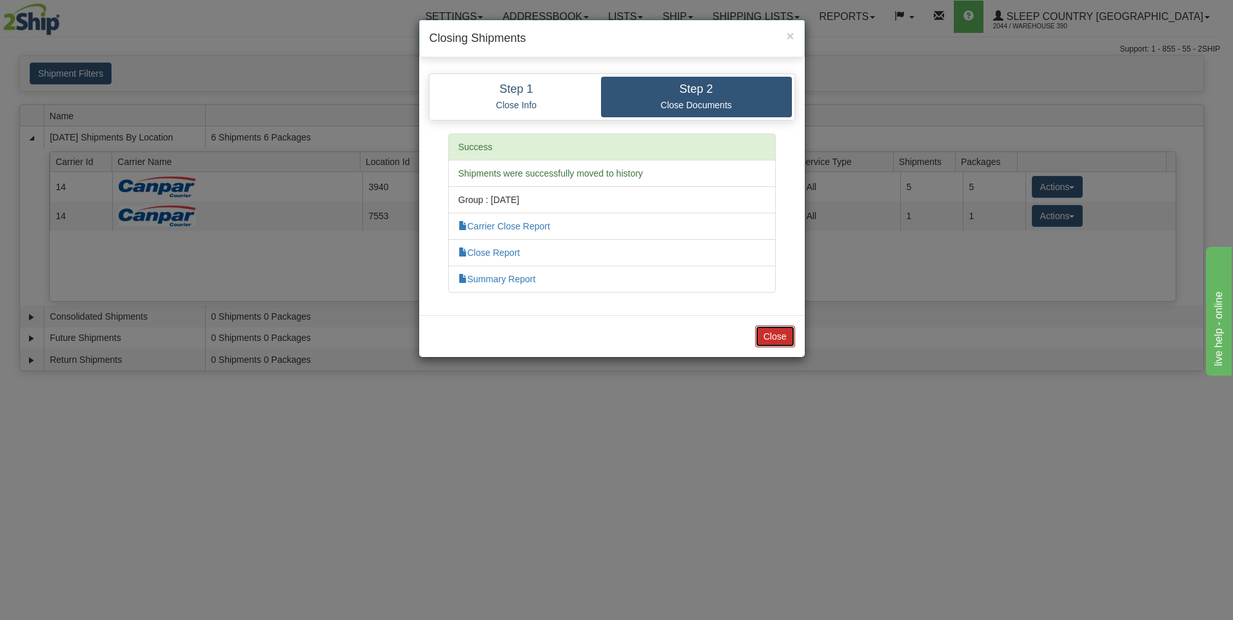
click at [771, 336] on button "Close" at bounding box center [775, 337] width 40 height 22
